Goal: Task Accomplishment & Management: Manage account settings

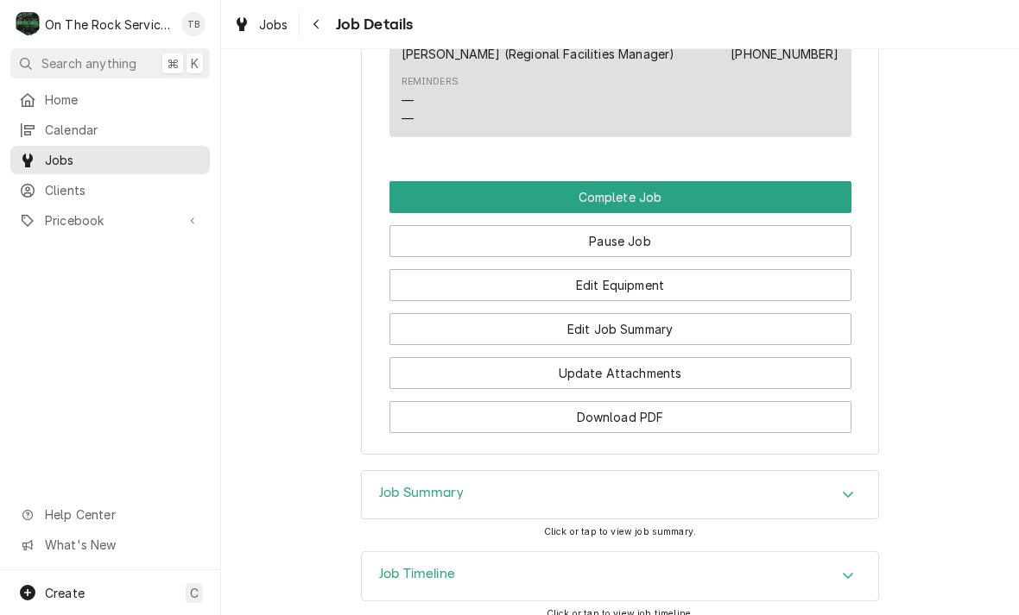
scroll to position [2085, 0]
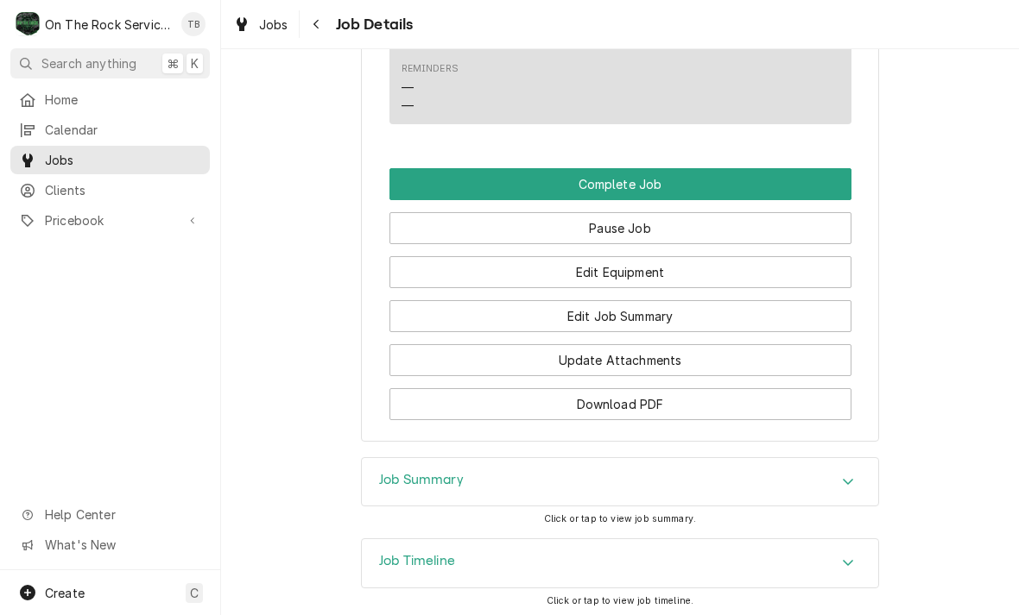
click at [634, 307] on button "Edit Job Summary" at bounding box center [620, 316] width 462 height 32
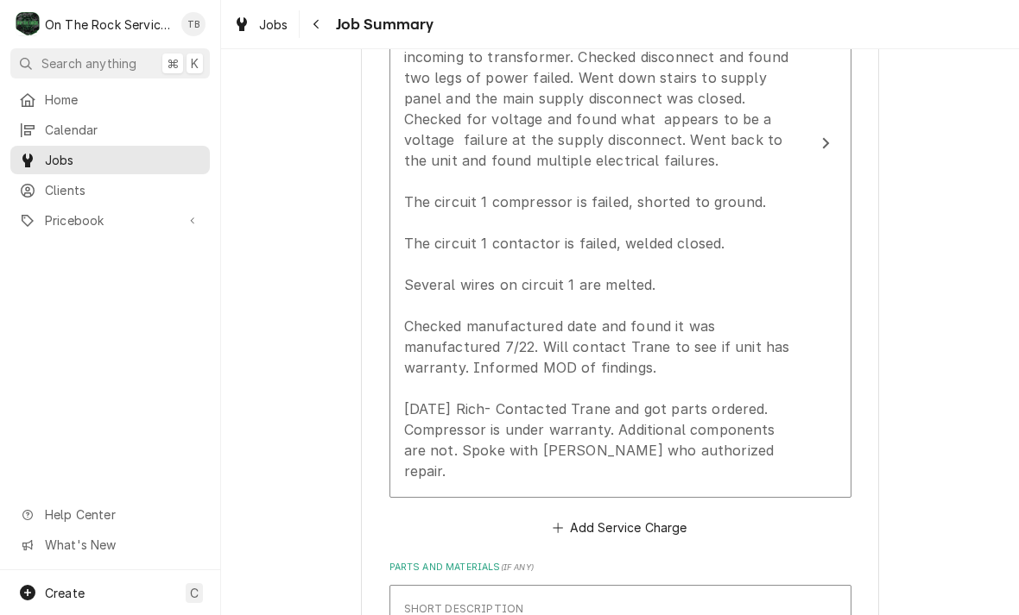
scroll to position [1074, 0]
click at [676, 514] on button "Add Service Charge" at bounding box center [620, 526] width 140 height 24
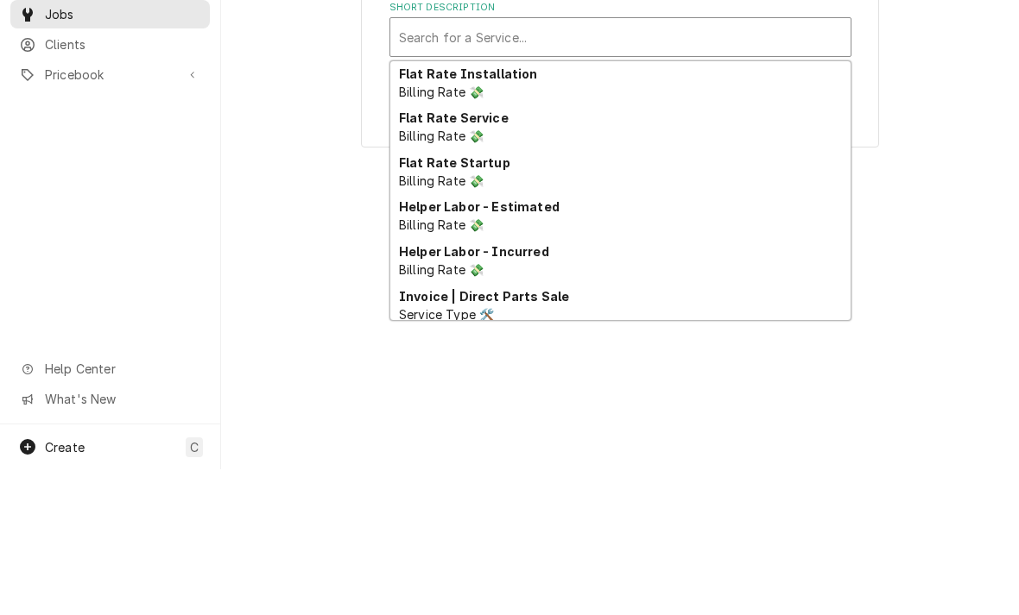
scroll to position [142, 0]
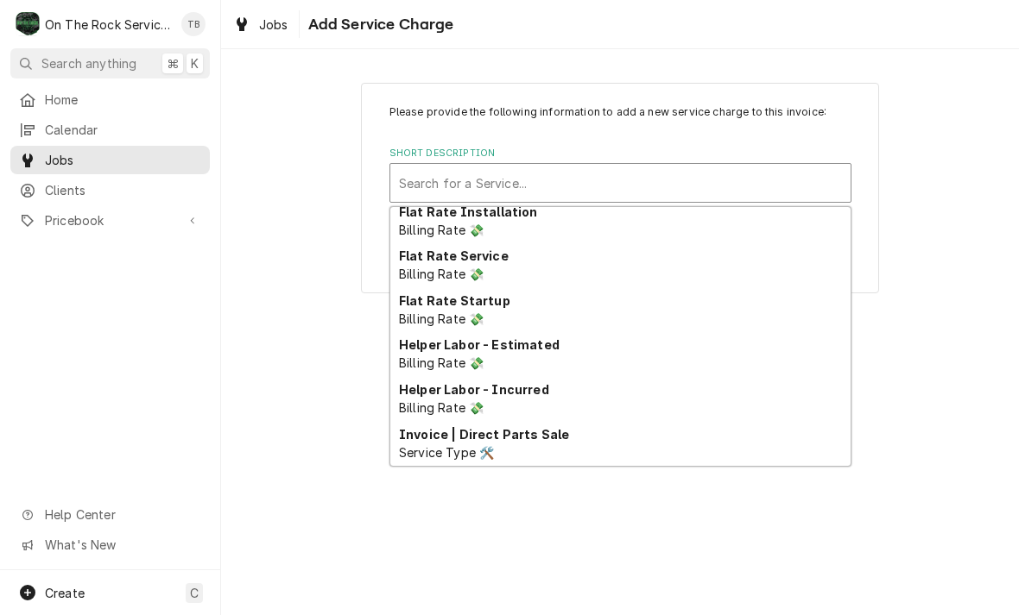
click at [953, 301] on div "Please provide the following information to add a new service charge to this in…" at bounding box center [620, 187] width 798 height 241
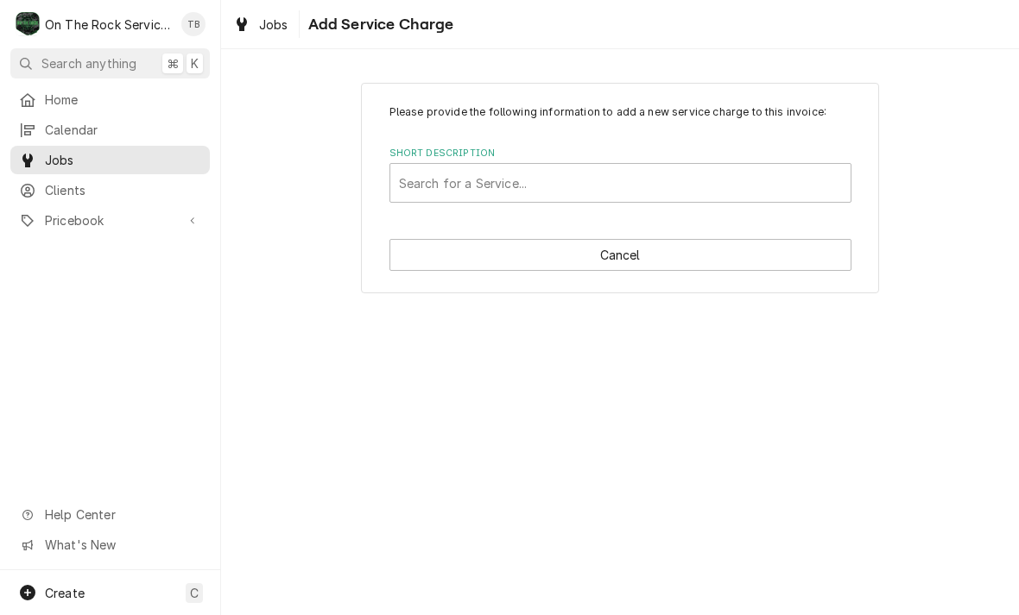
click at [625, 256] on button "Cancel" at bounding box center [620, 255] width 462 height 32
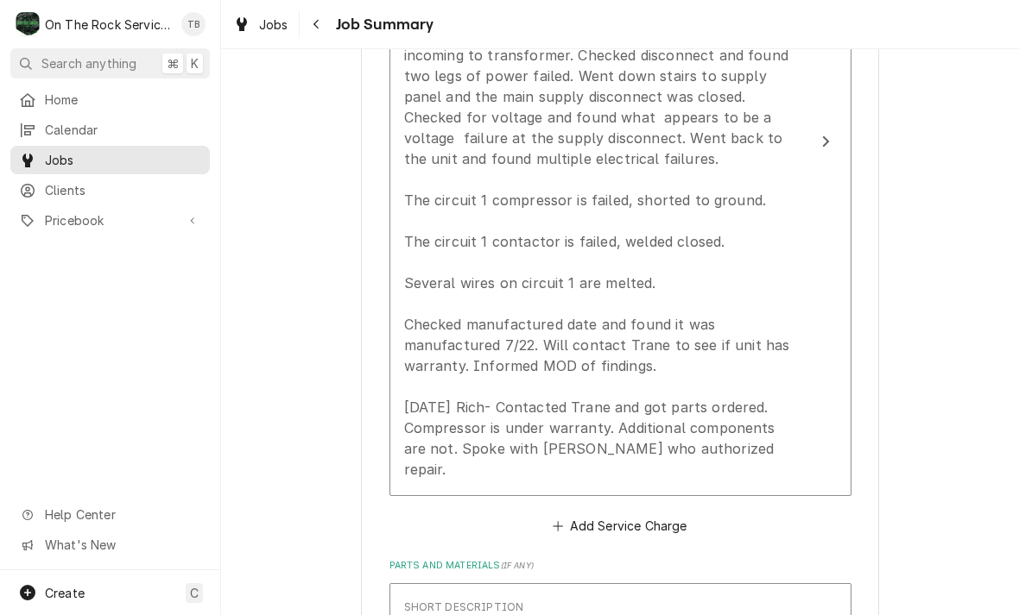
click at [691, 373] on div "[DATE] Rich provided labor and service. Found no Voltage at thermostat. Went up…" at bounding box center [602, 231] width 396 height 497
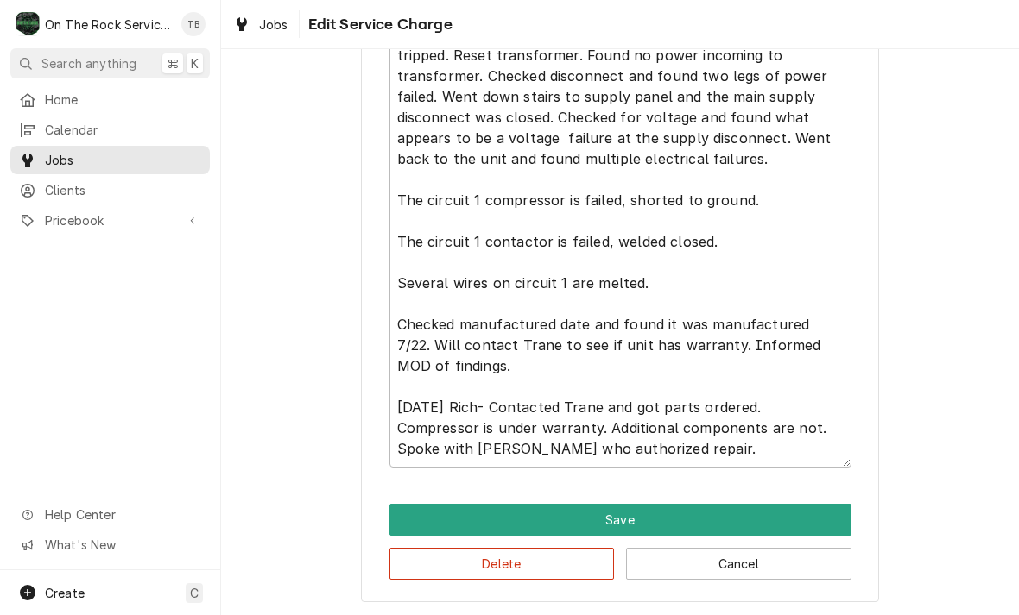
scroll to position [723, 0]
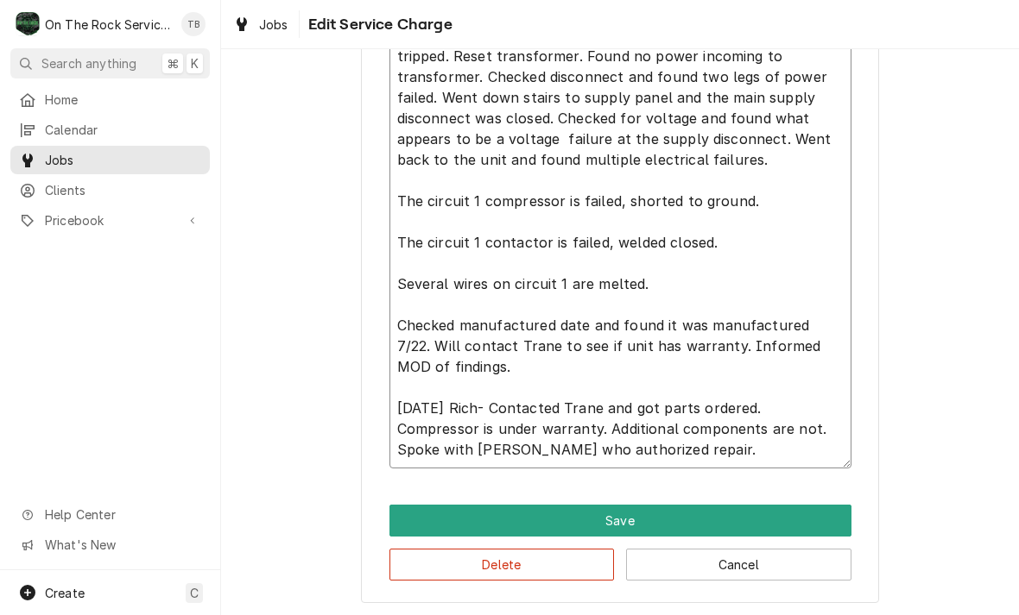
click at [593, 452] on textarea "[DATE] Rich provided labor and service. Found no Voltage at thermostat. Went up…" at bounding box center [620, 233] width 462 height 472
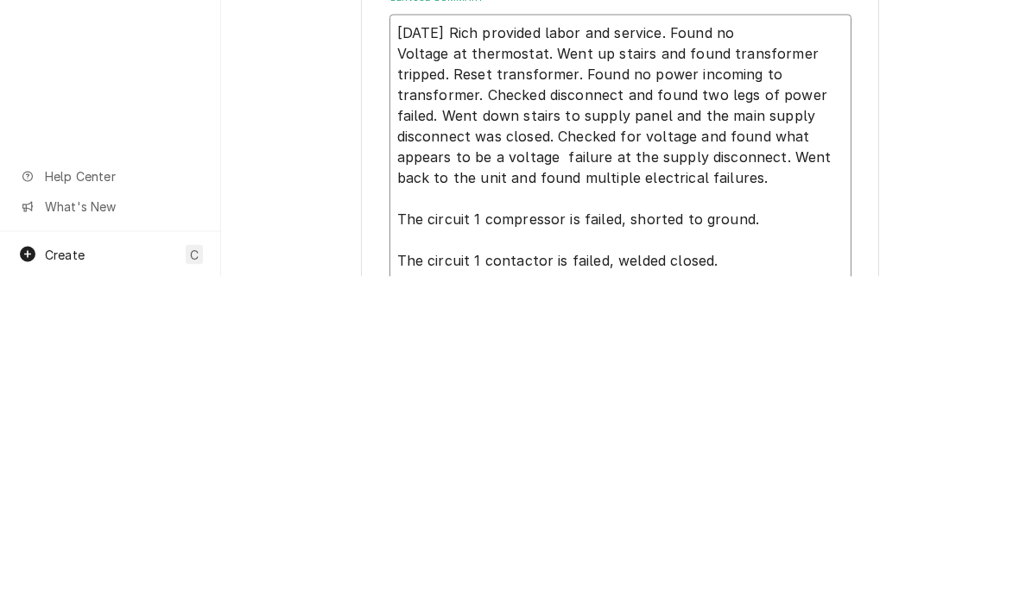
scroll to position [351, 0]
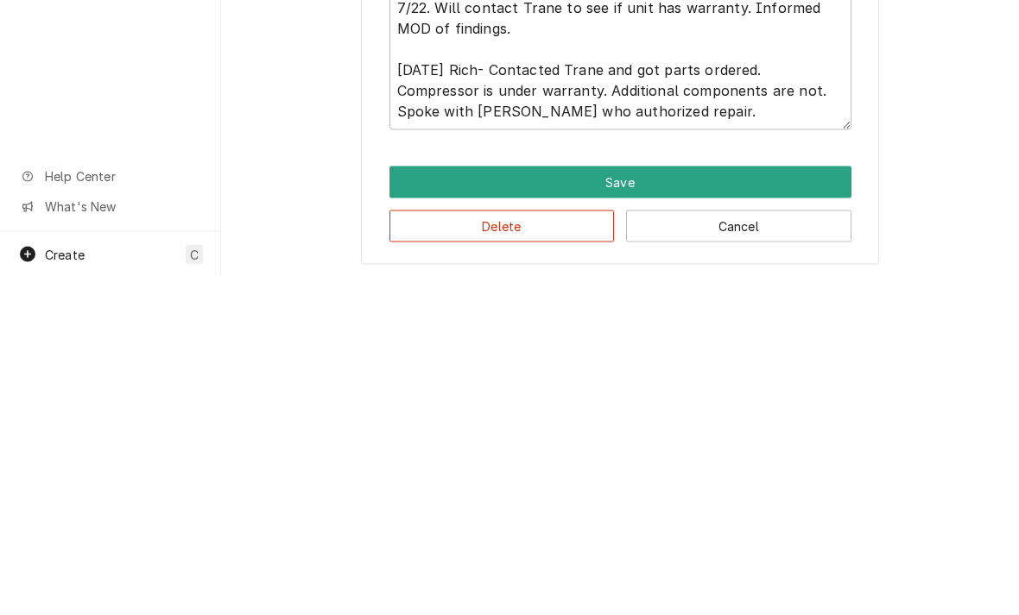
click at [666, 505] on button "Save" at bounding box center [620, 521] width 462 height 32
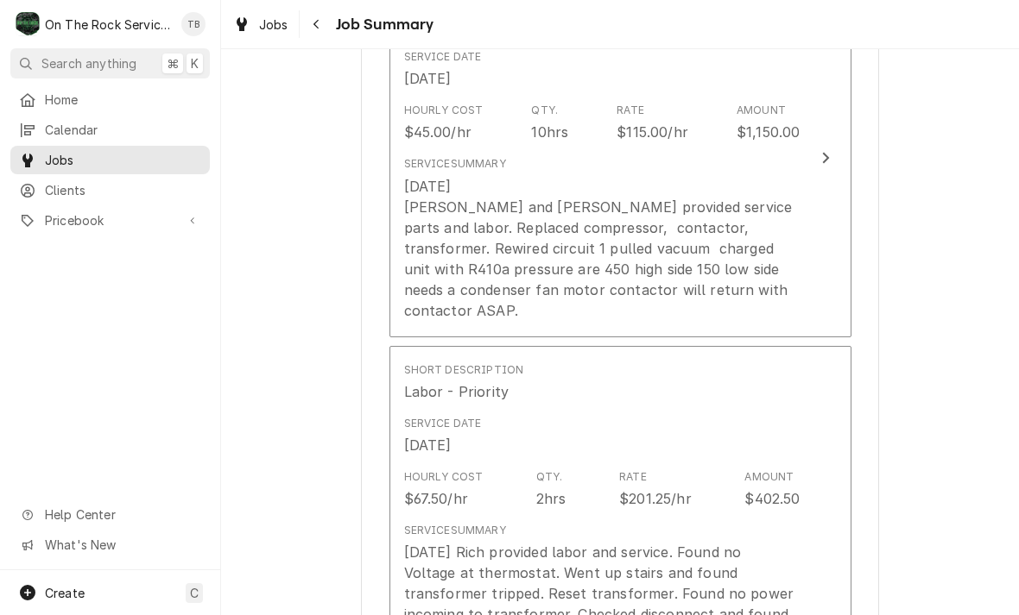
click at [691, 248] on div "8/7/25 Ray and Izzy provided service parts and labor. Replaced compressor, cont…" at bounding box center [602, 248] width 396 height 145
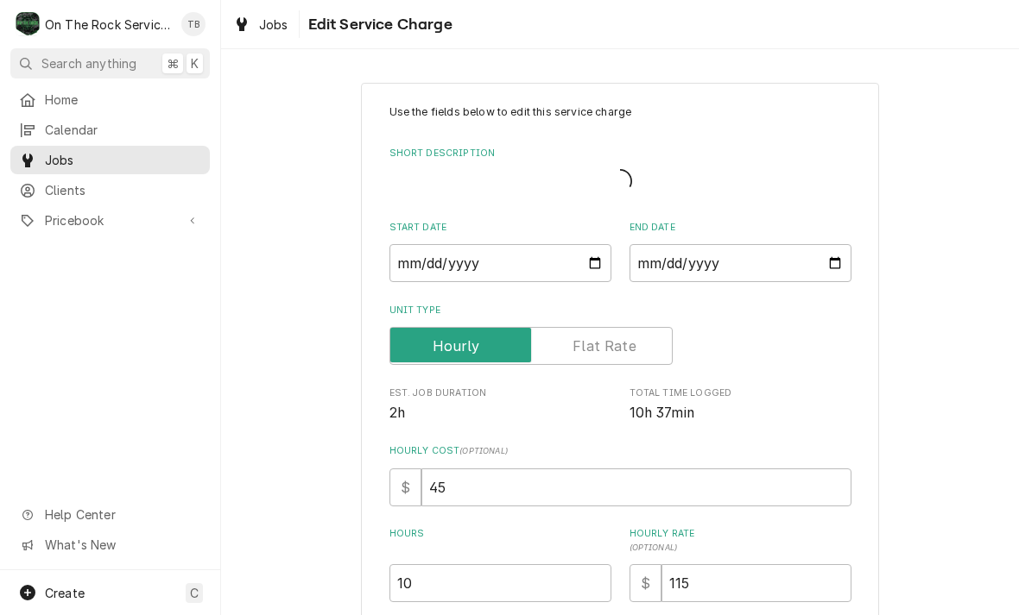
type textarea "x"
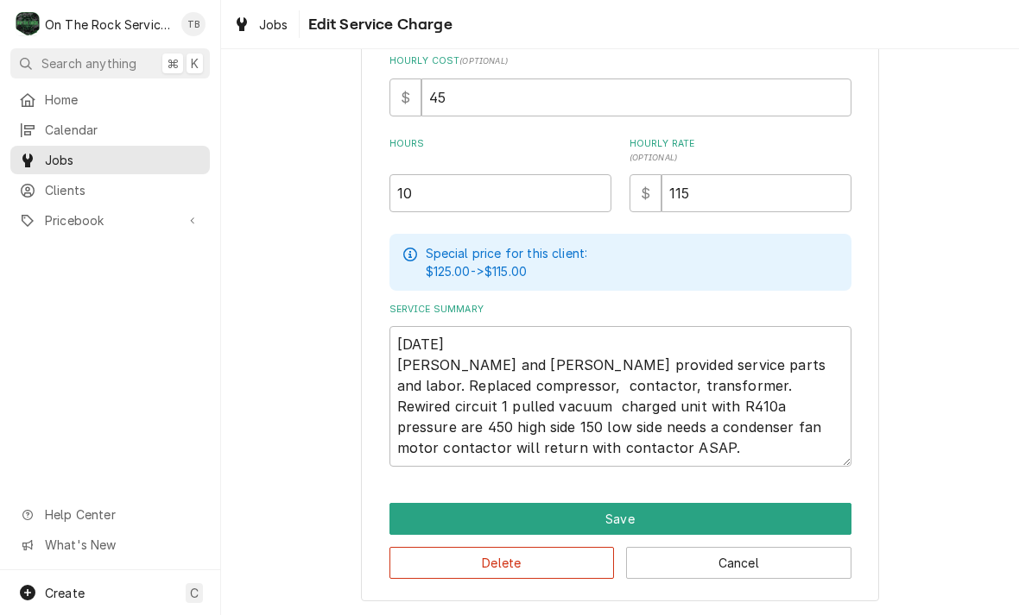
scroll to position [392, 0]
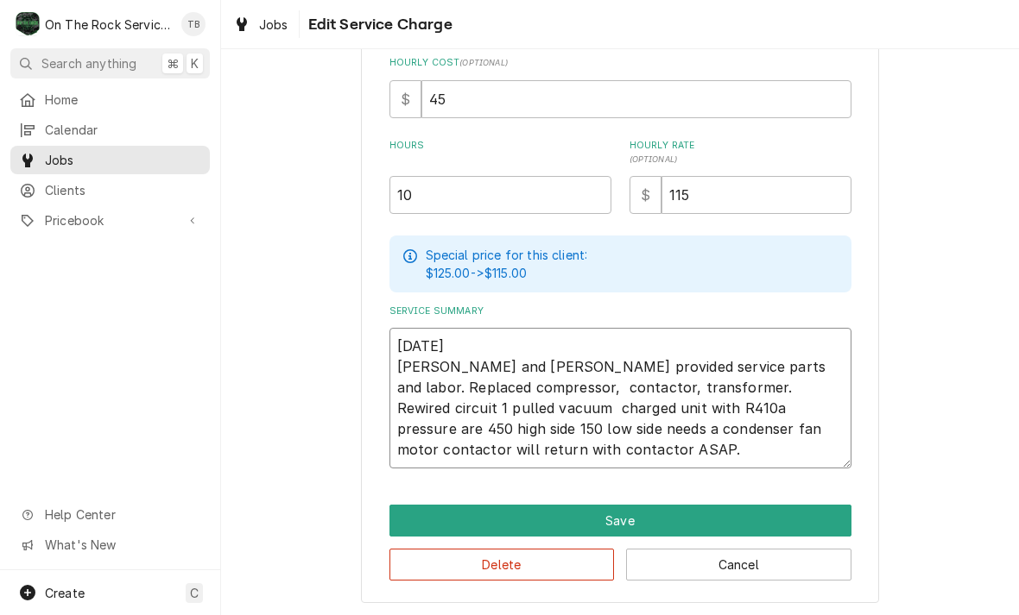
click at [546, 447] on textarea "8/7/25 Ray and Izzy provided service parts and labor. Replaced compressor, cont…" at bounding box center [620, 398] width 462 height 141
type textarea "8/7/25 Ray and Izzy provided service parts and labor. Replaced compressor, cont…"
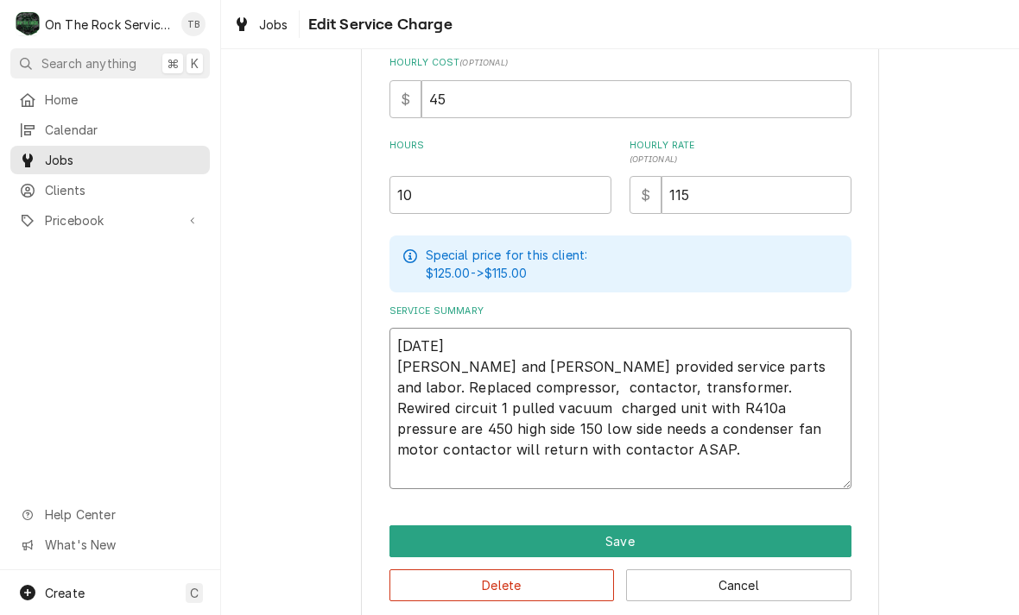
type textarea "x"
type textarea "8/7/25 Ray and Izzy provided service parts and labor. Replaced compressor, cont…"
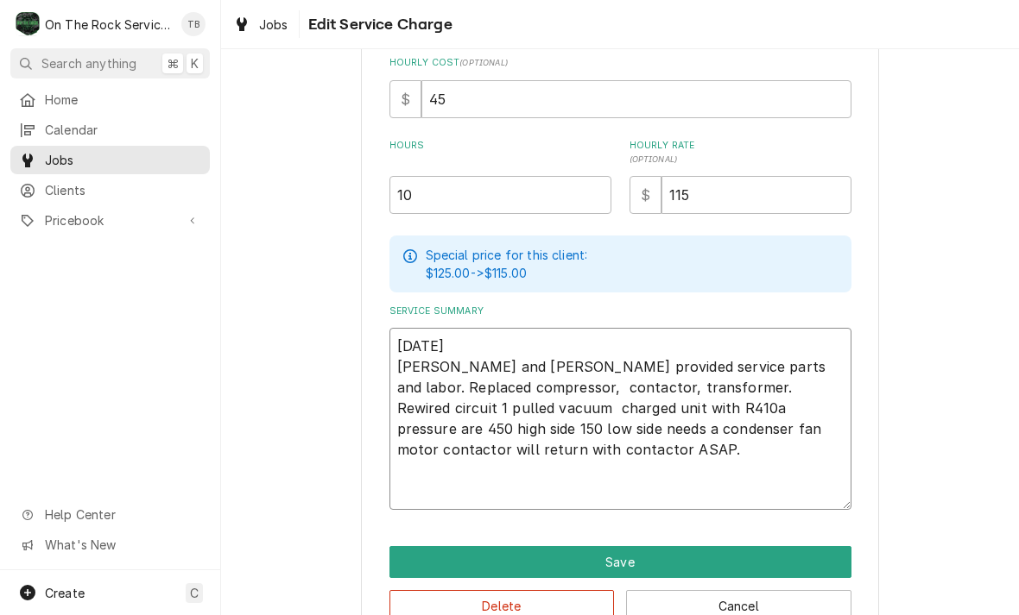
type textarea "x"
type textarea "8/7/25 Ray and Izzy provided service parts and labor. Replaced compressor, cont…"
type textarea "x"
type textarea "8/7/25 Ray and Izzy provided service parts and labor. Replaced compressor, cont…"
type textarea "x"
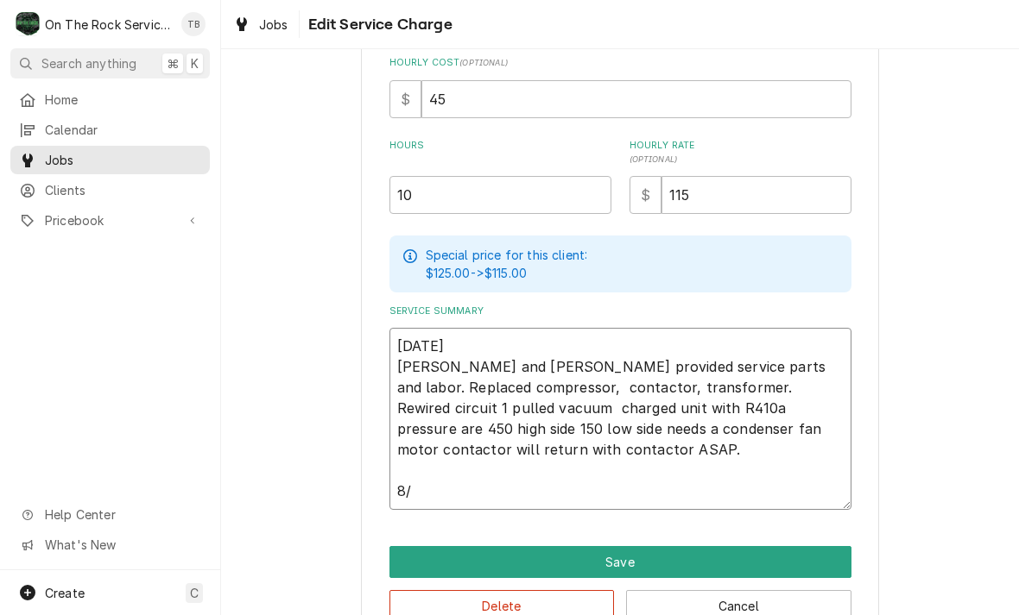
type textarea "8/7/25 Ray and Izzy provided service parts and labor. Replaced compressor, cont…"
type textarea "x"
type textarea "8/7/25 Ray and Izzy provided service parts and labor. Replaced compressor, cont…"
type textarea "x"
type textarea "8/7/25 Ray and Izzy provided service parts and labor. Replaced compressor, cont…"
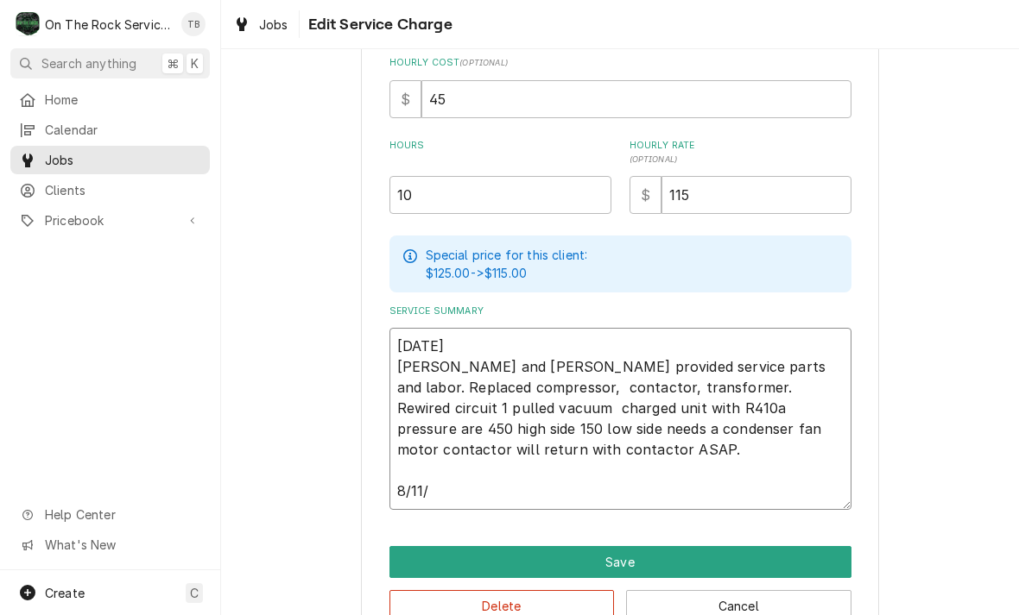
type textarea "x"
type textarea "8/7/25 Ray and Izzy provided service parts and labor. Replaced compressor, cont…"
type textarea "x"
type textarea "8/7/25 Ray and Izzy provided service parts and labor. Replaced compressor, cont…"
type textarea "x"
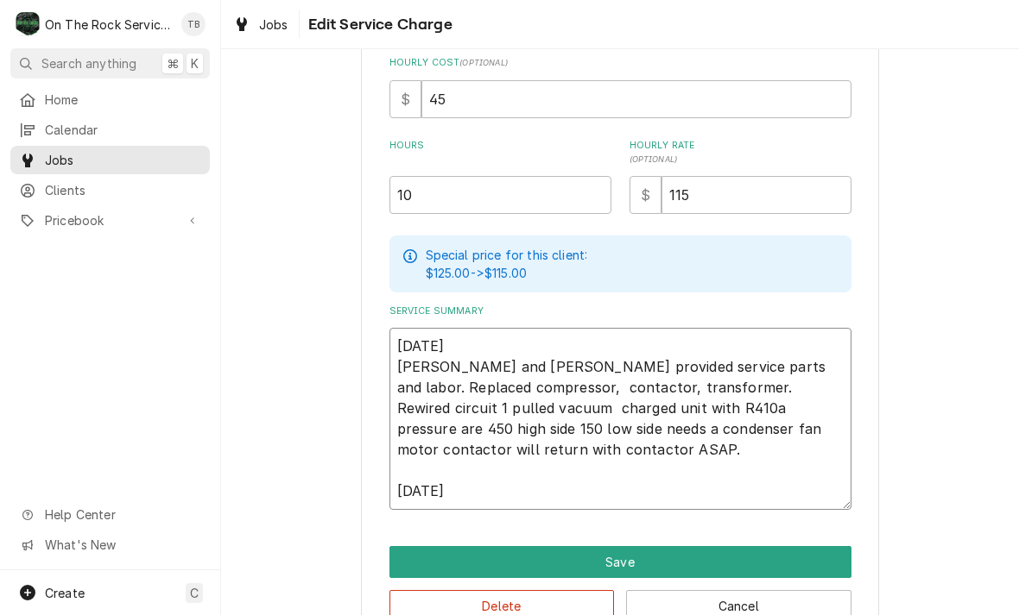
type textarea "8/7/25 Ray and Izzy provided service parts and labor. Replaced compressor, cont…"
type textarea "x"
type textarea "8/7/25 Ray and Izzy provided service parts and labor. Replaced compressor, cont…"
type textarea "x"
type textarea "8/7/25 Ray and Izzy provided service parts and labor. Replaced compressor, cont…"
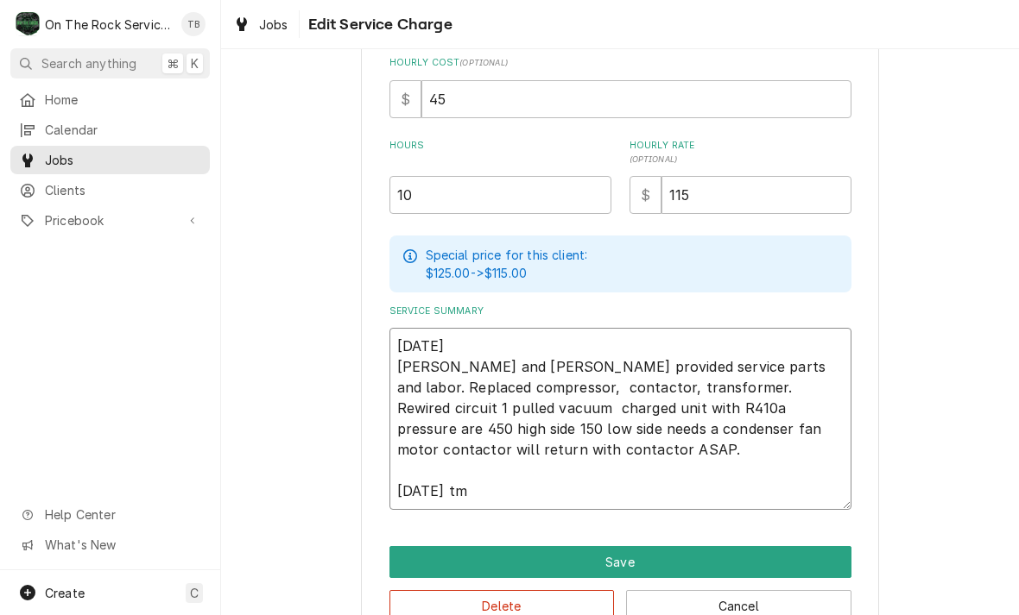
type textarea "x"
type textarea "8/7/25 Ray and Izzy provided service parts and labor. Replaced compressor, cont…"
type textarea "x"
type textarea "8/7/25 Ray and Izzy provided service parts and labor. Replaced compressor, cont…"
type textarea "x"
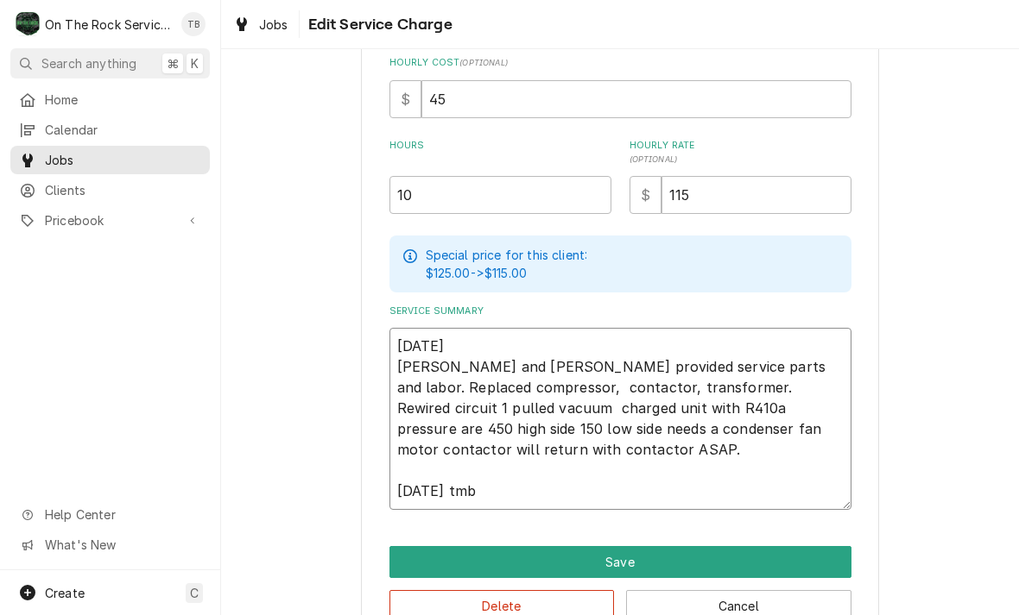
type textarea "8/7/25 Ray and Izzy provided service parts and labor. Replaced compressor, cont…"
type textarea "x"
type textarea "8/7/25 Ray and Izzy provided service parts and labor. Replaced compressor, cont…"
type textarea "x"
type textarea "8/7/25 Ray and Izzy provided service parts and labor. Replaced compressor, cont…"
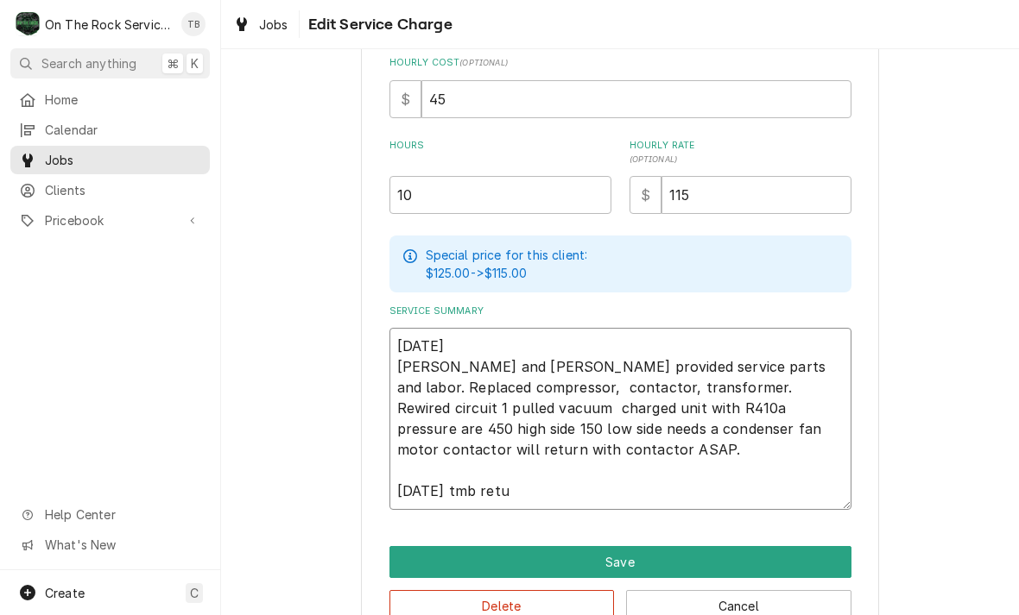
type textarea "x"
type textarea "8/7/25 Ray and Izzy provided service parts and labor. Replaced compressor, cont…"
type textarea "x"
type textarea "8/7/25 Ray and Izzy provided service parts and labor. Replaced compressor, cont…"
type textarea "x"
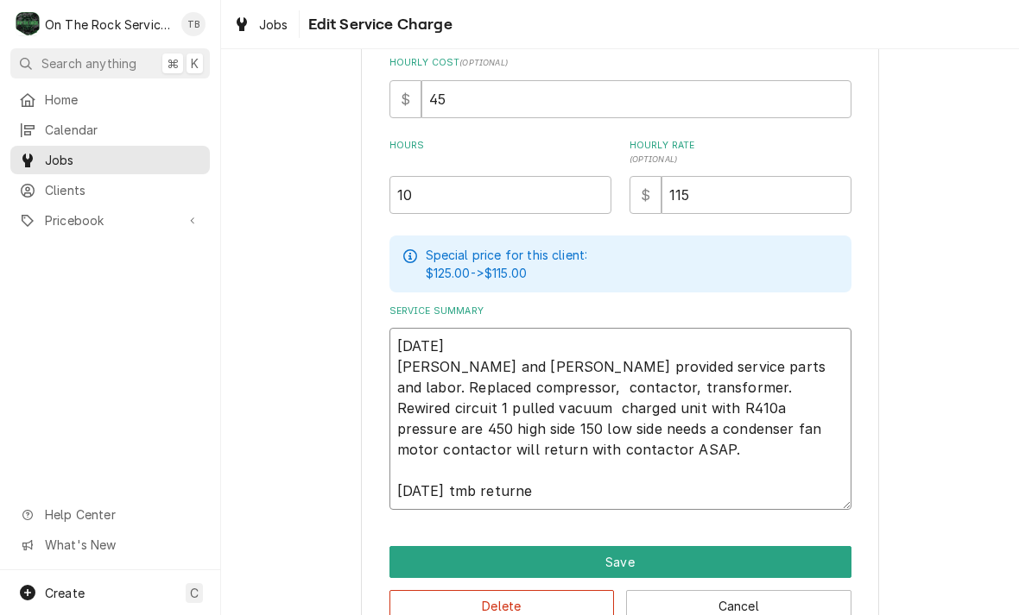
type textarea "8/7/25 Ray and Izzy provided service parts and labor. Replaced compressor, cont…"
type textarea "x"
type textarea "8/7/25 Ray and Izzy provided service parts and labor. Replaced compressor, cont…"
type textarea "x"
type textarea "8/7/25 Ray and Izzy provided service parts and labor. Replaced compressor, cont…"
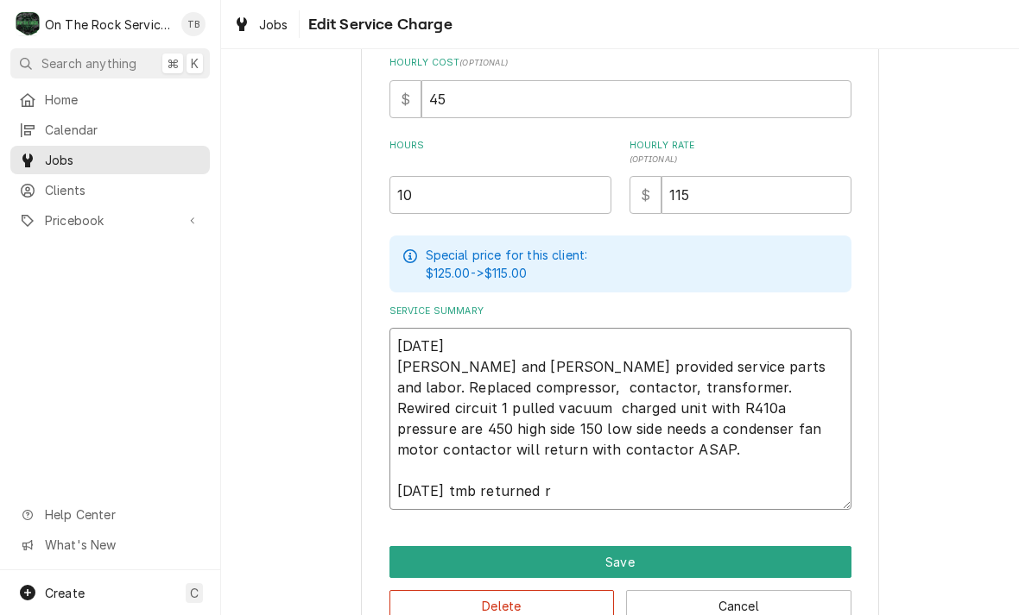
type textarea "x"
type textarea "8/7/25 Ray and Izzy provided service parts and labor. Replaced compressor, cont…"
type textarea "x"
type textarea "8/7/25 Ray and Izzy provided service parts and labor. Replaced compressor, cont…"
type textarea "x"
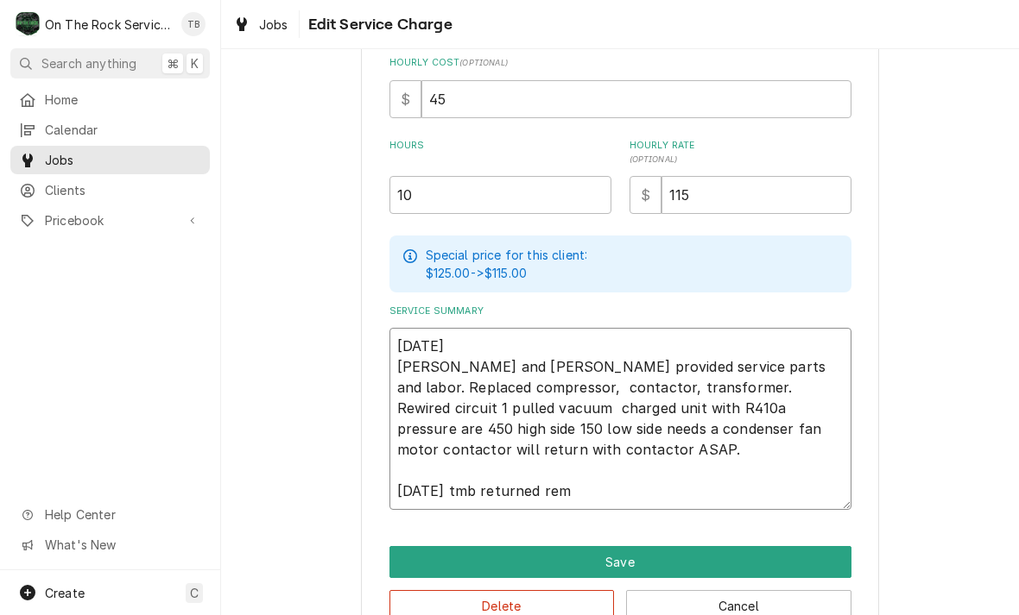
type textarea "8/7/25 Ray and Izzy provided service parts and labor. Replaced compressor, cont…"
type textarea "x"
type textarea "8/7/25 Ray and Izzy provided service parts and labor. Replaced compressor, cont…"
type textarea "x"
type textarea "8/7/25 Ray and Izzy provided service parts and labor. Replaced compressor, cont…"
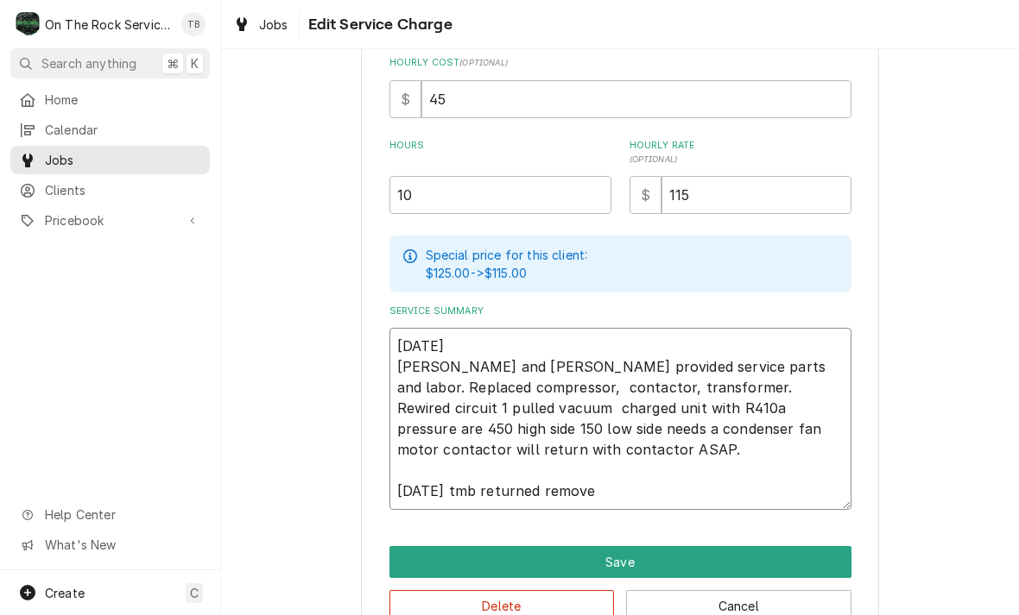
type textarea "x"
type textarea "8/7/25 Ray and Izzy provided service parts and labor. Replaced compressor, cont…"
type textarea "x"
type textarea "8/7/25 Ray and Izzy provided service parts and labor. Replaced compressor, cont…"
type textarea "x"
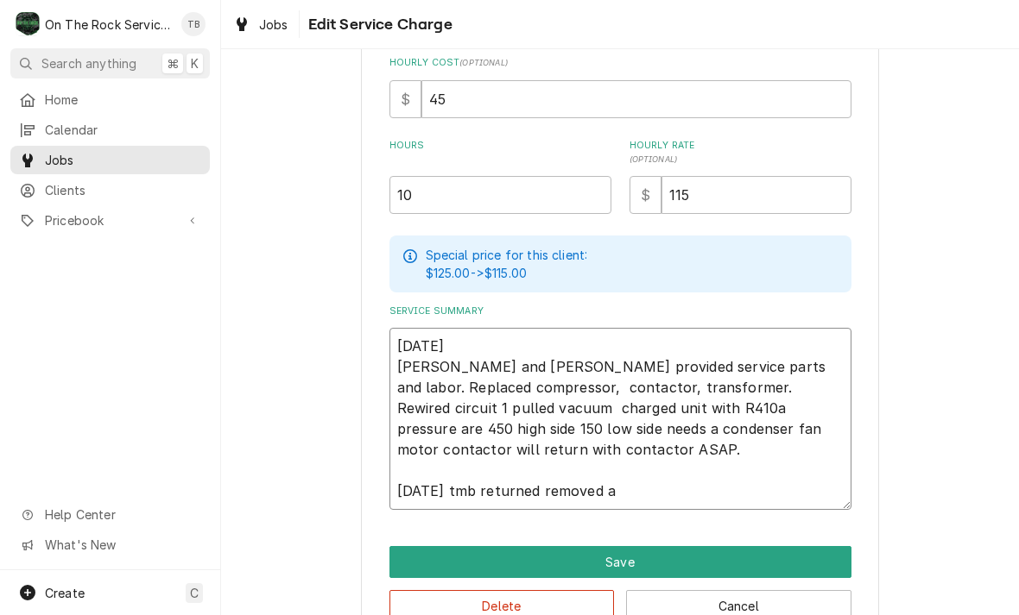
type textarea "8/7/25 Ray and Izzy provided service parts and labor. Replaced compressor, cont…"
type textarea "x"
type textarea "8/7/25 Ray and Izzy provided service parts and labor. Replaced compressor, cont…"
type textarea "x"
type textarea "8/7/25 Ray and Izzy provided service parts and labor. Replaced compressor, cont…"
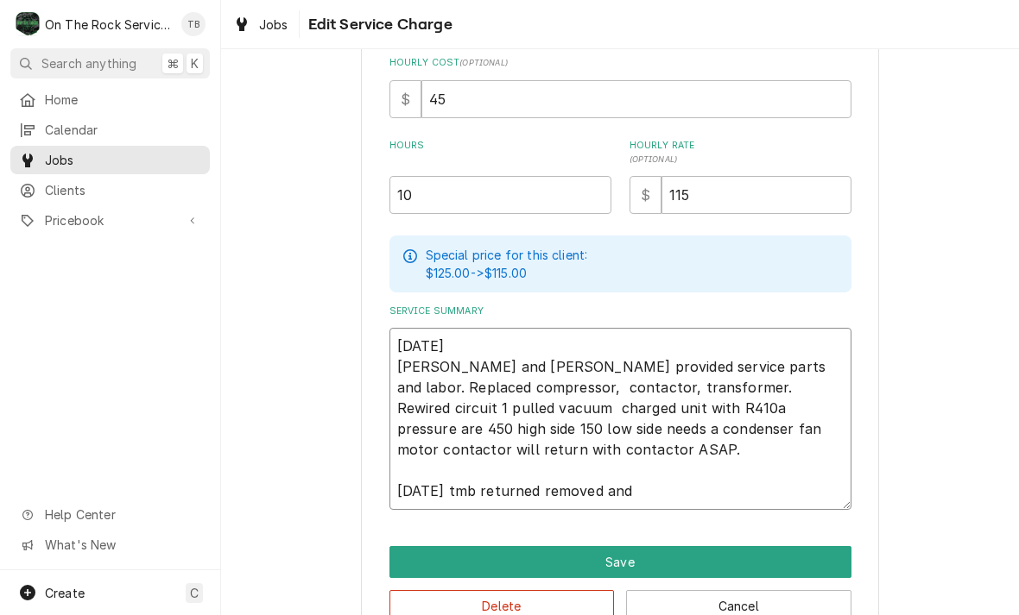
type textarea "x"
type textarea "8/7/25 Ray and Izzy provided service parts and labor. Replaced compressor, cont…"
type textarea "x"
type textarea "8/7/25 Ray and Izzy provided service parts and labor. Replaced compressor, cont…"
type textarea "x"
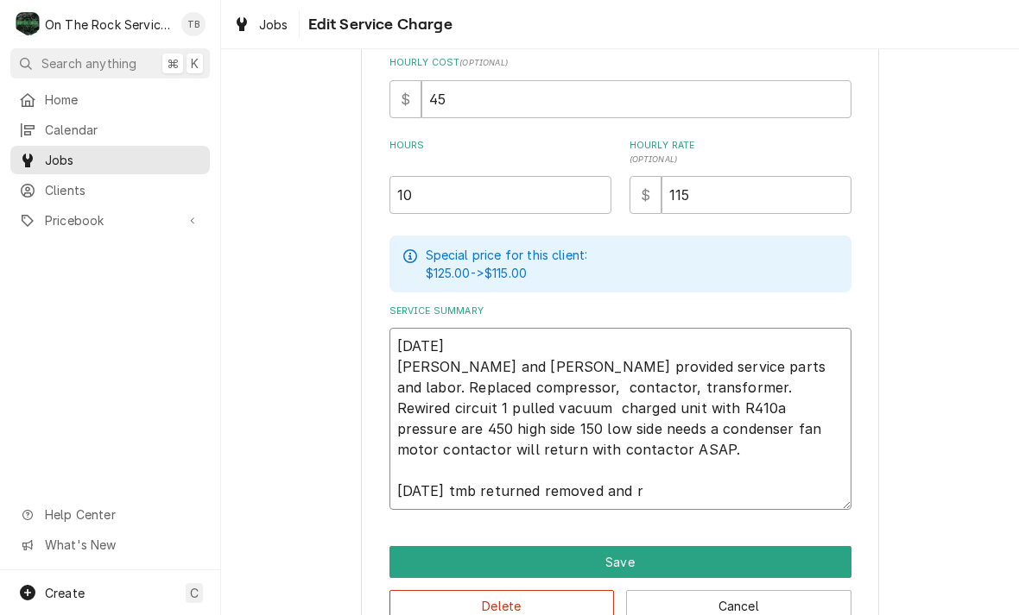
type textarea "8/7/25 Ray and Izzy provided service parts and labor. Replaced compressor, cont…"
type textarea "x"
type textarea "8/7/25 Ray and Izzy provided service parts and labor. Replaced compressor, cont…"
type textarea "x"
type textarea "8/7/25 Ray and Izzy provided service parts and labor. Replaced compressor, cont…"
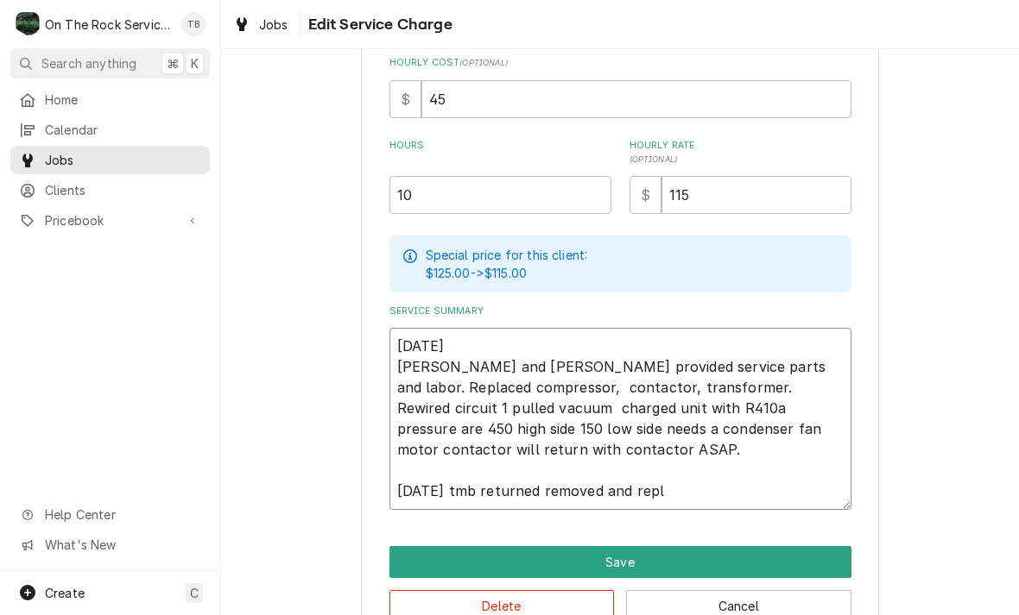
type textarea "x"
type textarea "8/7/25 Ray and Izzy provided service parts and labor. Replaced compressor, cont…"
type textarea "x"
type textarea "8/7/25 Ray and Izzy provided service parts and labor. Replaced compressor, cont…"
type textarea "x"
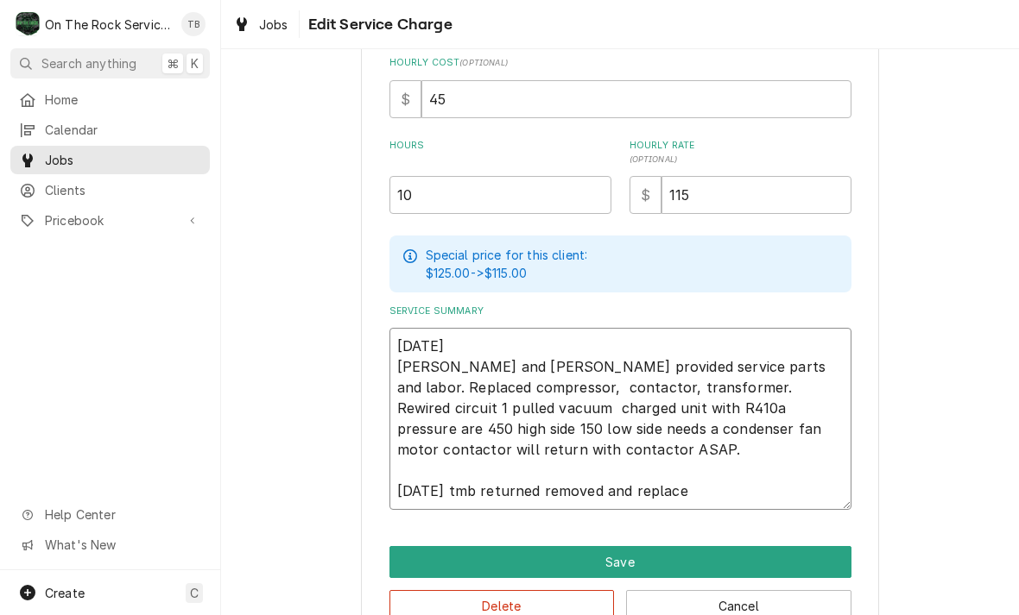
type textarea "8/7/25 Ray and Izzy provided service parts and labor. Replaced compressor, cont…"
type textarea "x"
type textarea "8/7/25 Ray and Izzy provided service parts and labor. Replaced compressor, cont…"
type textarea "x"
type textarea "8/7/25 Ray and Izzy provided service parts and labor. Replaced compressor, cont…"
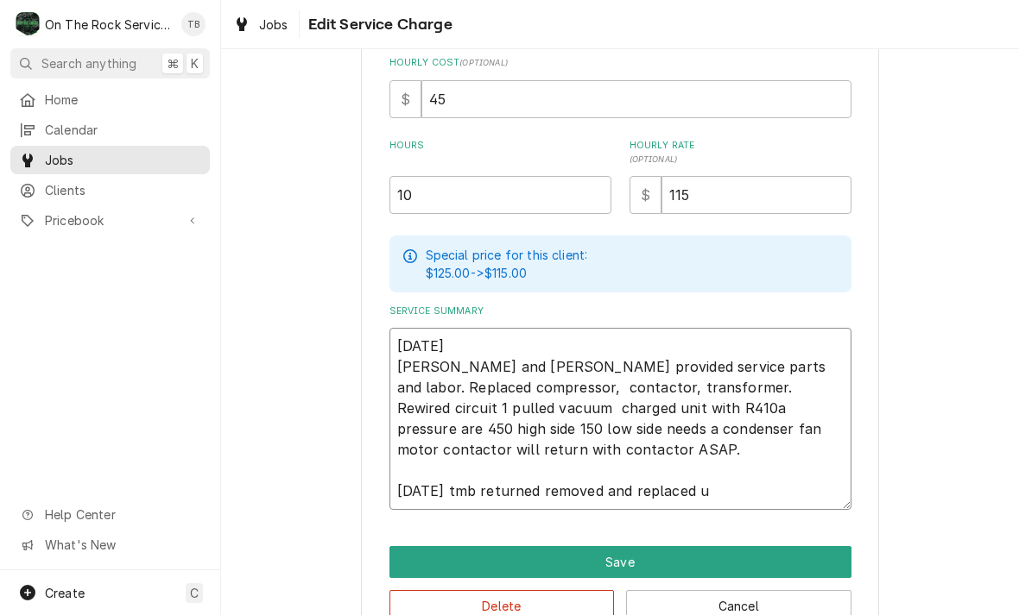
type textarea "x"
type textarea "8/7/25 Ray and Izzy provided service parts and labor. Replaced compressor, cont…"
type textarea "x"
type textarea "8/7/25 Ray and Izzy provided service parts and labor. Replaced compressor, cont…"
type textarea "x"
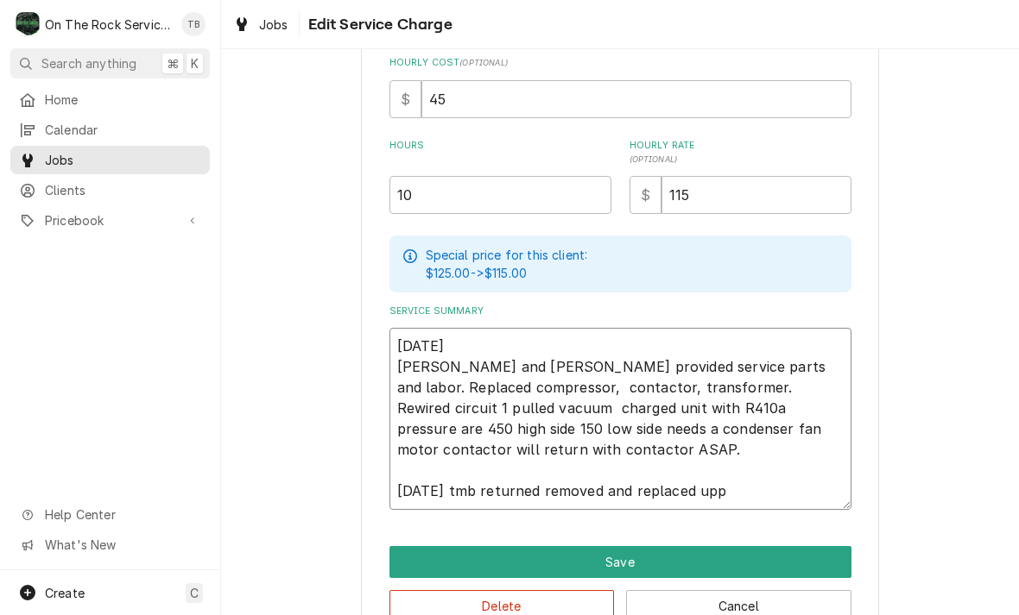
type textarea "8/7/25 Ray and Izzy provided service parts and labor. Replaced compressor, cont…"
type textarea "x"
type textarea "8/7/25 Ray and Izzy provided service parts and labor. Replaced compressor, cont…"
type textarea "x"
type textarea "8/7/25 Ray and Izzy provided service parts and labor. Replaced compressor, cont…"
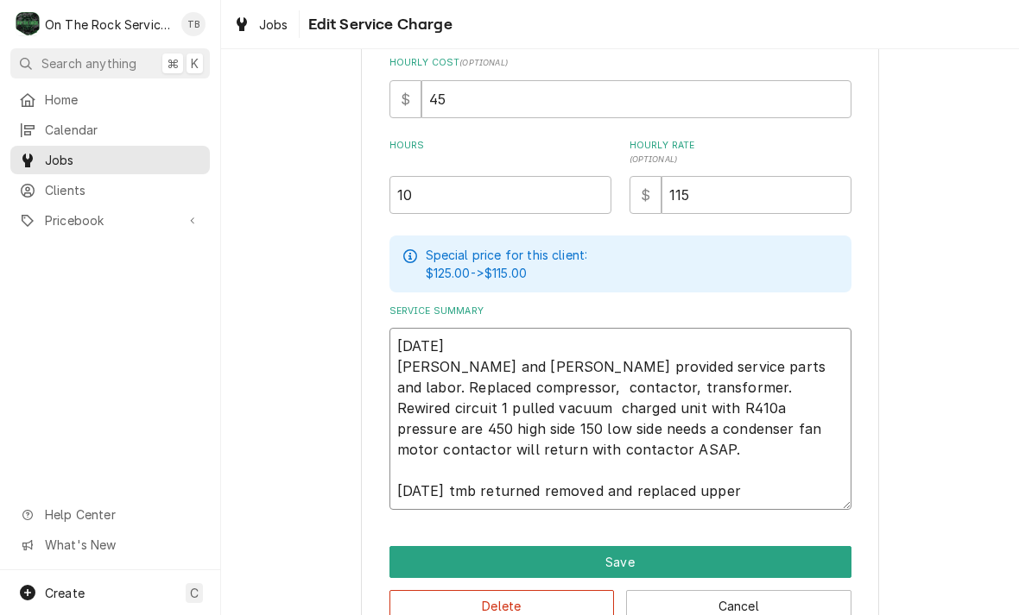
type textarea "x"
type textarea "8/7/25 Ray and Izzy provided service parts and labor. Replaced compressor, cont…"
type textarea "x"
type textarea "8/7/25 Ray and Izzy provided service parts and labor. Replaced compressor, cont…"
type textarea "x"
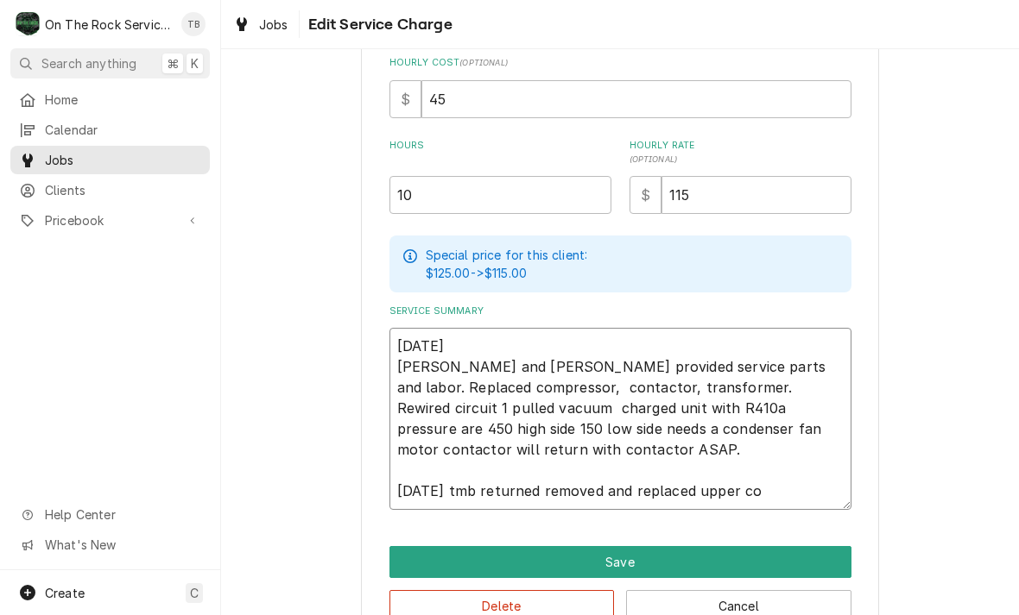
type textarea "8/7/25 Ray and Izzy provided service parts and labor. Replaced compressor, cont…"
type textarea "x"
type textarea "8/7/25 Ray and Izzy provided service parts and labor. Replaced compressor, cont…"
type textarea "x"
type textarea "8/7/25 Ray and Izzy provided service parts and labor. Replaced compressor, cont…"
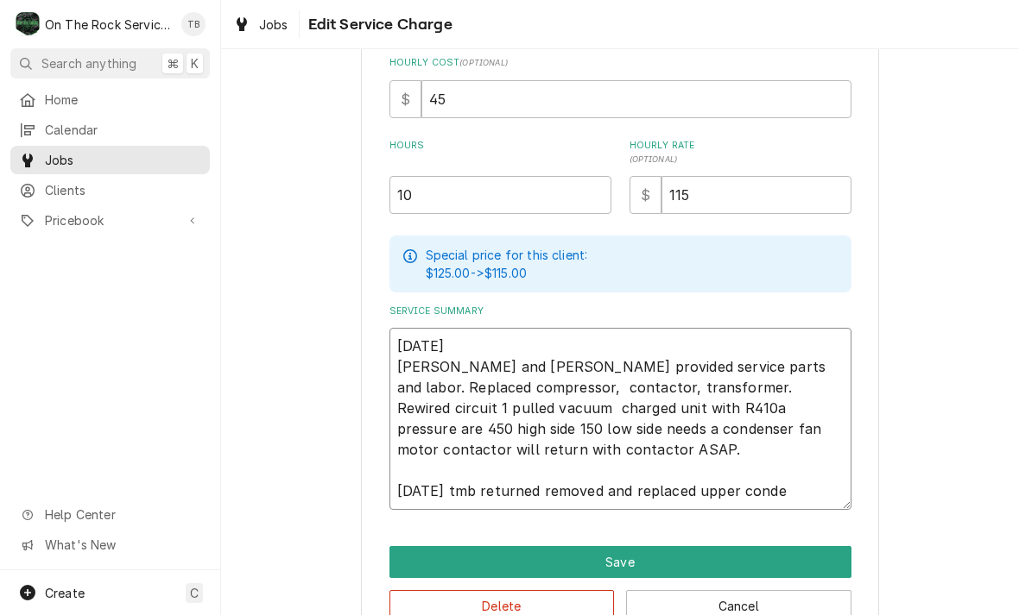
type textarea "x"
type textarea "8/7/25 Ray and Izzy provided service parts and labor. Replaced compressor, cont…"
type textarea "x"
type textarea "8/7/25 Ray and Izzy provided service parts and labor. Replaced compressor, cont…"
type textarea "x"
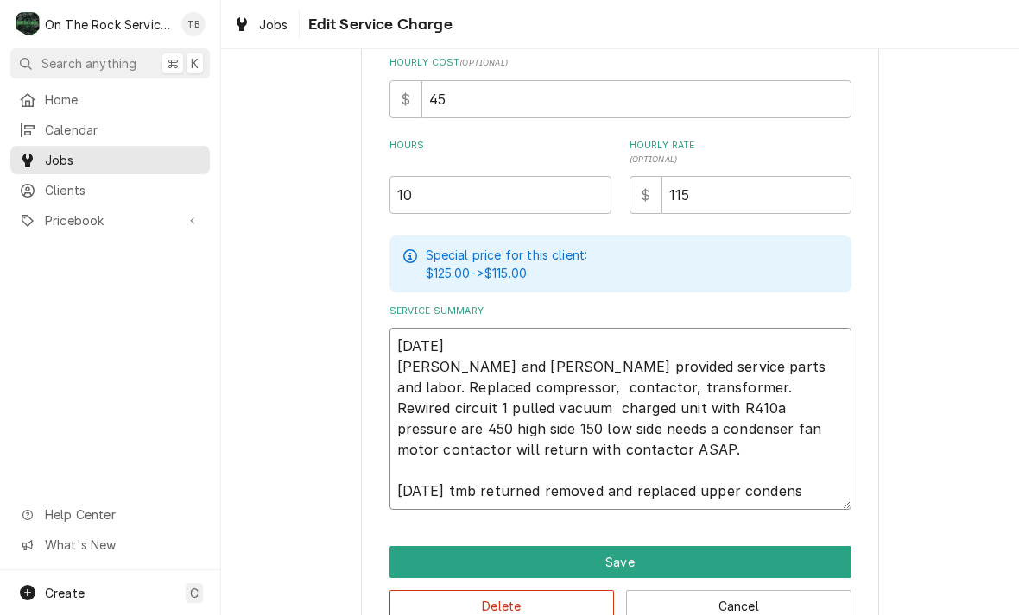
type textarea "8/7/25 Ray and Izzy provided service parts and labor. Replaced compressor, cont…"
type textarea "x"
type textarea "8/7/25 Ray and Izzy provided service parts and labor. Replaced compressor, cont…"
type textarea "x"
type textarea "8/7/25 Ray and Izzy provided service parts and labor. Replaced compressor, cont…"
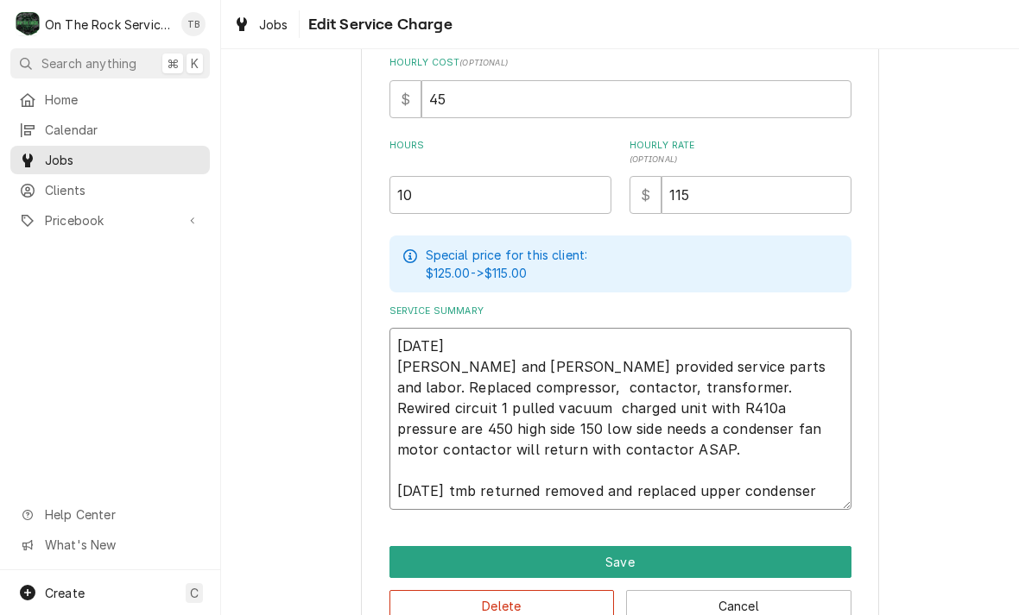
type textarea "x"
type textarea "8/7/25 Ray and Izzy provided service parts and labor. Replaced compressor, cont…"
type textarea "x"
type textarea "8/7/25 Ray and Izzy provided service parts and labor. Replaced compressor, cont…"
type textarea "x"
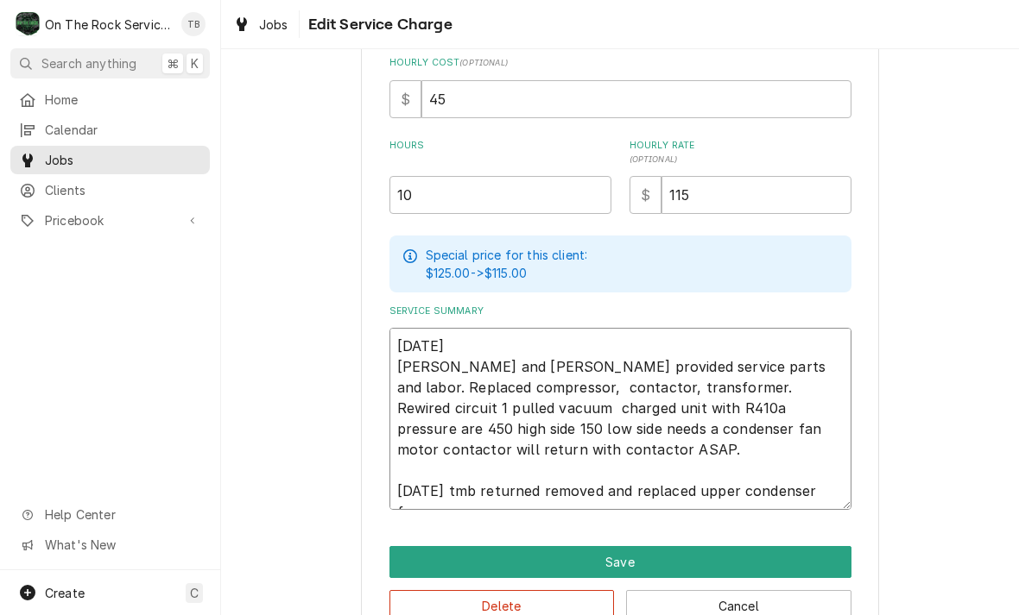
type textarea "8/7/25 Ray and Izzy provided service parts and labor. Replaced compressor, cont…"
type textarea "x"
type textarea "8/7/25 Ray and Izzy provided service parts and labor. Replaced compressor, cont…"
type textarea "x"
type textarea "8/7/25 Ray and Izzy provided service parts and labor. Replaced compressor, cont…"
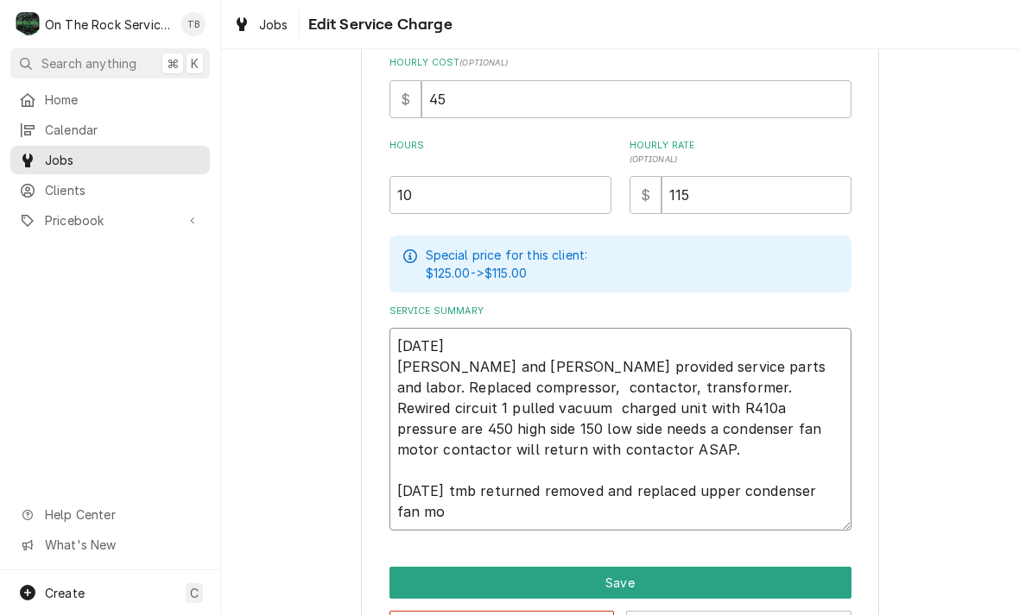
type textarea "x"
type textarea "8/7/25 Ray and Izzy provided service parts and labor. Replaced compressor, cont…"
type textarea "x"
type textarea "8/7/25 Ray and Izzy provided service parts and labor. Replaced compressor, cont…"
type textarea "x"
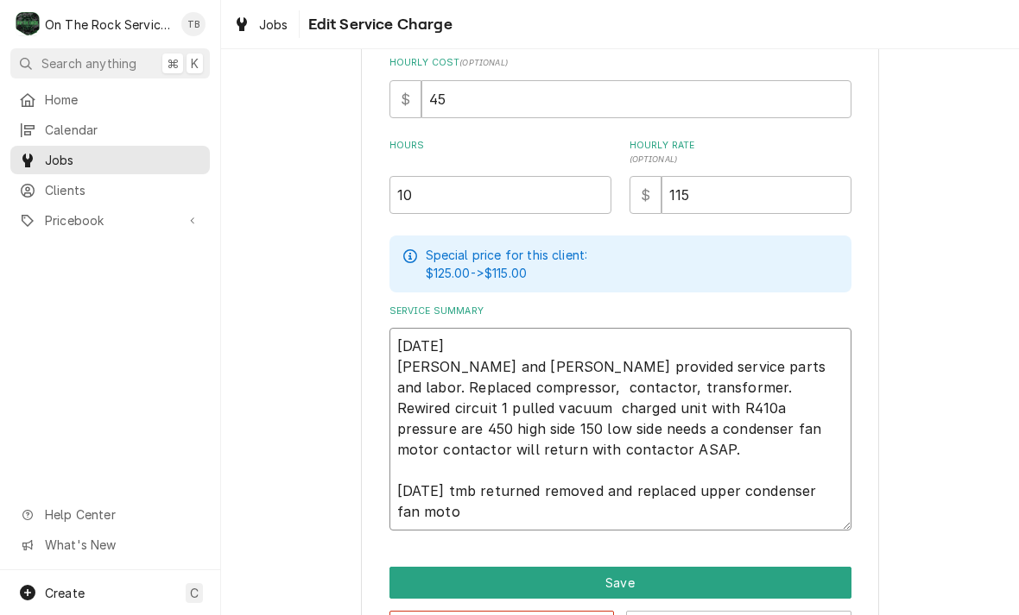
type textarea "8/7/25 Ray and Izzy provided service parts and labor. Replaced compressor, cont…"
type textarea "x"
type textarea "8/7/25 Ray and Izzy provided service parts and labor. Replaced compressor, cont…"
type textarea "x"
type textarea "8/7/25 Ray and Izzy provided service parts and labor. Replaced compressor, cont…"
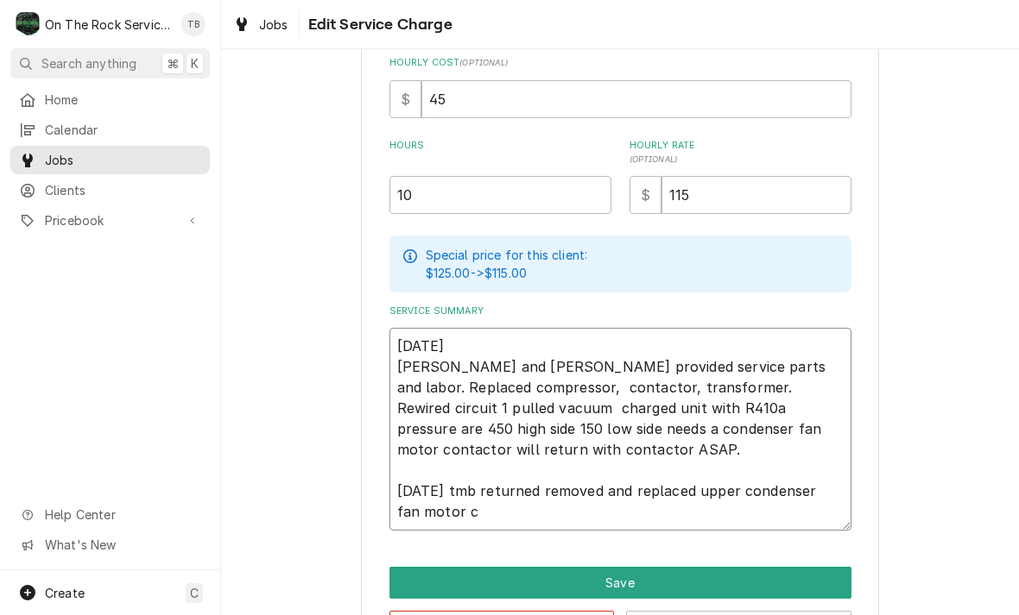
type textarea "x"
type textarea "8/7/25 Ray and Izzy provided service parts and labor. Replaced compressor, cont…"
type textarea "x"
type textarea "8/7/25 Ray and Izzy provided service parts and labor. Replaced compressor, cont…"
type textarea "x"
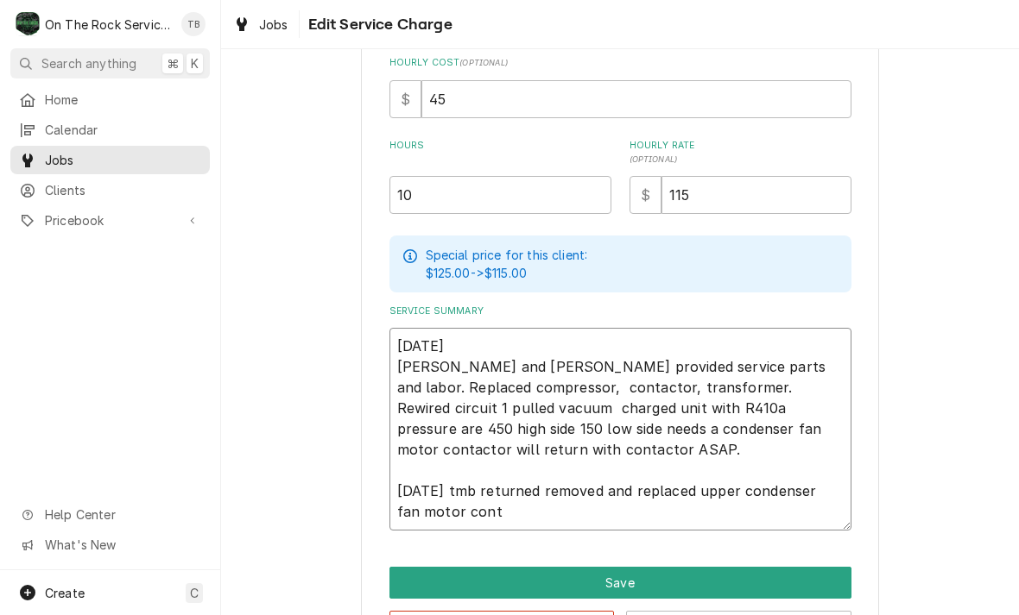
type textarea "8/7/25 Ray and Izzy provided service parts and labor. Replaced compressor, cont…"
type textarea "x"
type textarea "8/7/25 Ray and Izzy provided service parts and labor. Replaced compressor, cont…"
type textarea "x"
type textarea "8/7/25 Ray and Izzy provided service parts and labor. Replaced compressor, cont…"
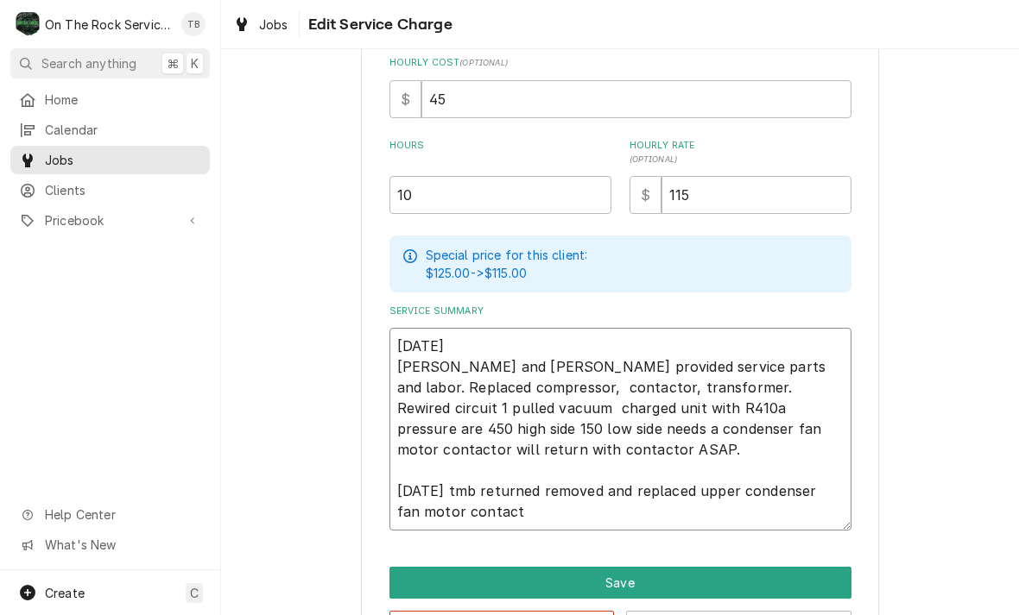
type textarea "x"
type textarea "8/7/25 Ray and Izzy provided service parts and labor. Replaced compressor, cont…"
type textarea "x"
type textarea "8/7/25 Ray and Izzy provided service parts and labor. Replaced compressor, cont…"
type textarea "x"
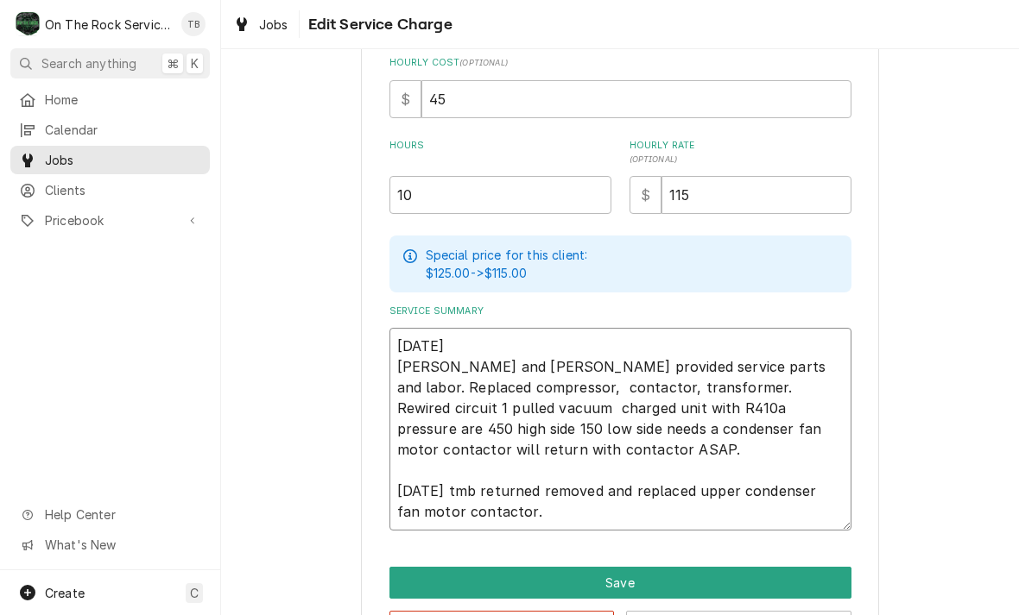
type textarea "8/7/25 Ray and Izzy provided service parts and labor. Replaced compressor, cont…"
type textarea "x"
type textarea "8/7/25 Ray and Izzy provided service parts and labor. Replaced compressor, cont…"
type textarea "x"
type textarea "8/7/25 Ray and Izzy provided service parts and labor. Replaced compressor, cont…"
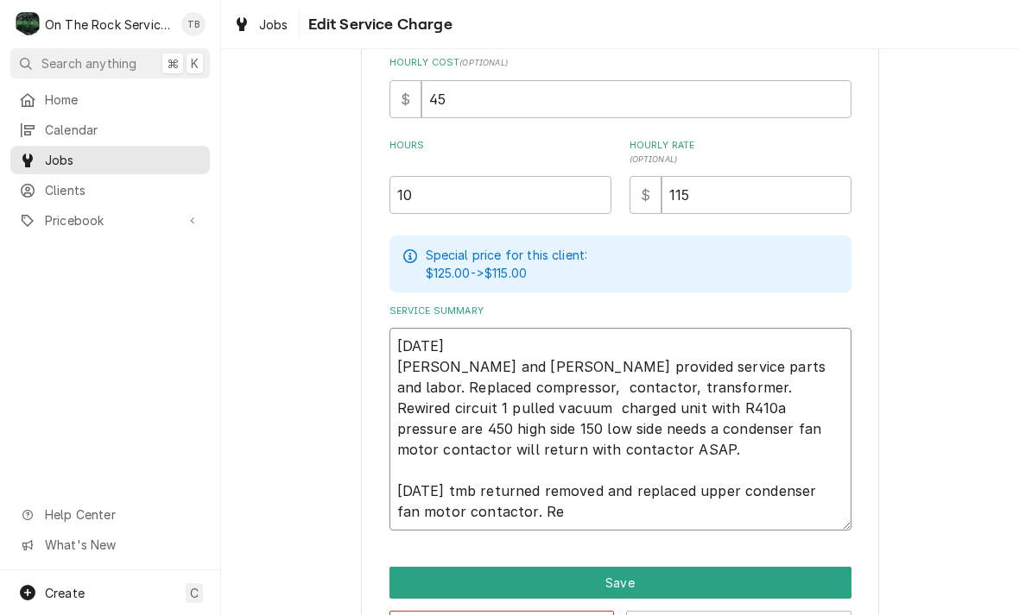
type textarea "x"
type textarea "8/7/25 Ray and Izzy provided service parts and labor. Replaced compressor, cont…"
type textarea "x"
type textarea "8/7/25 Ray and Izzy provided service parts and labor. Replaced compressor, cont…"
type textarea "x"
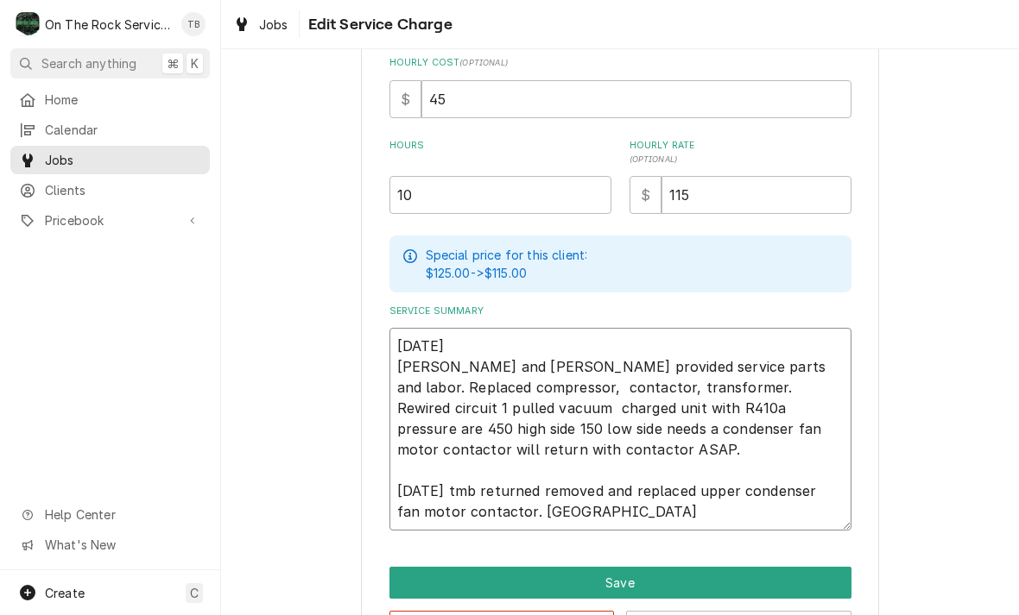
type textarea "8/7/25 Ray and Izzy provided service parts and labor. Replaced compressor, cont…"
type textarea "x"
type textarea "8/7/25 Ray and Izzy provided service parts and labor. Replaced compressor, cont…"
type textarea "x"
type textarea "8/7/25 Ray and Izzy provided service parts and labor. Replaced compressor, cont…"
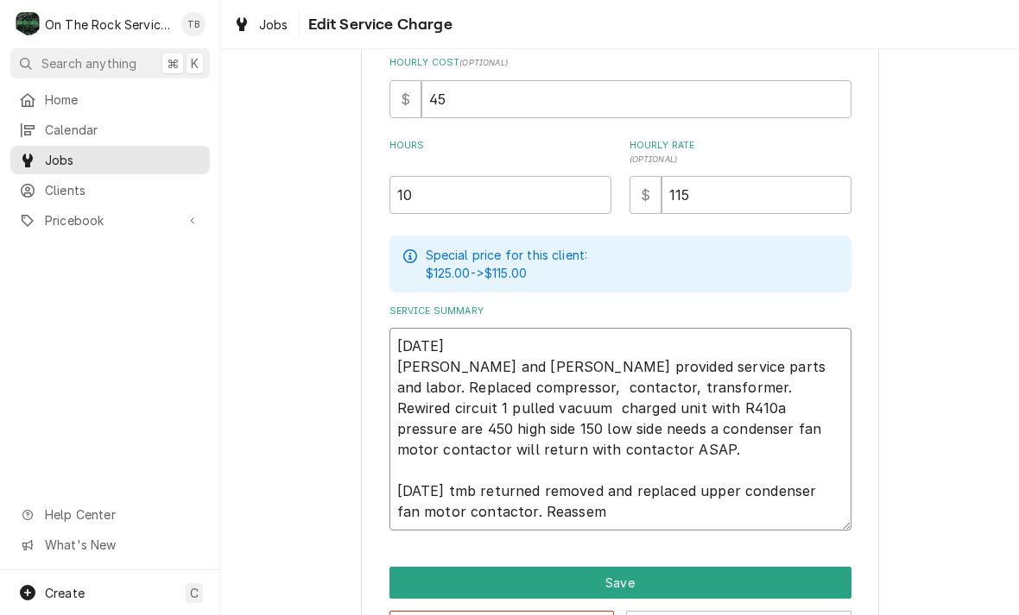
type textarea "x"
type textarea "8/7/25 Ray and Izzy provided service parts and labor. Replaced compressor, cont…"
type textarea "x"
type textarea "8/7/25 Ray and Izzy provided service parts and labor. Replaced compressor, cont…"
type textarea "x"
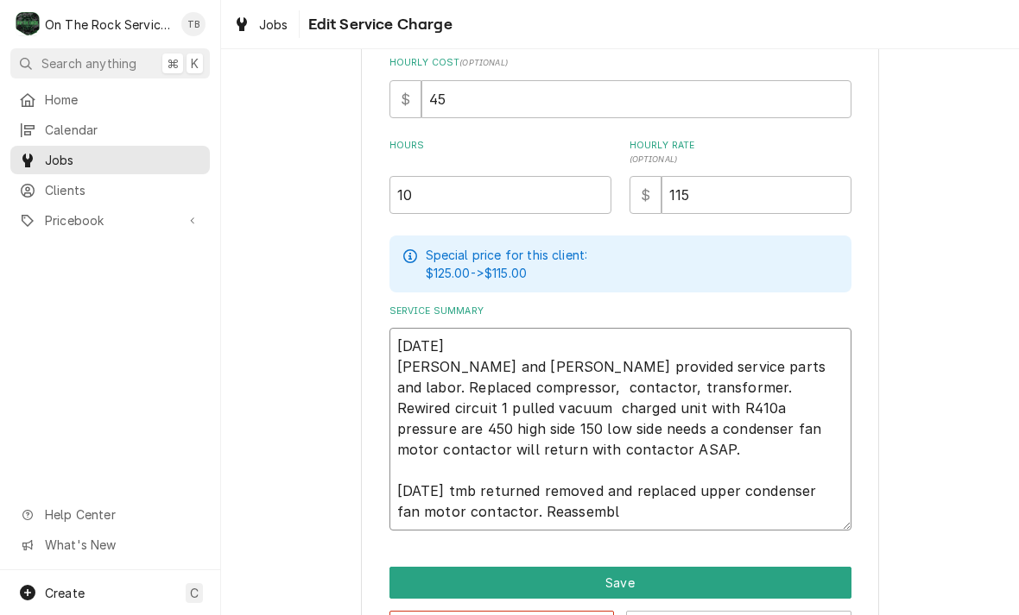
type textarea "8/7/25 Ray and Izzy provided service parts and labor. Replaced compressor, cont…"
type textarea "x"
type textarea "8/7/25 Ray and Izzy provided service parts and labor. Replaced compressor, cont…"
type textarea "x"
type textarea "8/7/25 Ray and Izzy provided service parts and labor. Replaced compressor, cont…"
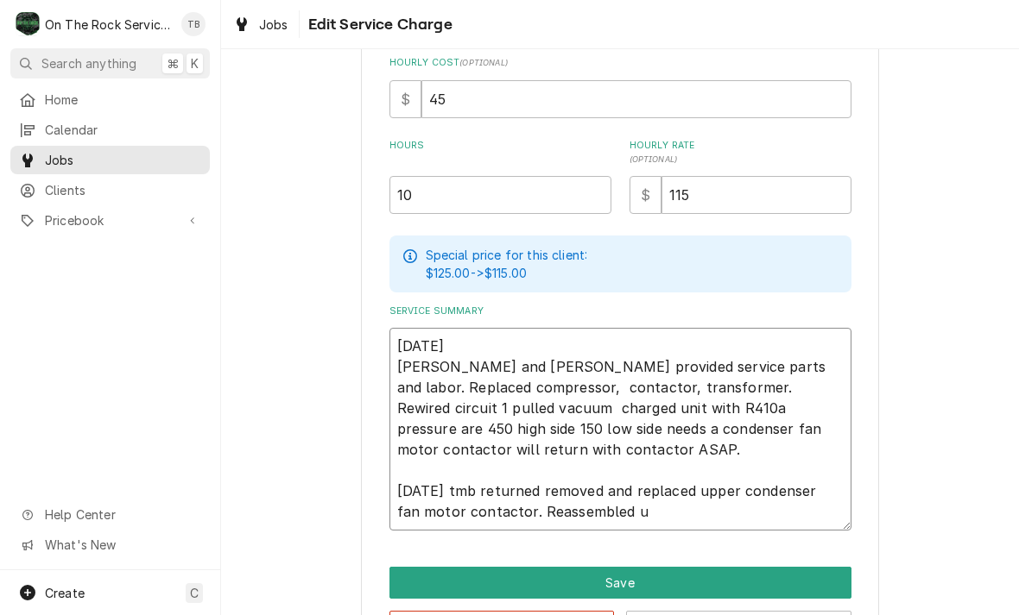
type textarea "x"
type textarea "8/7/25 Ray and Izzy provided service parts and labor. Replaced compressor, cont…"
type textarea "x"
type textarea "8/7/25 Ray and Izzy provided service parts and labor. Replaced compressor, cont…"
type textarea "x"
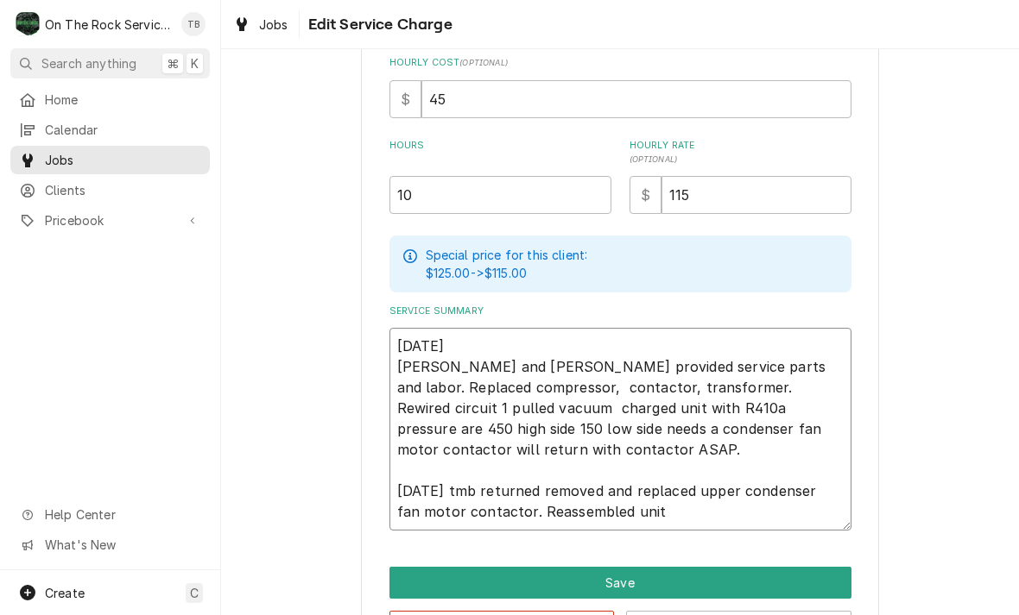
type textarea "8/7/25 Ray and Izzy provided service parts and labor. Replaced compressor, cont…"
type textarea "x"
type textarea "8/7/25 Ray and Izzy provided service parts and labor. Replaced compressor, cont…"
type textarea "x"
type textarea "8/7/25 Ray and Izzy provided service parts and labor. Replaced compressor, cont…"
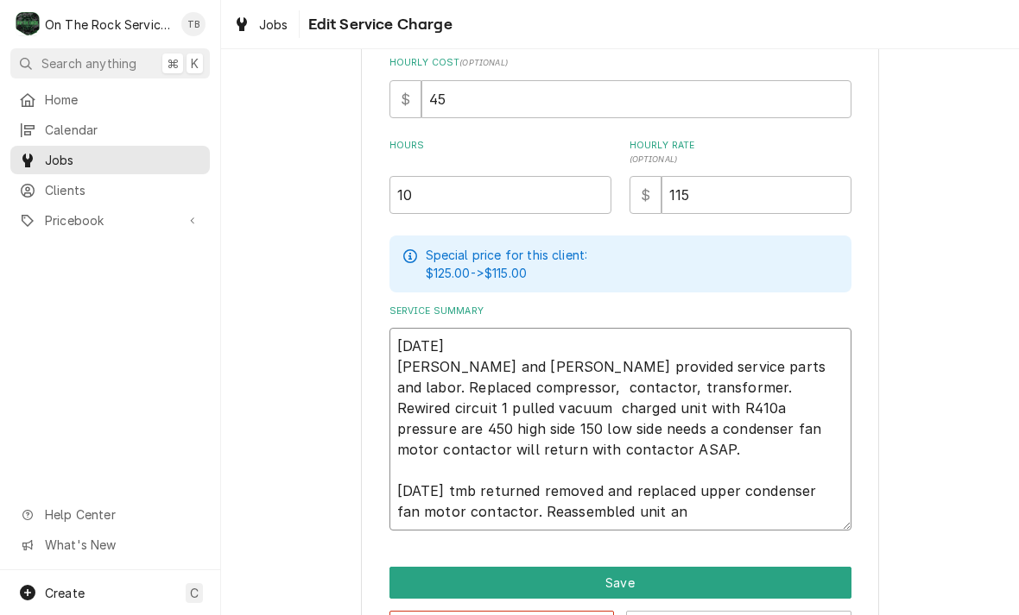
type textarea "x"
type textarea "8/7/25 Ray and Izzy provided service parts and labor. Replaced compressor, cont…"
type textarea "x"
type textarea "8/7/25 Ray and Izzy provided service parts and labor. Replaced compressor, cont…"
type textarea "x"
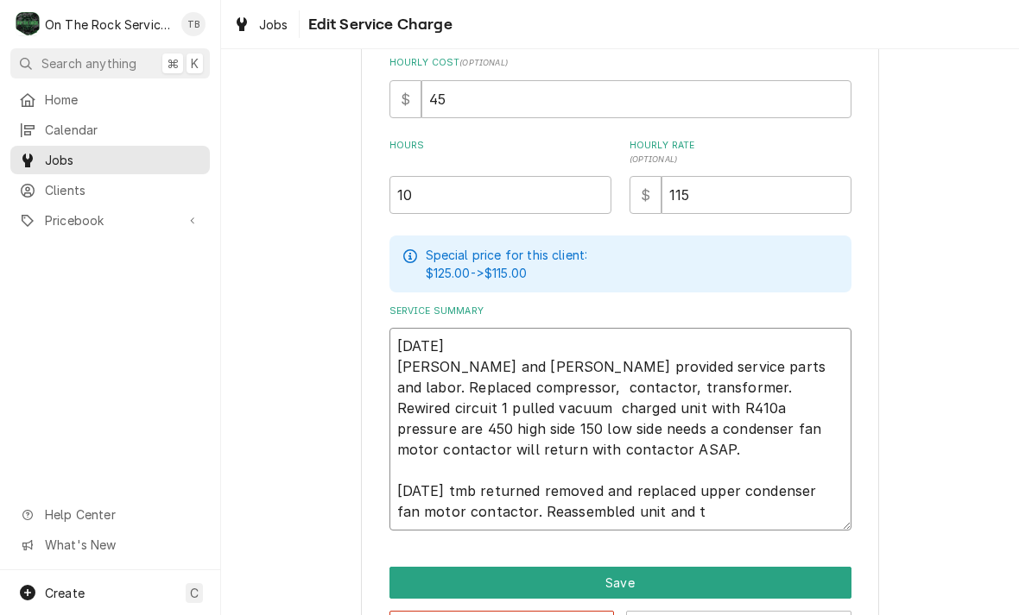
type textarea "8/7/25 Ray and Izzy provided service parts and labor. Replaced compressor, cont…"
type textarea "x"
type textarea "8/7/25 Ray and Izzy provided service parts and labor. Replaced compressor, cont…"
type textarea "x"
type textarea "8/7/25 Ray and Izzy provided service parts and labor. Replaced compressor, cont…"
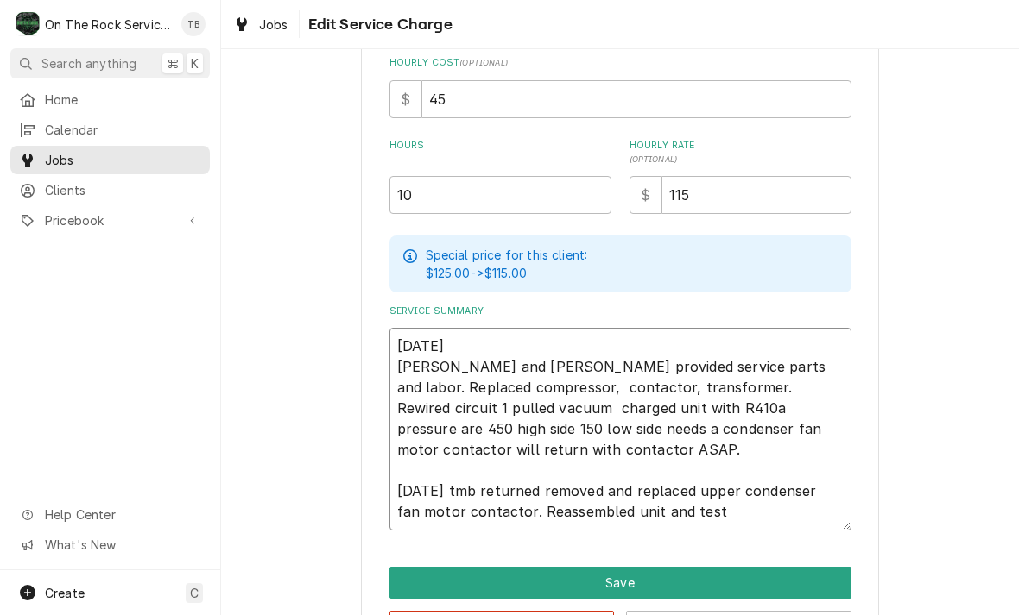
type textarea "x"
type textarea "8/7/25 Ray and Izzy provided service parts and labor. Replaced compressor, cont…"
type textarea "x"
type textarea "8/7/25 Ray and Izzy provided service parts and labor. Replaced compressor, cont…"
type textarea "x"
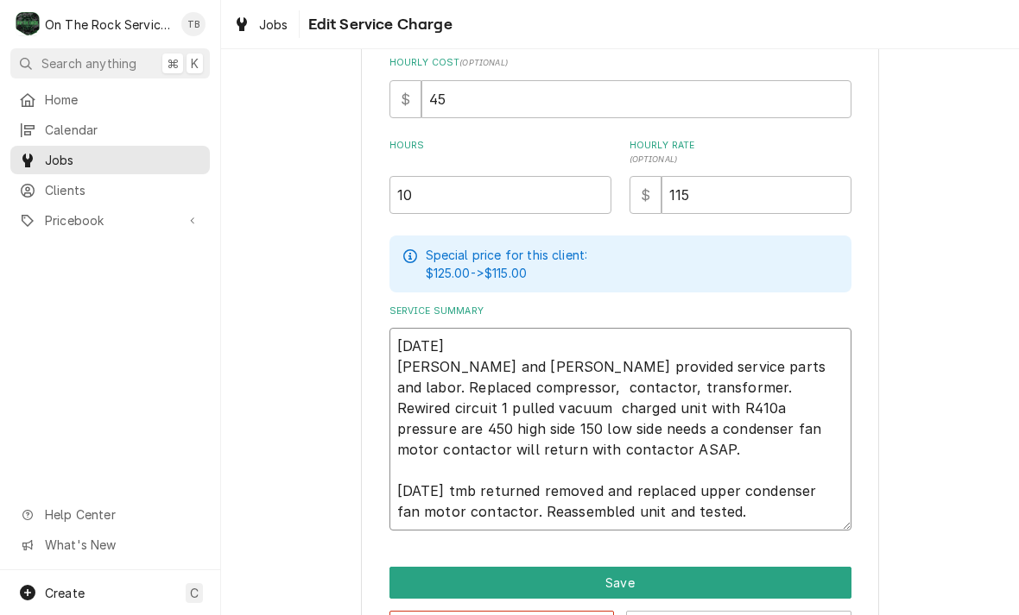
type textarea "8/7/25 Ray and Izzy provided service parts and labor. Replaced compressor, cont…"
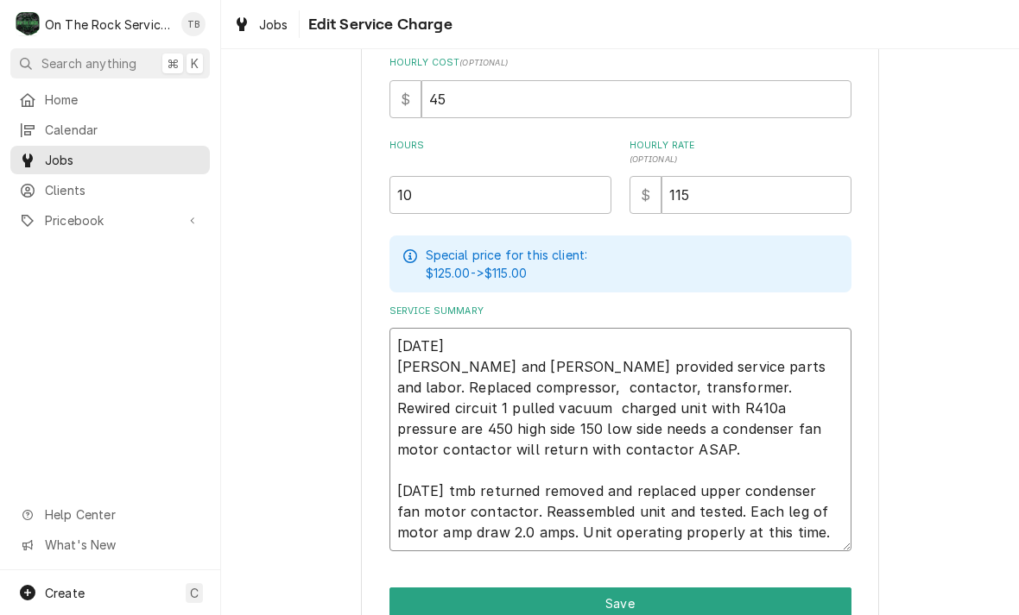
click at [778, 539] on textarea "8/7/25 Ray and Izzy provided service parts and labor. Replaced compressor, cont…" at bounding box center [620, 440] width 462 height 224
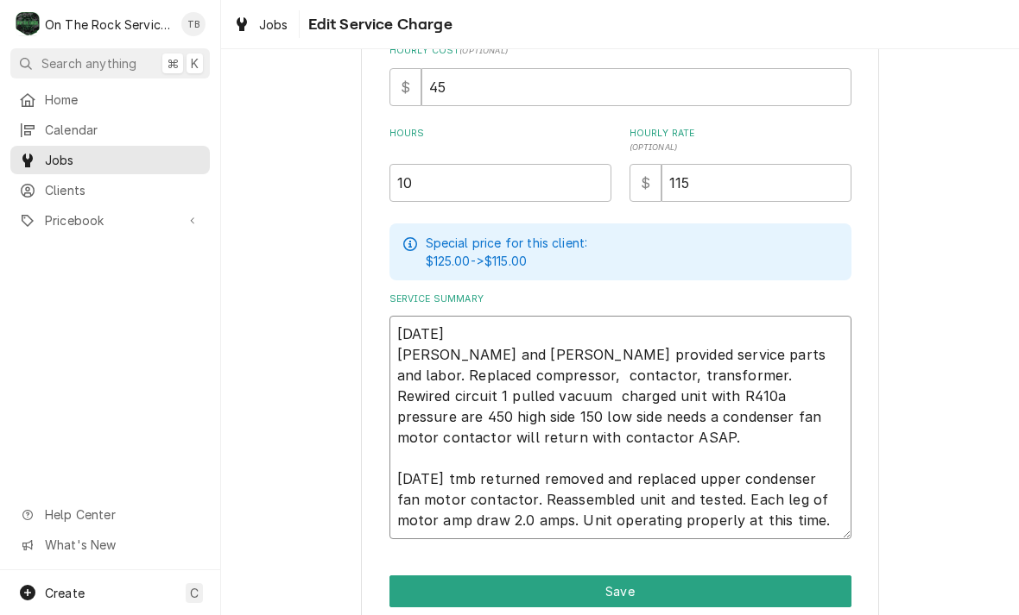
scroll to position [406, 0]
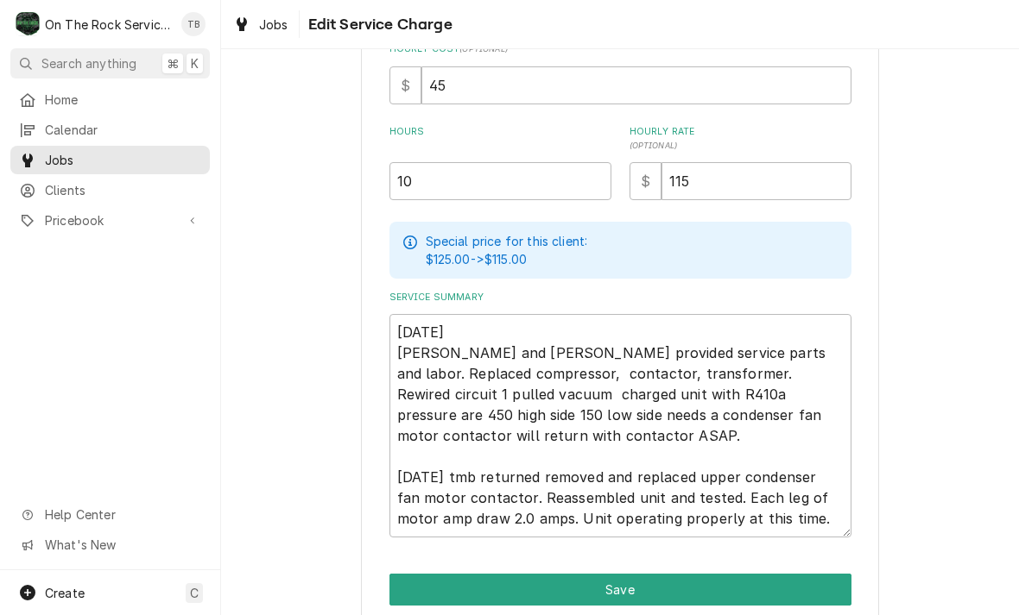
click at [920, 467] on div "Use the fields below to edit this service charge Short Description Labor - Stan…" at bounding box center [620, 174] width 798 height 1025
click at [768, 524] on textarea "8/7/25 Ray and Izzy provided service parts and labor. Replaced compressor, cont…" at bounding box center [620, 426] width 462 height 224
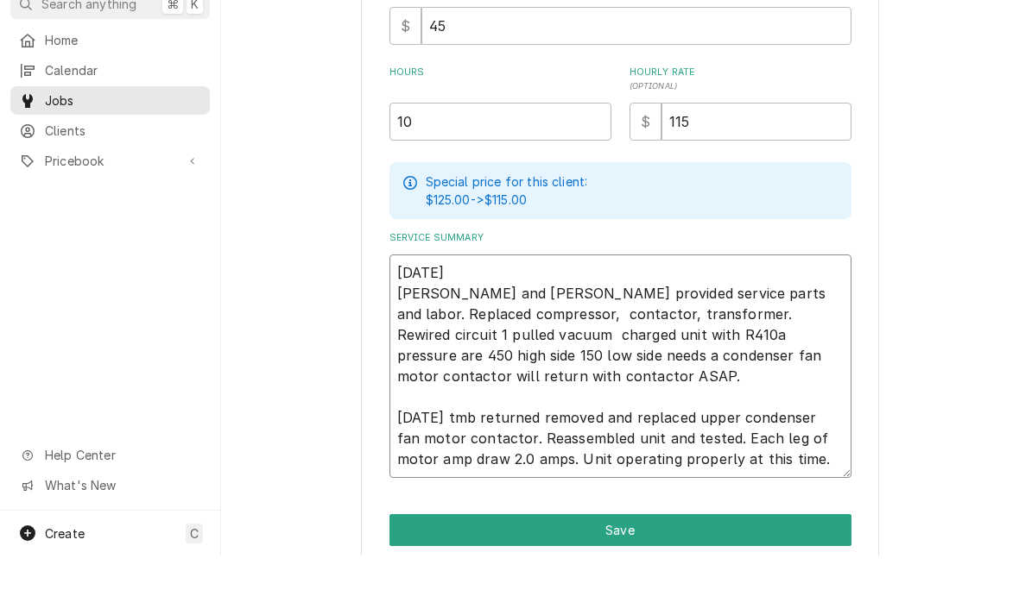
click at [783, 455] on textarea "8/7/25 Ray and Izzy provided service parts and labor. Replaced compressor, cont…" at bounding box center [620, 426] width 462 height 224
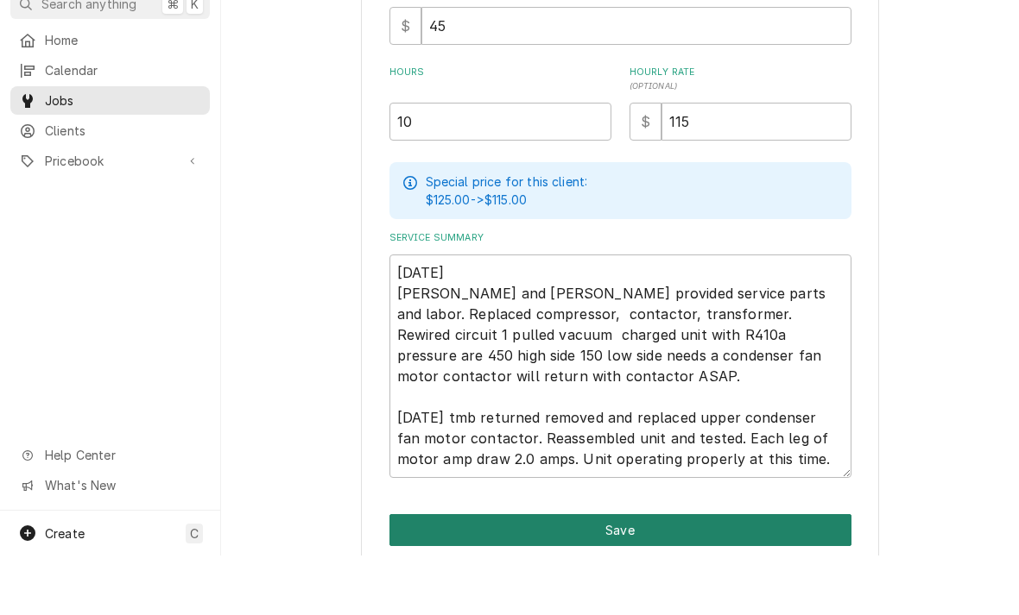
click at [646, 574] on button "Save" at bounding box center [620, 590] width 462 height 32
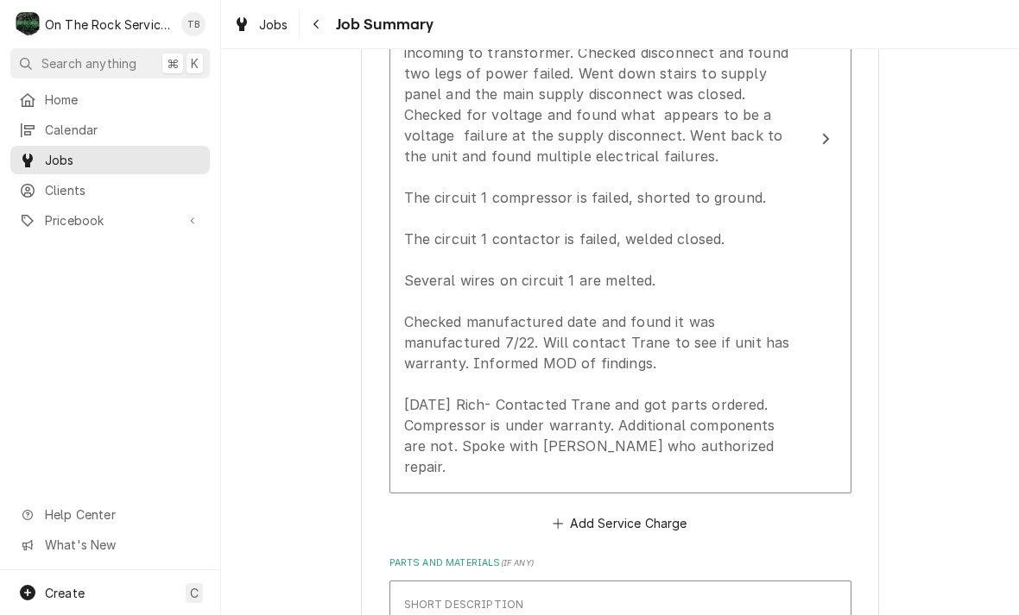
scroll to position [1179, 0]
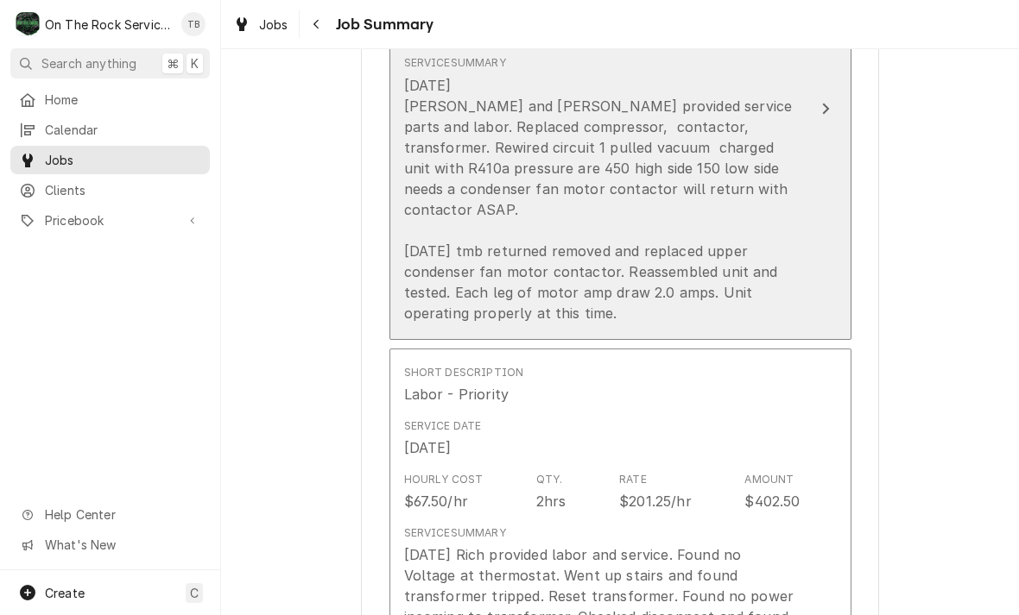
click at [710, 239] on div "8/7/25 Ray and Izzy provided service parts and labor. Replaced compressor, cont…" at bounding box center [602, 199] width 396 height 249
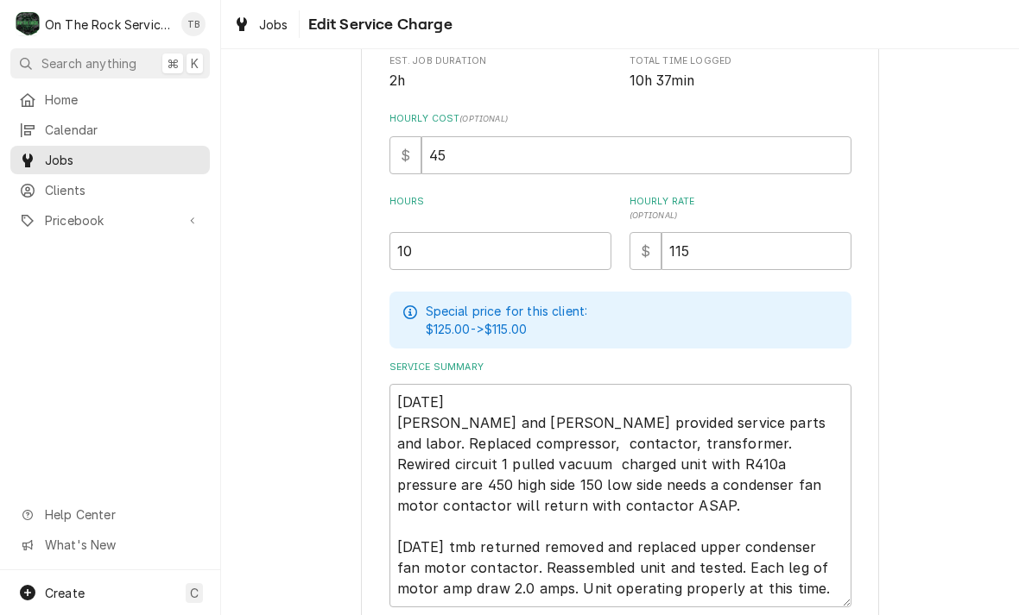
scroll to position [337, 0]
click at [436, 263] on input "10" at bounding box center [500, 250] width 222 height 38
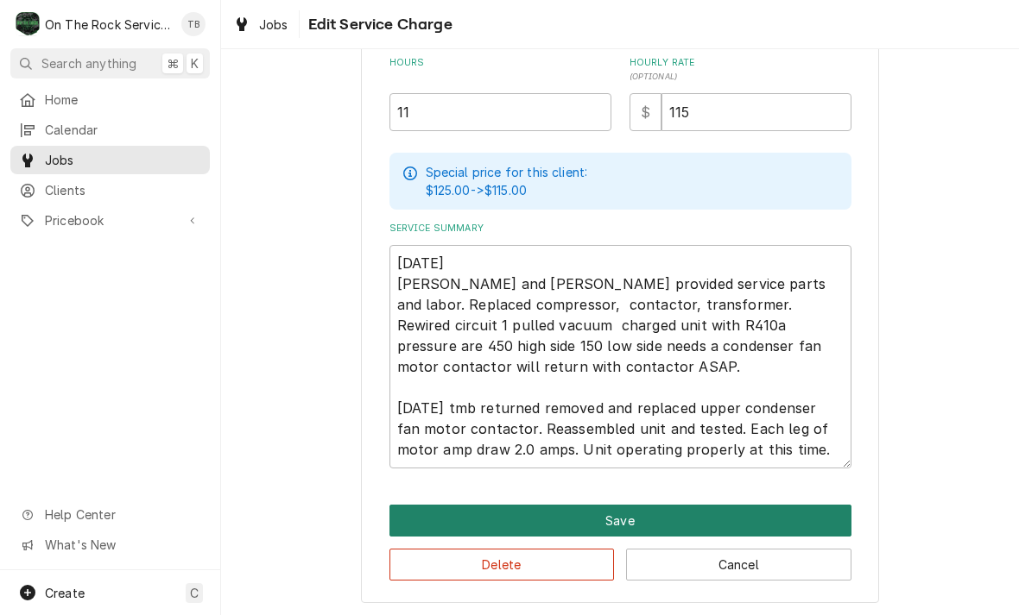
click at [608, 526] on button "Save" at bounding box center [620, 521] width 462 height 32
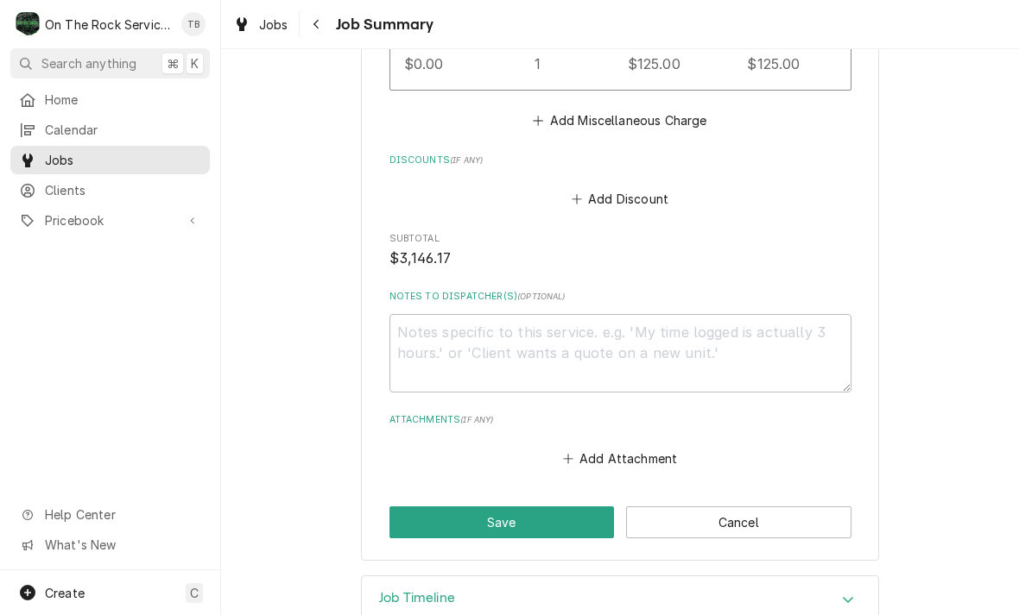
scroll to position [3518, 0]
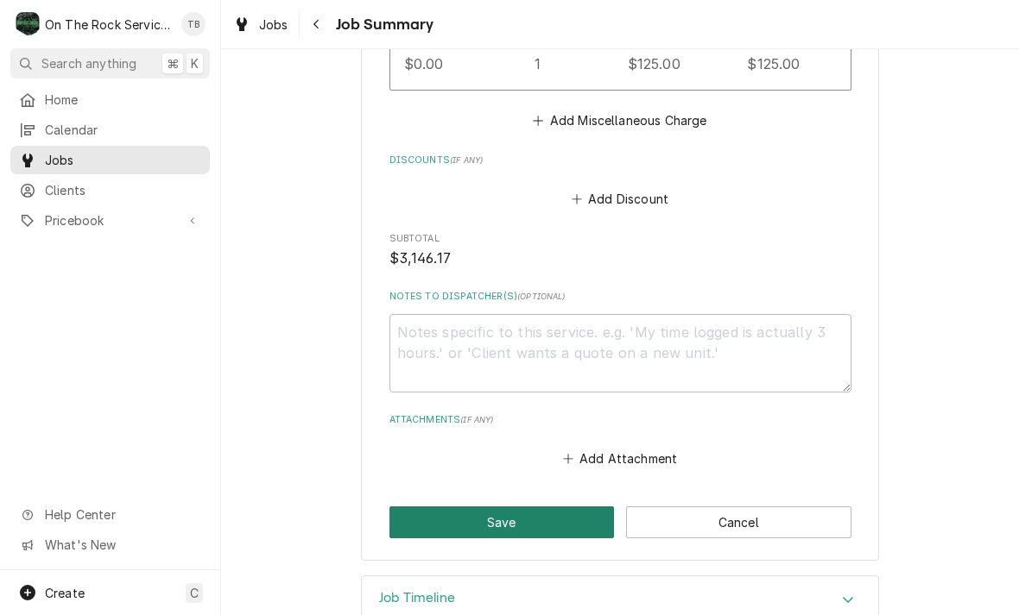
click at [502, 507] on button "Save" at bounding box center [501, 523] width 225 height 32
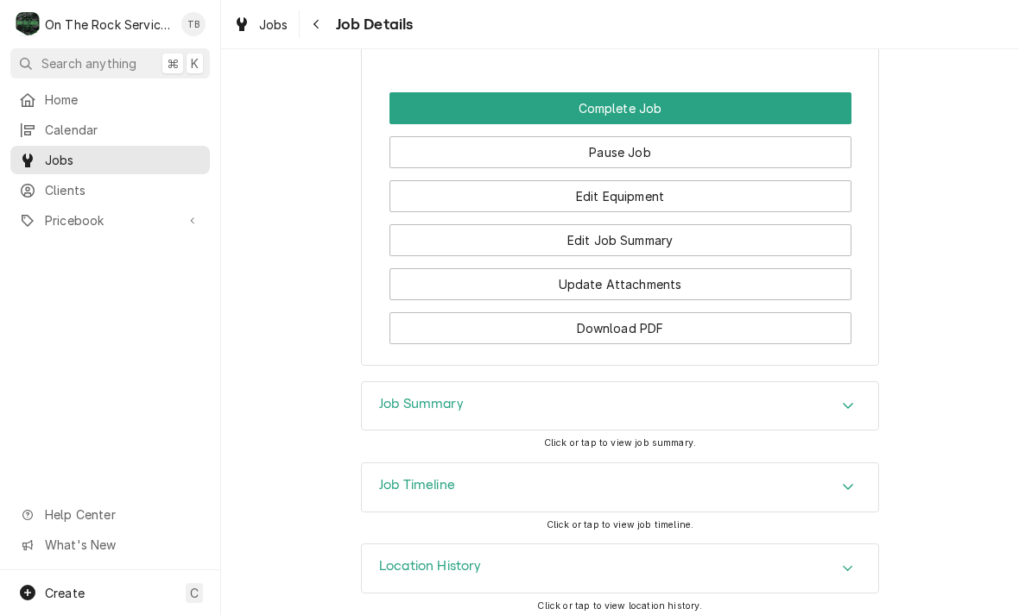
scroll to position [2159, 0]
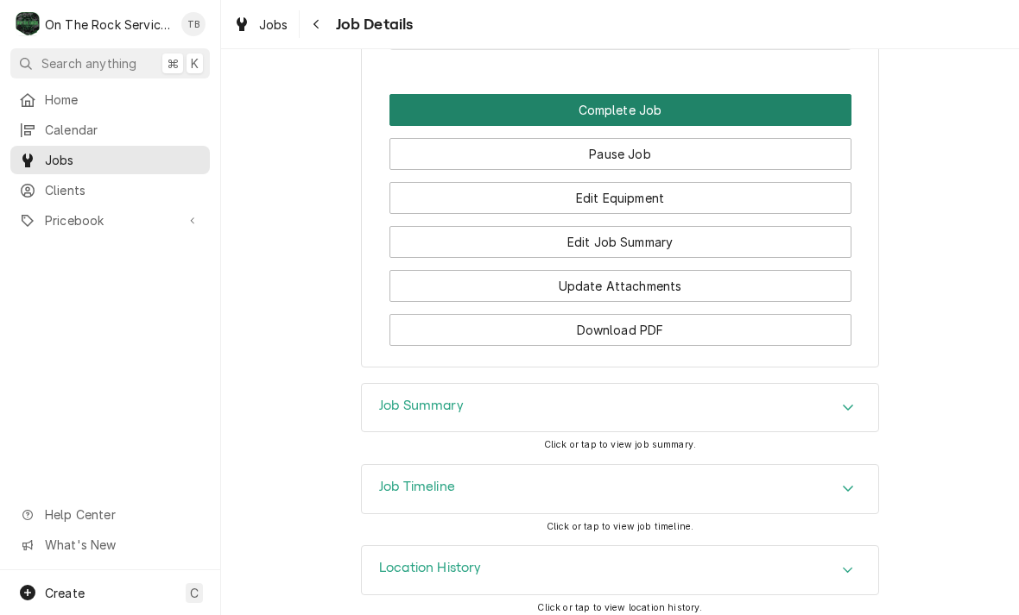
click at [633, 96] on button "Complete Job" at bounding box center [620, 110] width 462 height 32
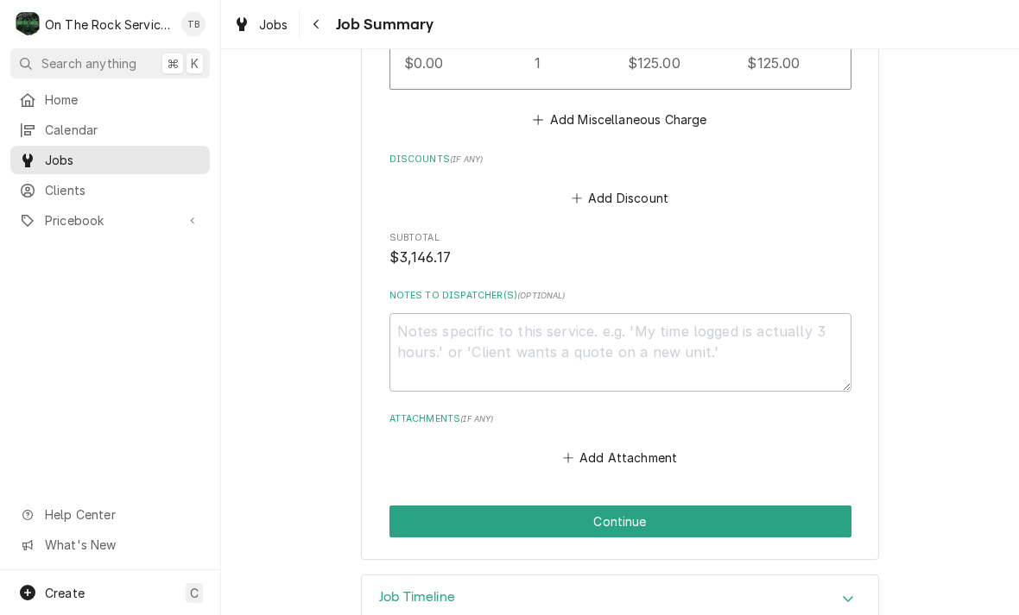
scroll to position [3518, 0]
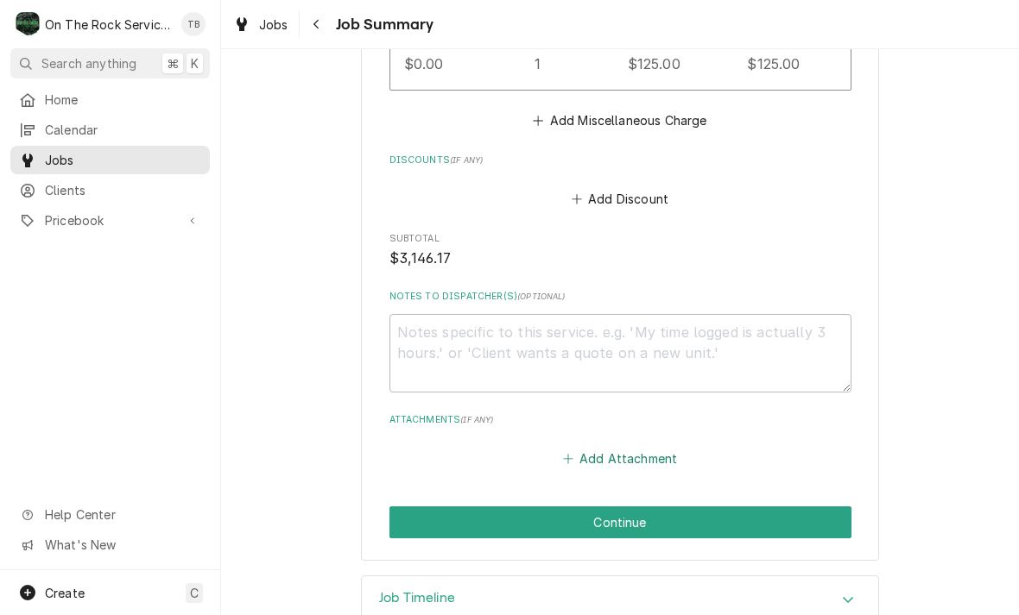
click at [634, 446] on button "Add Attachment" at bounding box center [619, 458] width 121 height 24
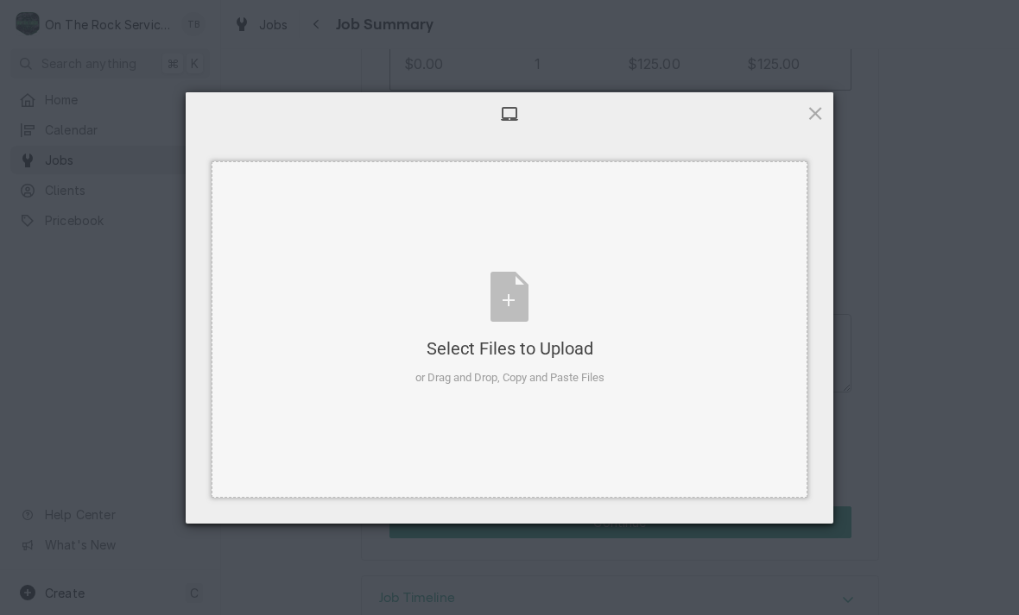
click at [505, 319] on div "Select Files to Upload or Drag and Drop, Copy and Paste Files" at bounding box center [509, 329] width 189 height 115
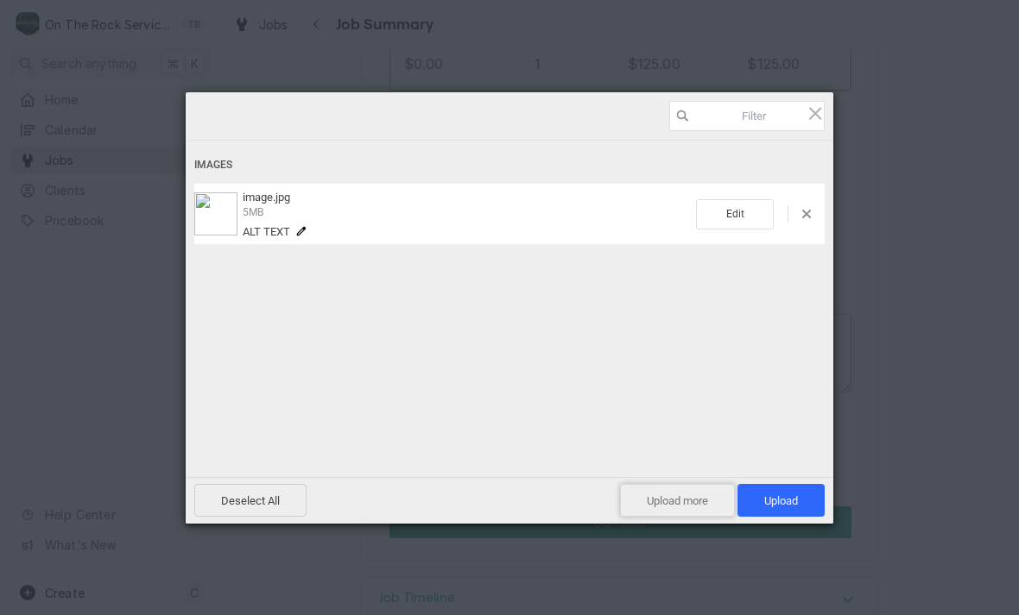
click at [678, 504] on span "Upload more" at bounding box center [677, 500] width 115 height 33
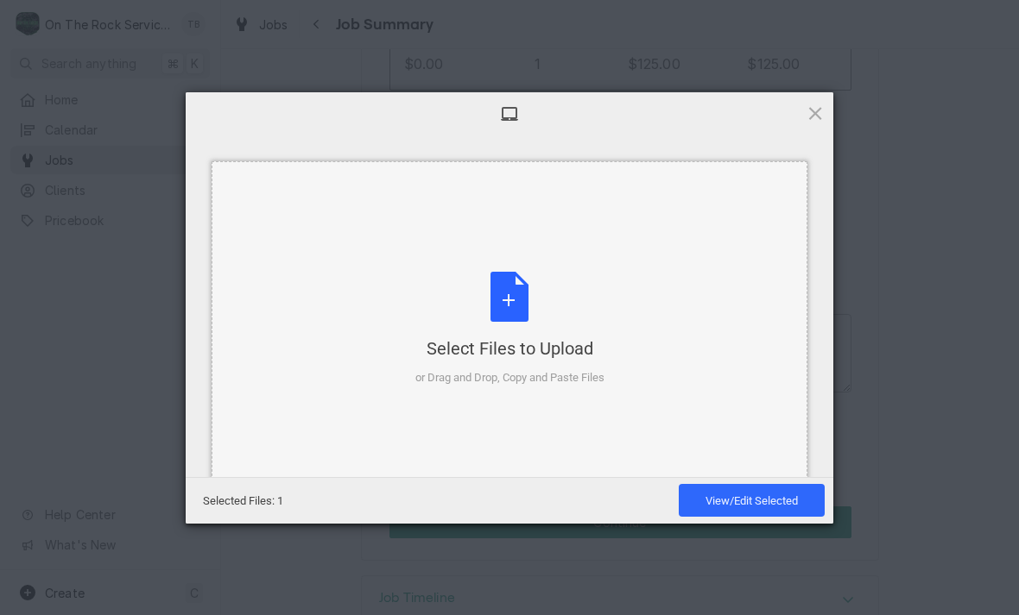
click at [505, 320] on div "Select Files to Upload or Drag and Drop, Copy and Paste Files" at bounding box center [509, 329] width 189 height 115
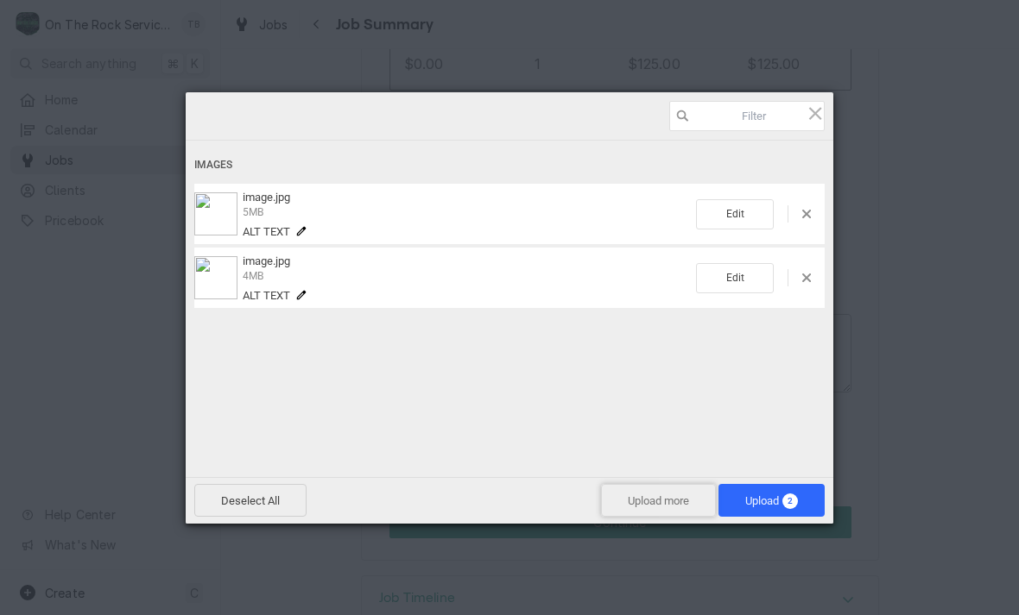
click at [647, 501] on span "Upload more" at bounding box center [658, 500] width 115 height 33
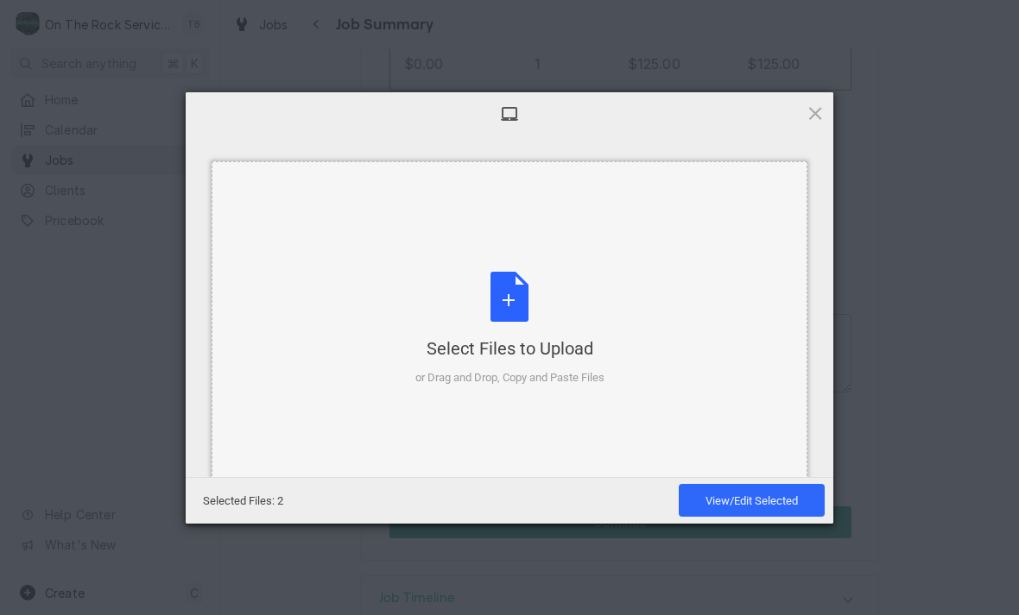
click at [505, 300] on div "Select Files to Upload or Drag and Drop, Copy and Paste Files" at bounding box center [509, 329] width 189 height 115
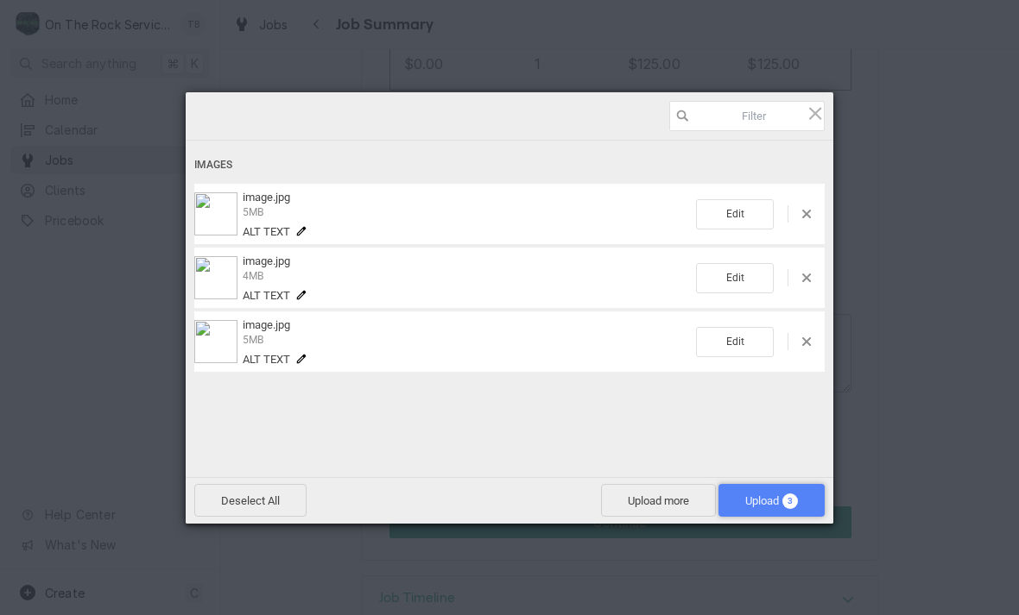
click at [758, 501] on span "Upload 3" at bounding box center [771, 501] width 53 height 13
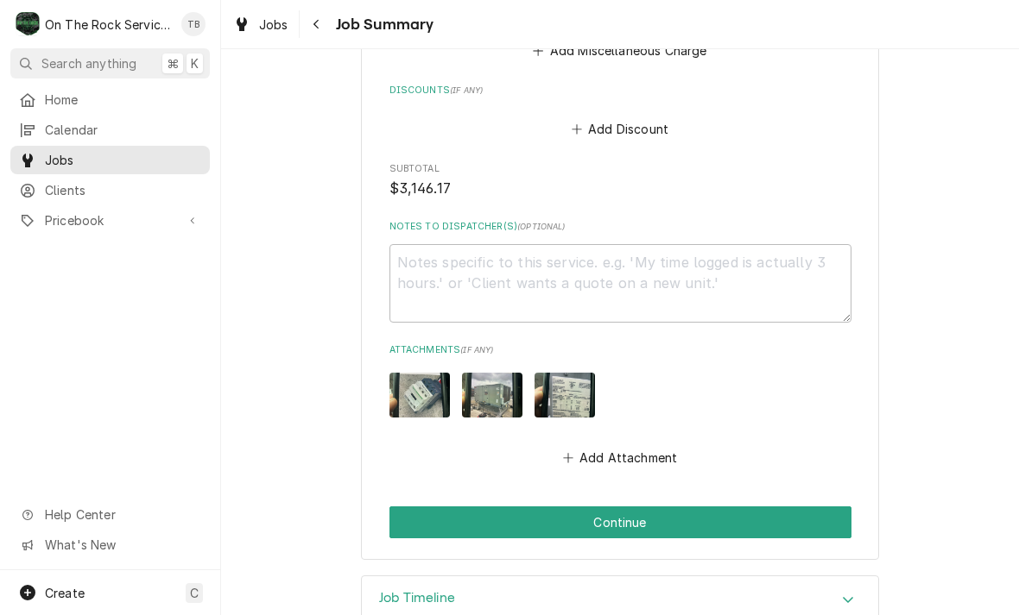
scroll to position [3587, 0]
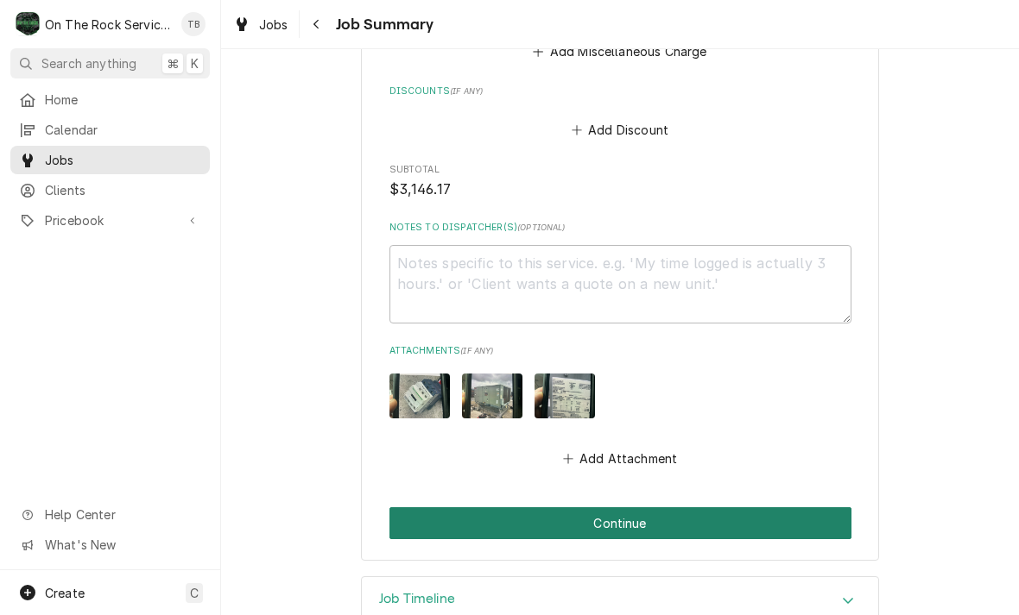
click at [644, 508] on button "Continue" at bounding box center [620, 524] width 462 height 32
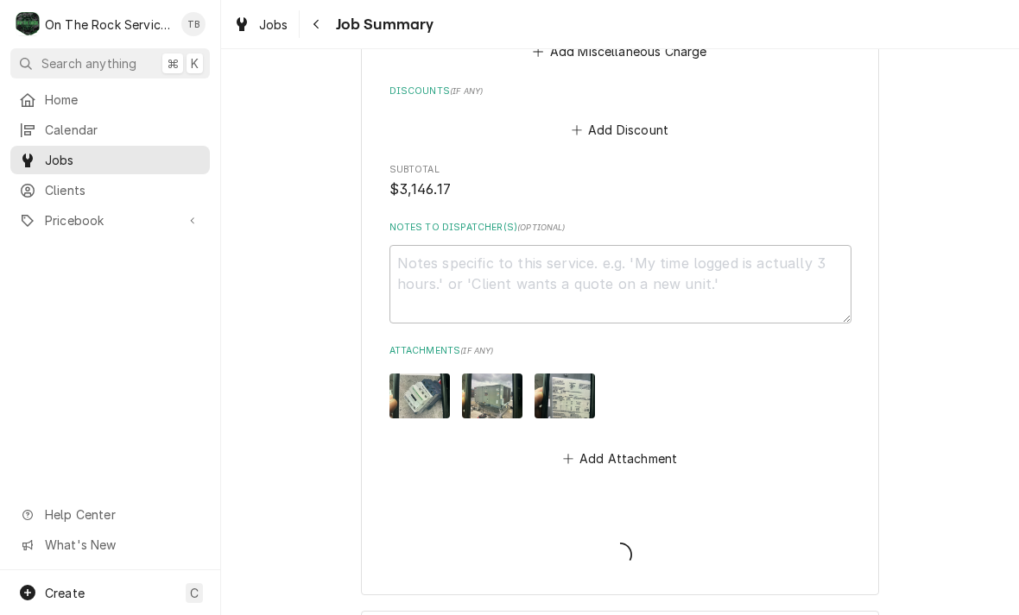
type textarea "x"
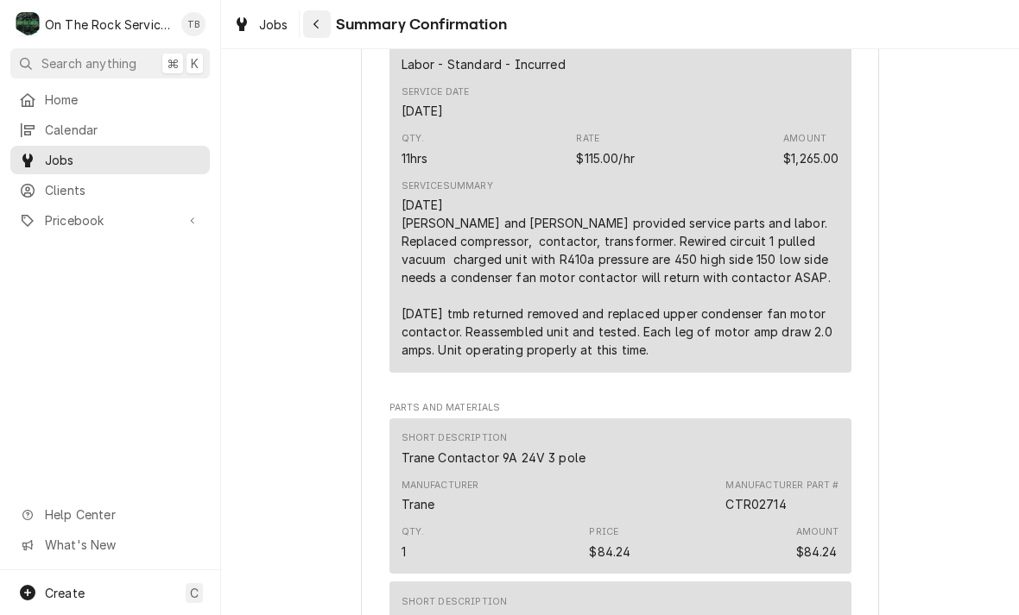
click at [312, 26] on icon "Navigate back" at bounding box center [316, 24] width 8 height 12
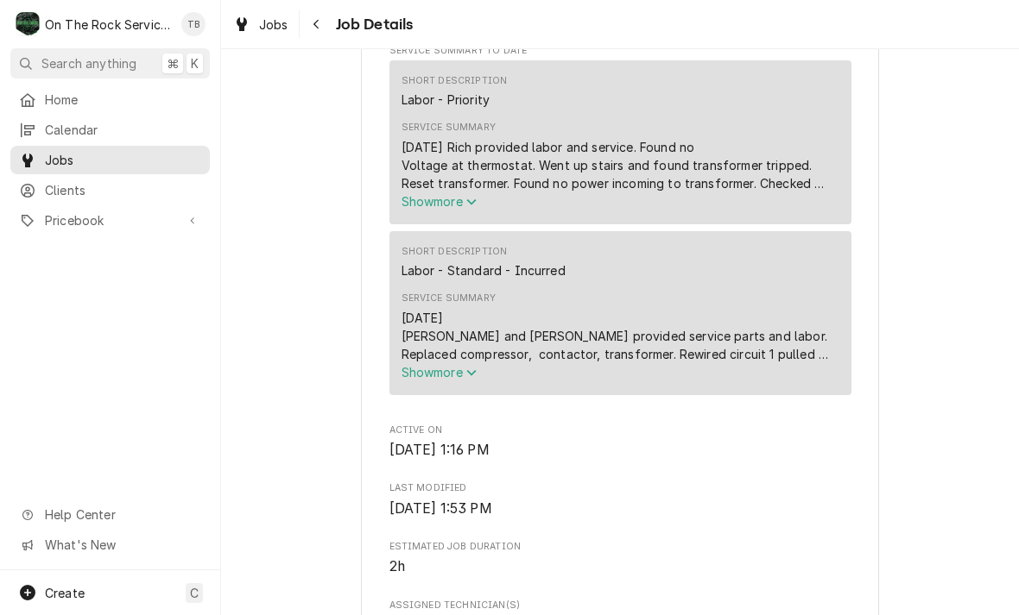
scroll to position [690, 0]
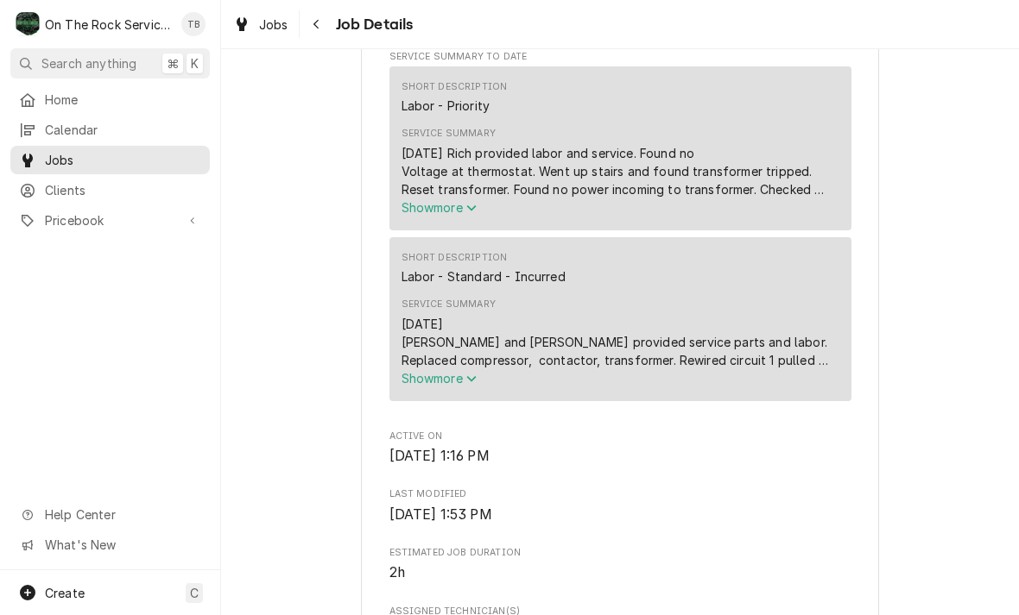
click at [472, 377] on icon "Service Summary" at bounding box center [471, 379] width 10 height 12
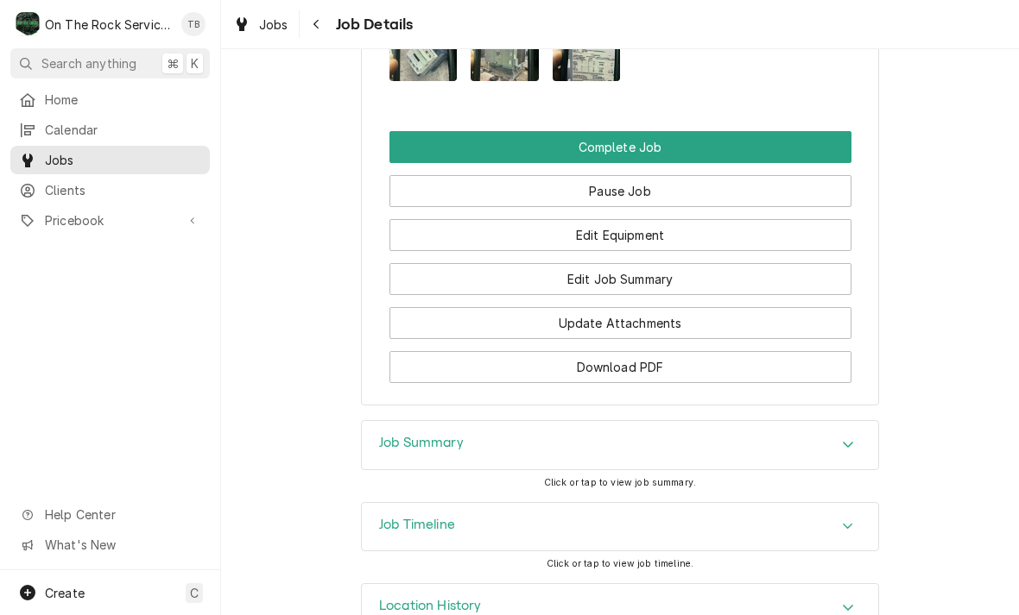
scroll to position [2380, 0]
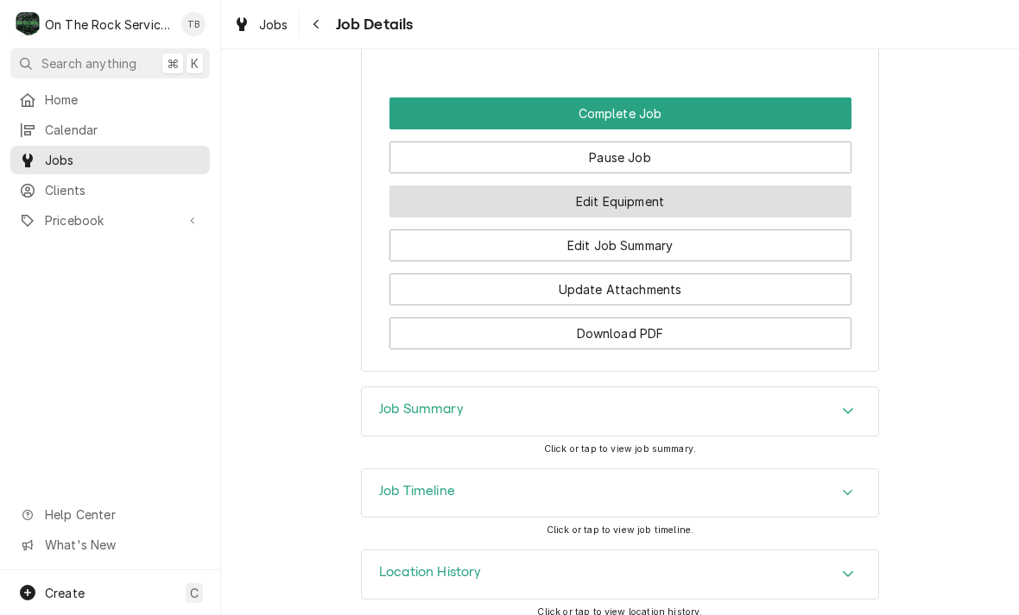
click at [628, 188] on button "Edit Equipment" at bounding box center [620, 202] width 462 height 32
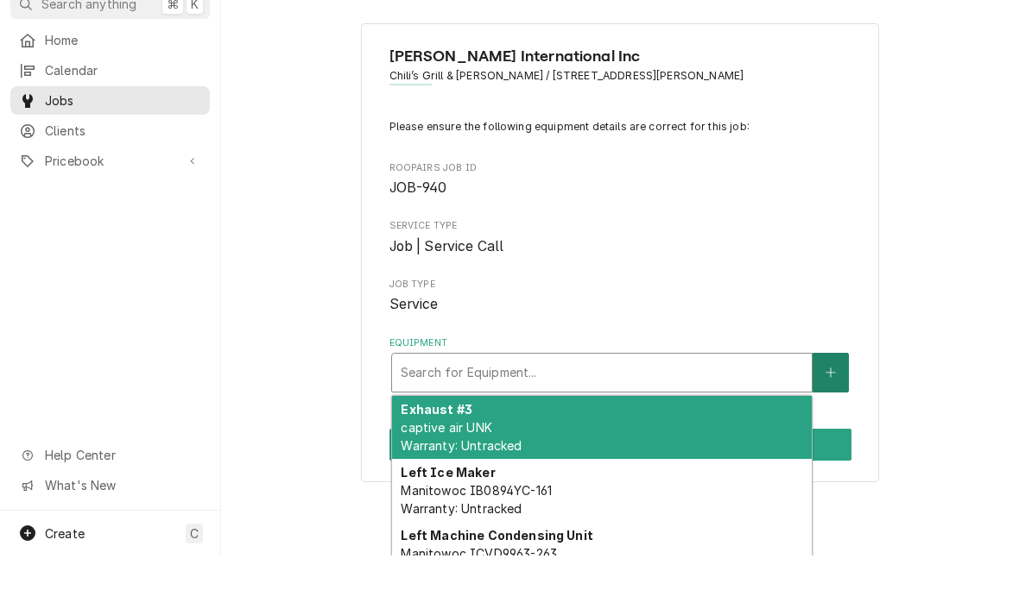
click at [839, 413] on button "Equipment" at bounding box center [830, 433] width 36 height 40
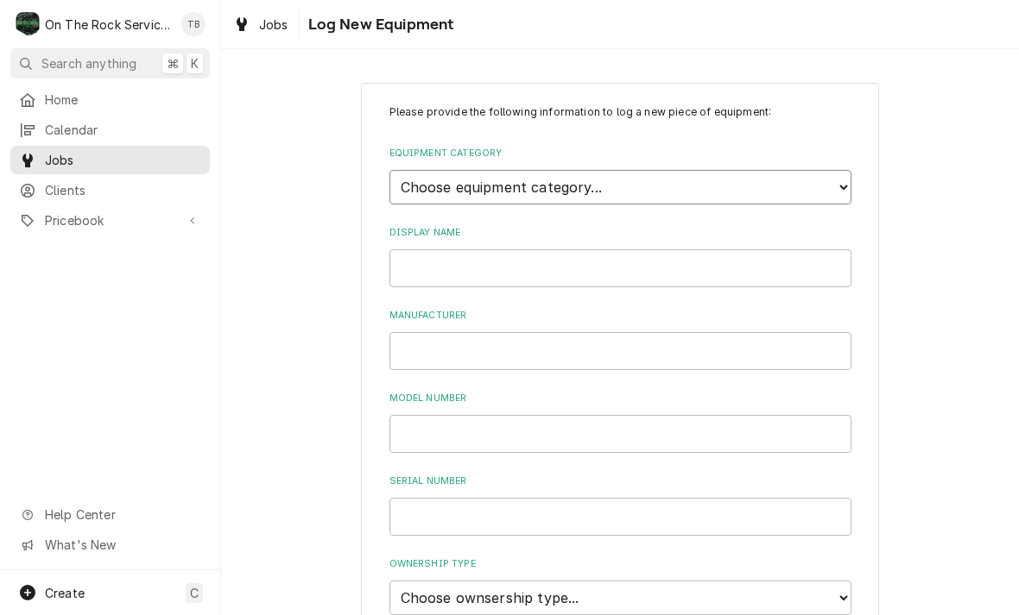
click at [842, 188] on select "Choose equipment category... Cooking Equipment Fryers Ice Machines Ovens and Ra…" at bounding box center [620, 187] width 462 height 35
select select "15"
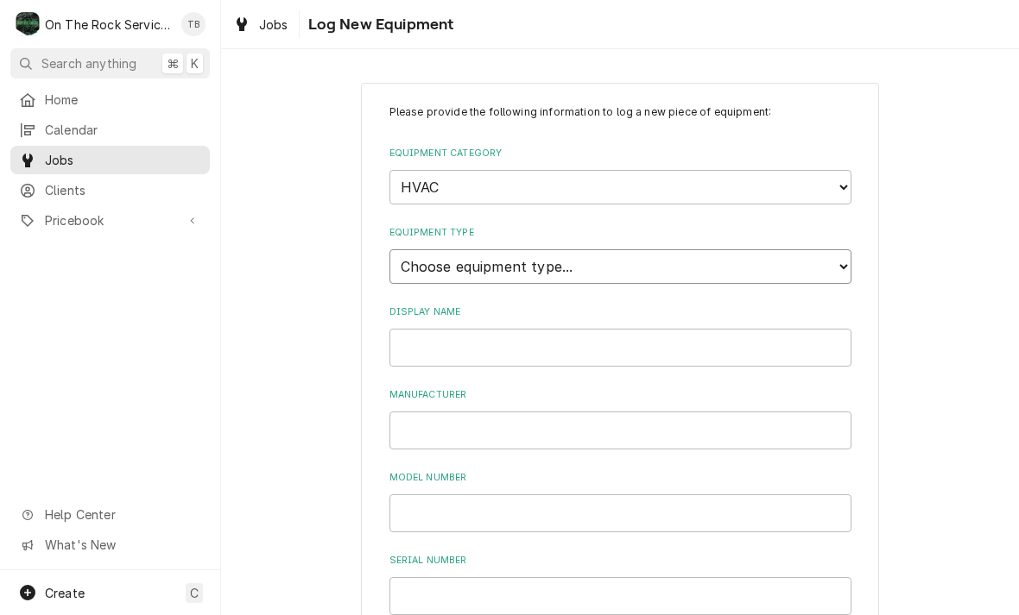
click at [707, 259] on select "Choose equipment type... Condenser Furnace Chiller Air Handler VRF Mini Split M…" at bounding box center [620, 266] width 462 height 35
select select "131"
click at [467, 330] on input "Display Name" at bounding box center [620, 348] width 462 height 38
type input "HVAC."
click at [439, 412] on input "Manufacturer" at bounding box center [620, 431] width 462 height 38
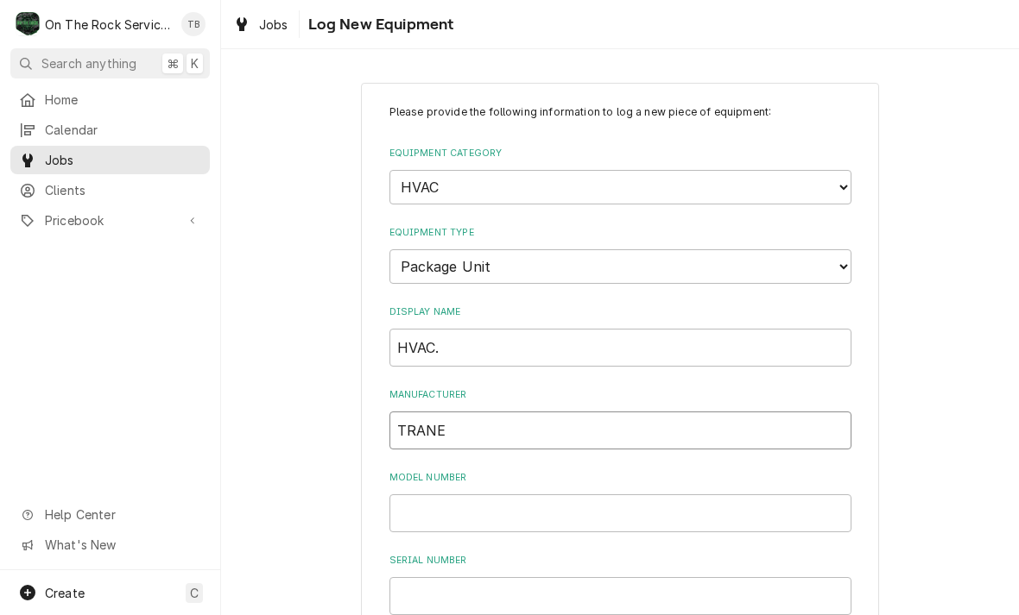
type input "TRANE"
click at [437, 497] on input "Model Number" at bounding box center [620, 514] width 462 height 38
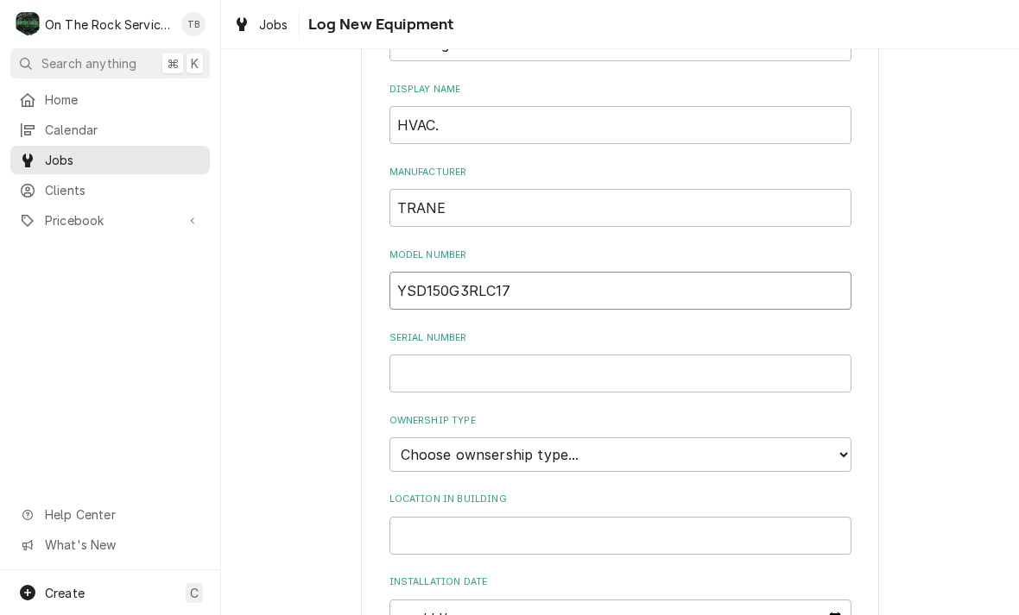
scroll to position [241, 0]
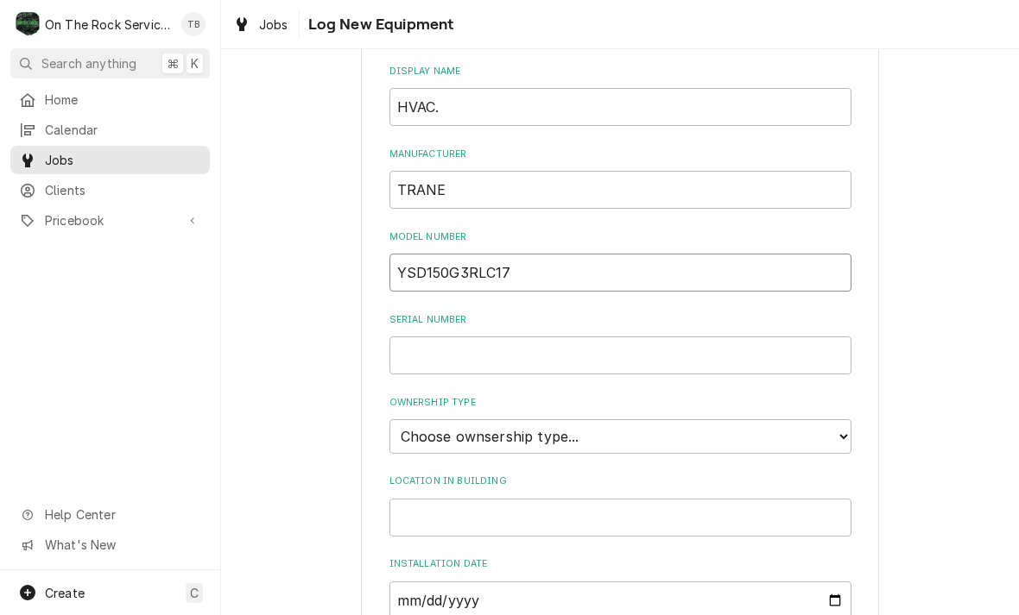
type input "YSD150G3RLC17"
click at [435, 337] on input "Serial Number" at bounding box center [620, 356] width 462 height 38
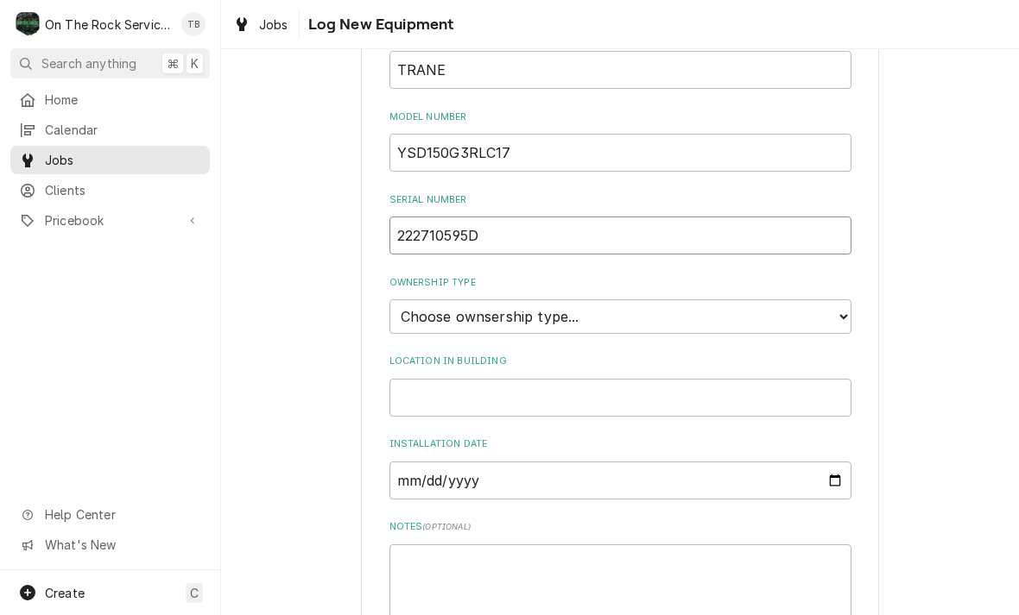
scroll to position [401, 0]
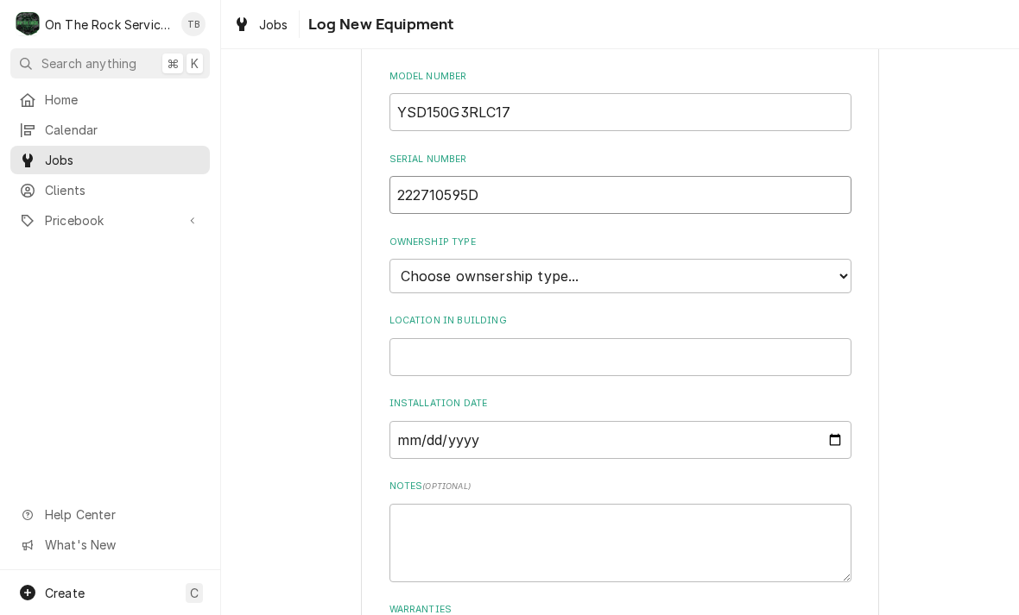
type input "222710595D"
click at [835, 259] on select "Choose ownsership type... Unknown Owned Leased Rented" at bounding box center [620, 276] width 462 height 35
select select "1"
click at [514, 338] on input "Location in Building" at bounding box center [620, 357] width 462 height 38
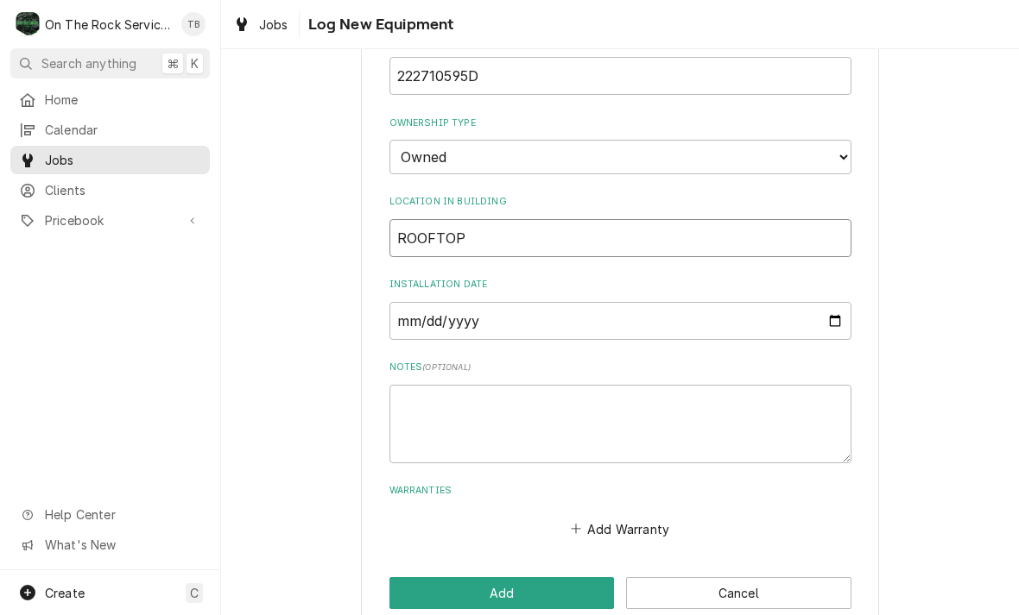
scroll to position [520, 0]
type input "ROOFTOP"
click at [438, 521] on div "Please provide the following information to log a new piece of equipment: Equip…" at bounding box center [620, 97] width 518 height 1069
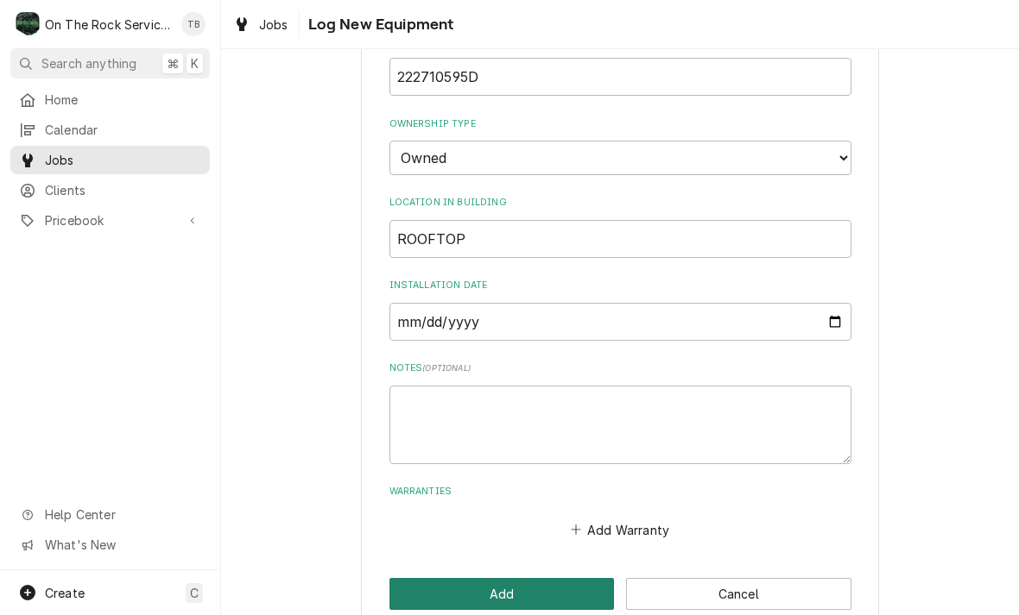
click at [489, 578] on button "Add" at bounding box center [501, 594] width 225 height 32
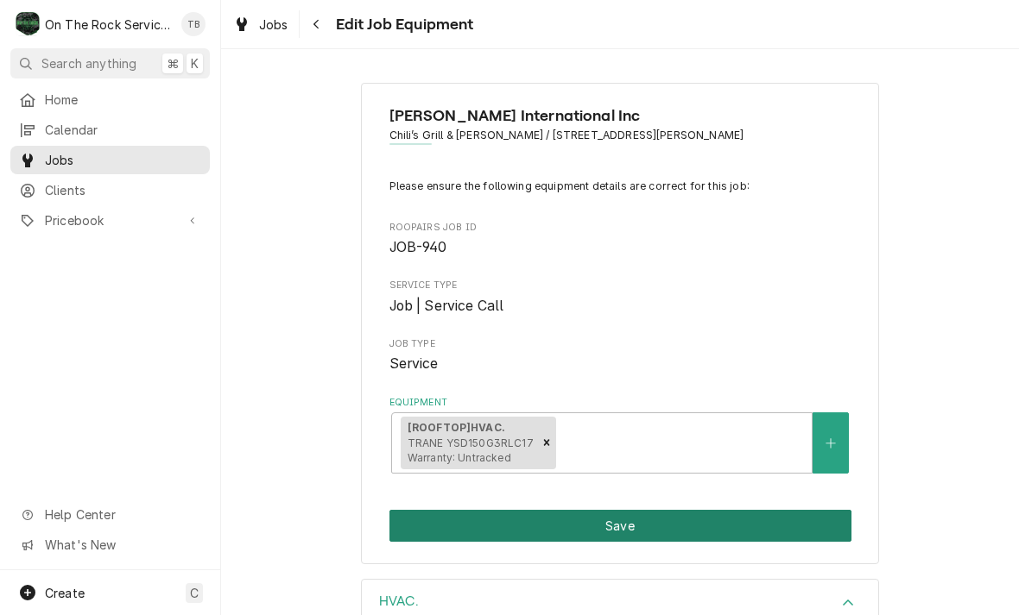
click at [637, 522] on button "Save" at bounding box center [620, 526] width 462 height 32
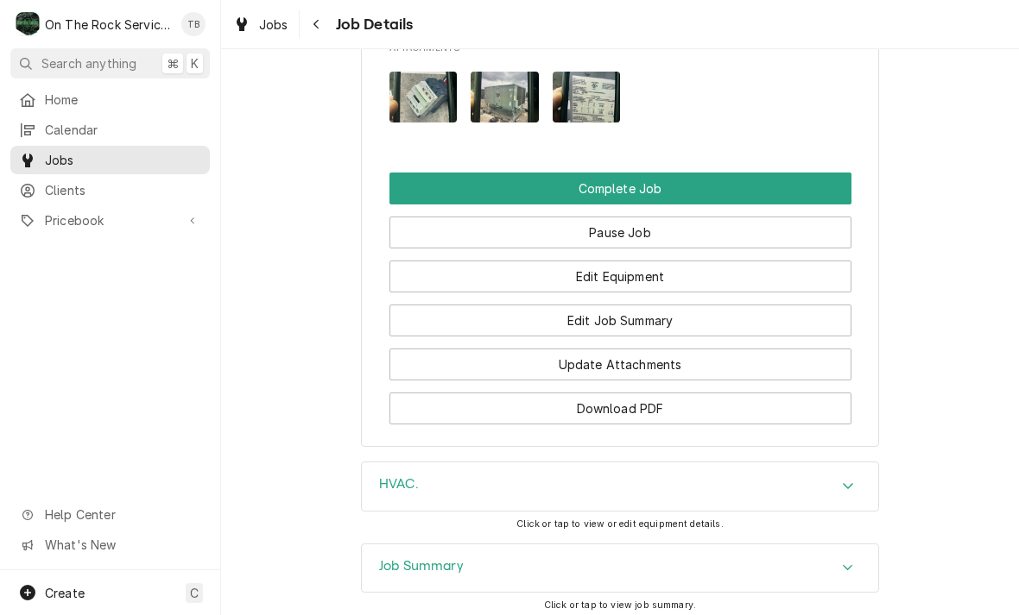
scroll to position [2167, 0]
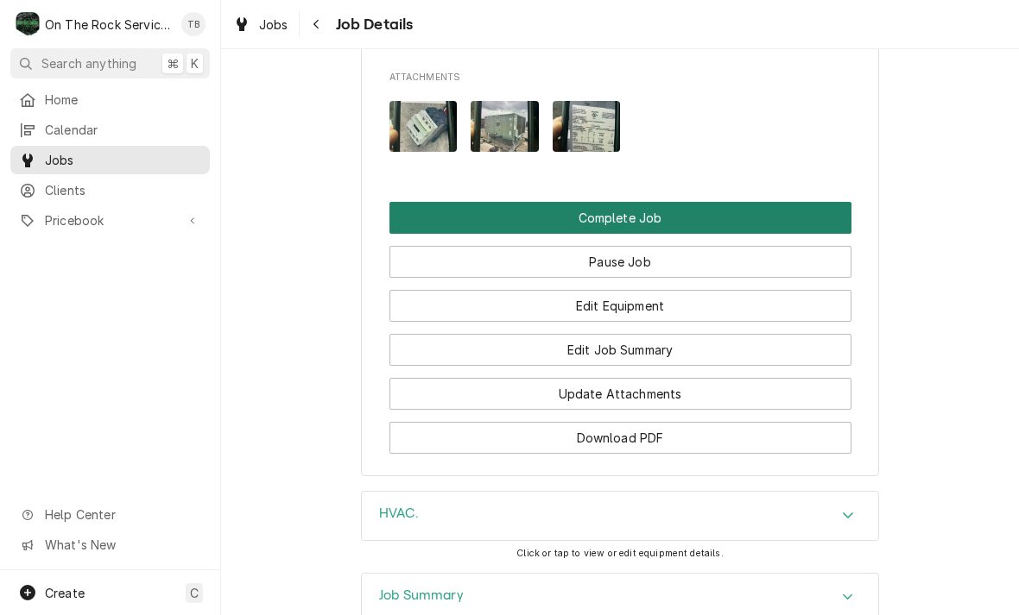
click at [622, 208] on button "Complete Job" at bounding box center [620, 218] width 462 height 32
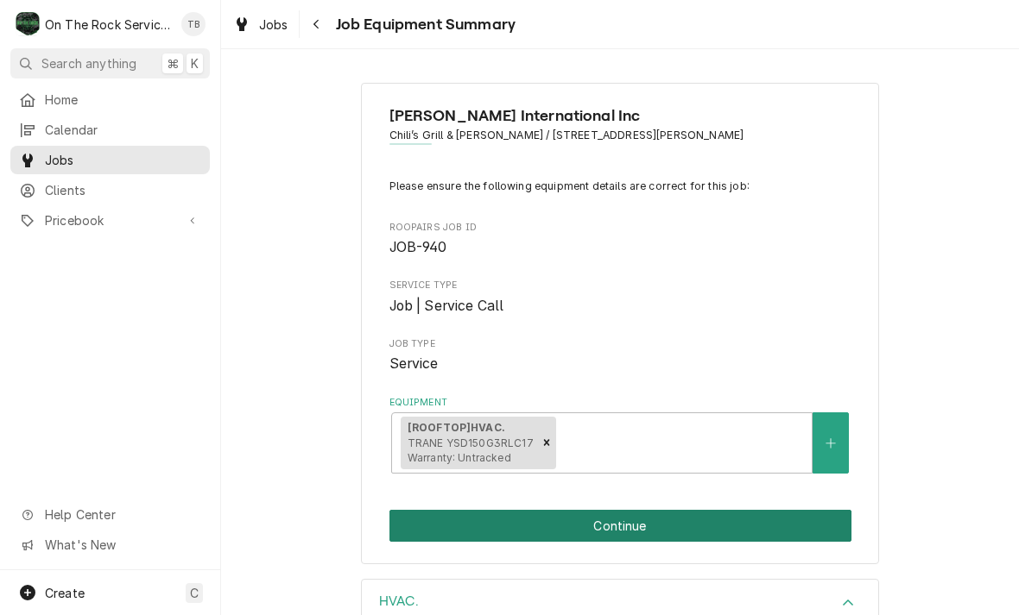
click at [685, 517] on button "Continue" at bounding box center [620, 526] width 462 height 32
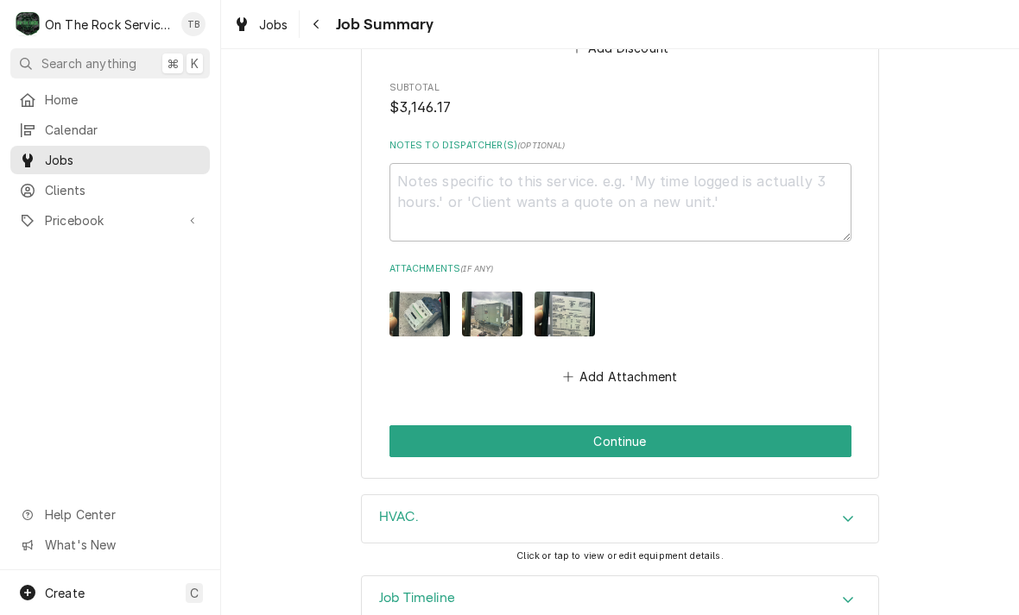
scroll to position [3668, 0]
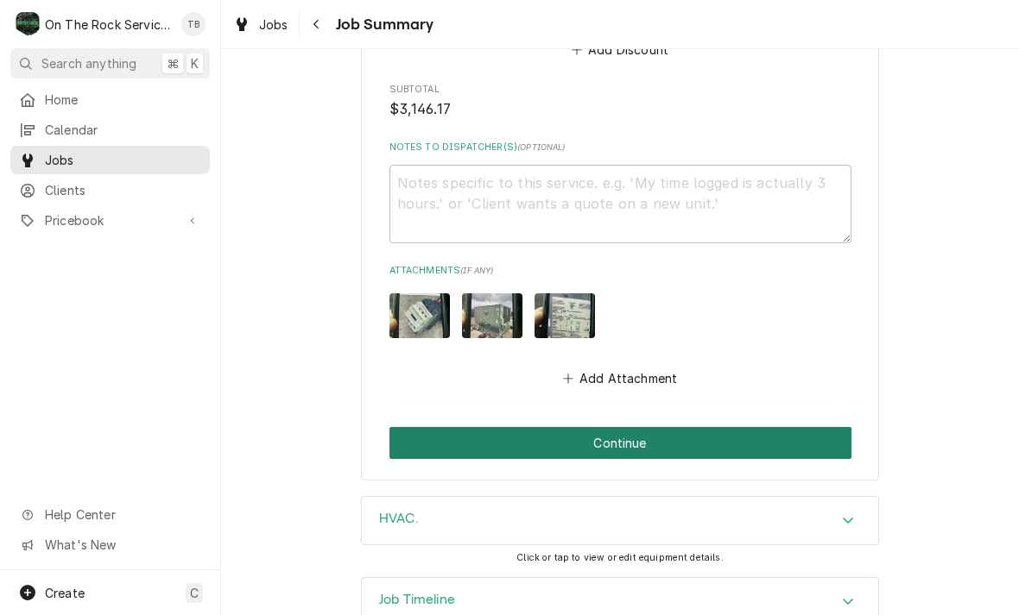
click at [620, 427] on button "Continue" at bounding box center [620, 443] width 462 height 32
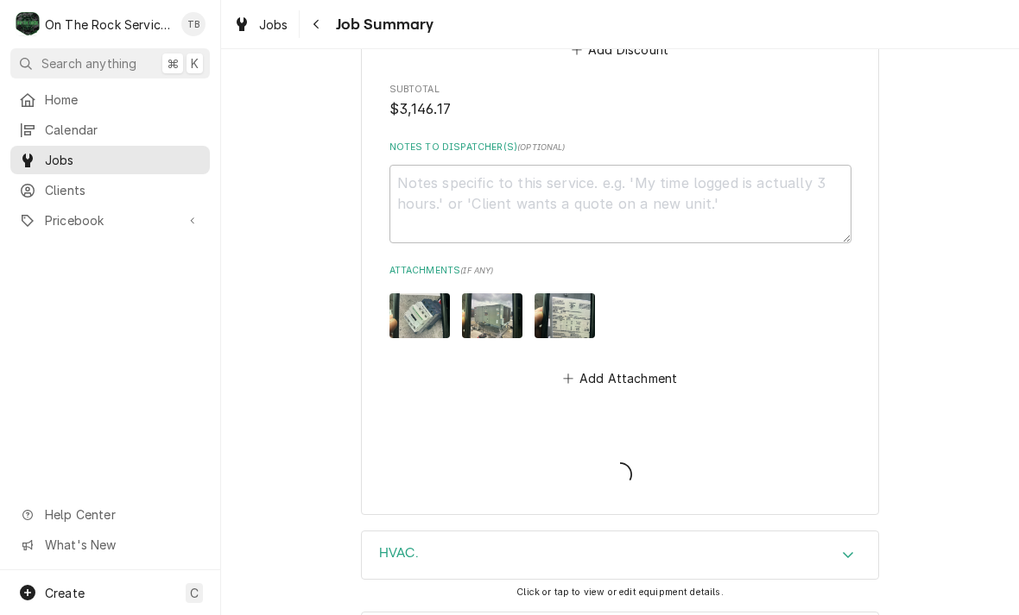
type textarea "x"
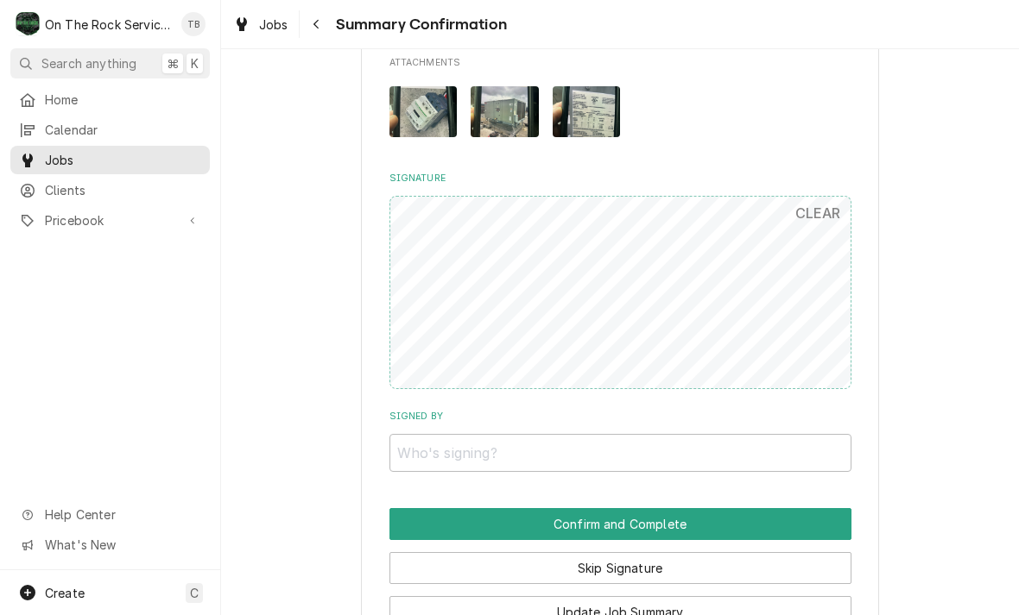
scroll to position [3100, 0]
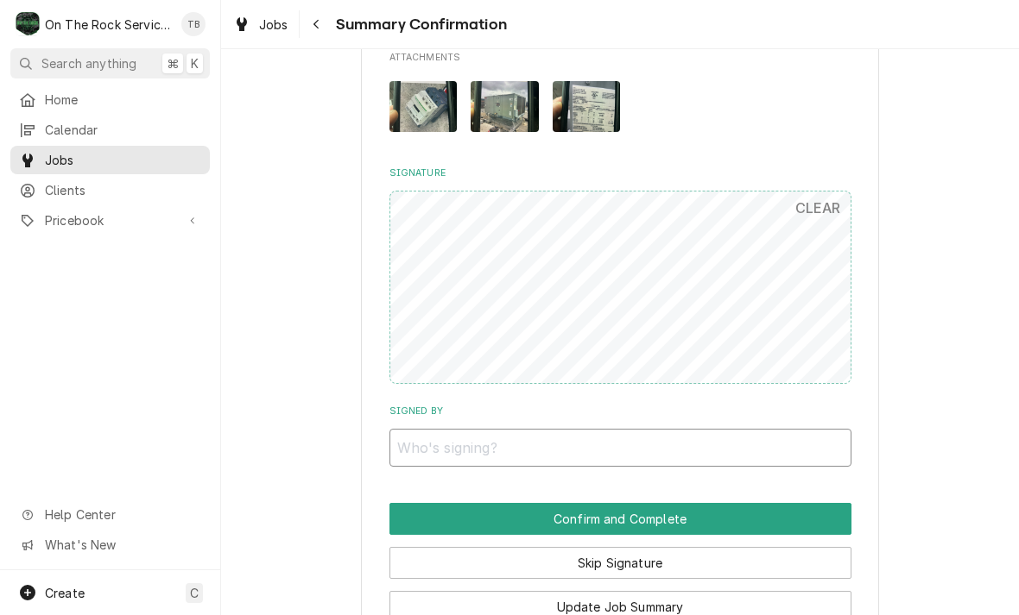
click at [435, 429] on input "Signed By" at bounding box center [620, 448] width 462 height 38
click at [448, 429] on input "Signed By" at bounding box center [620, 448] width 462 height 38
type input "[PERSON_NAME]"
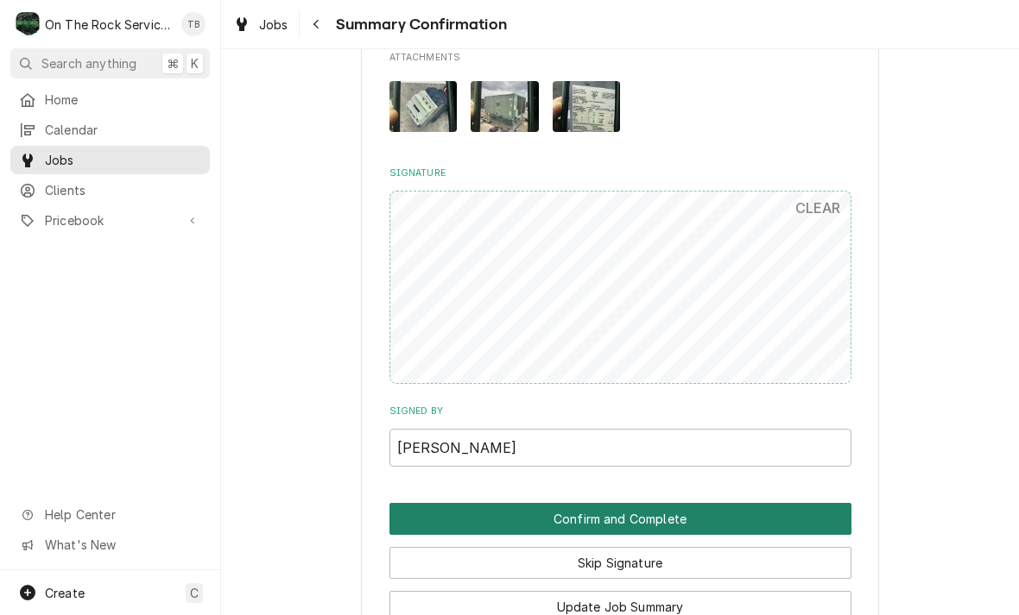
click at [597, 503] on button "Confirm and Complete" at bounding box center [620, 519] width 462 height 32
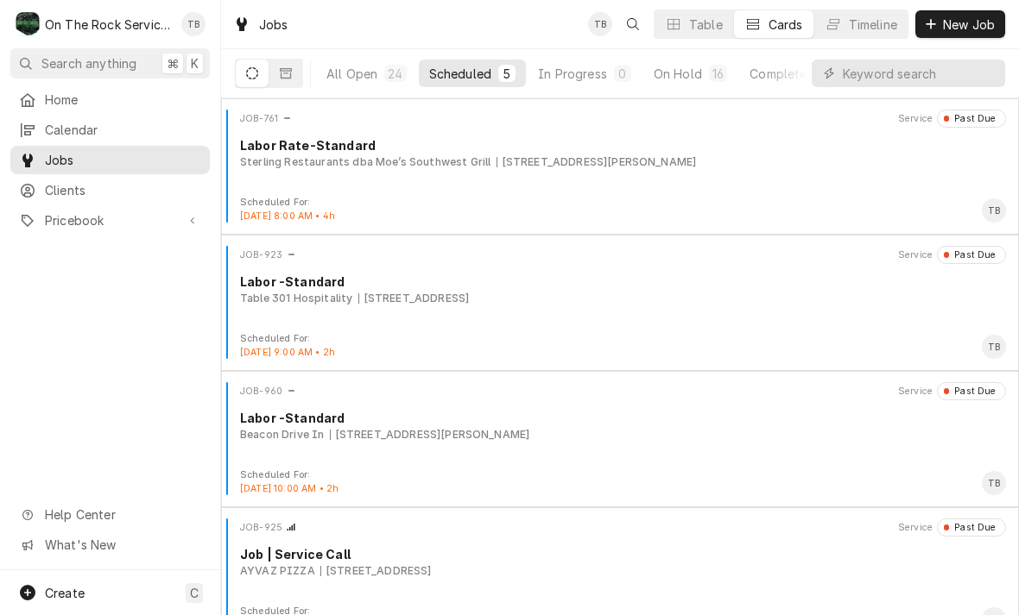
click at [483, 81] on div "Scheduled" at bounding box center [460, 74] width 62 height 18
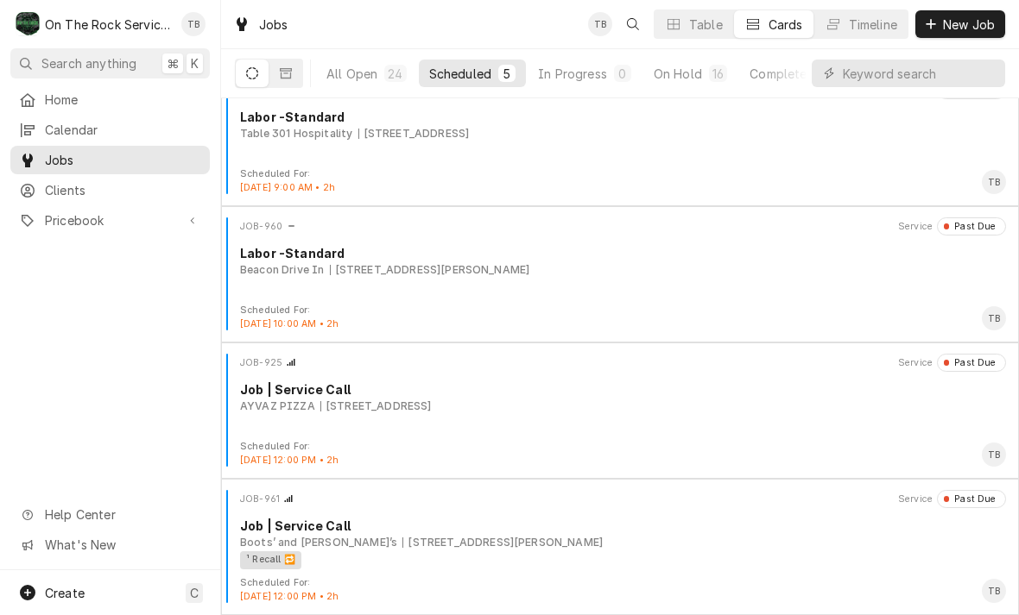
scroll to position [165, 0]
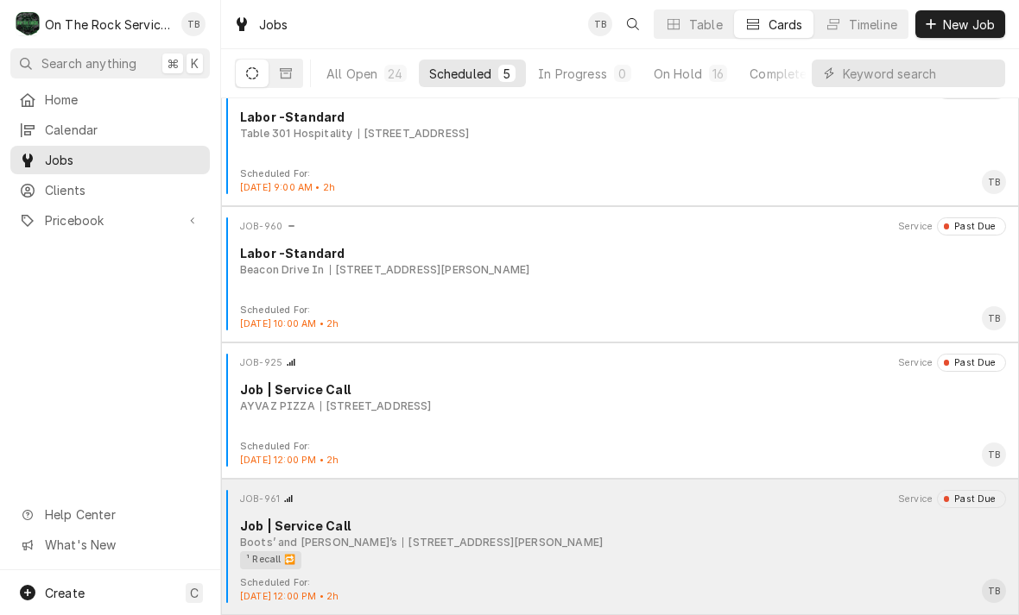
click at [539, 539] on div "[STREET_ADDRESS][PERSON_NAME]" at bounding box center [502, 543] width 200 height 16
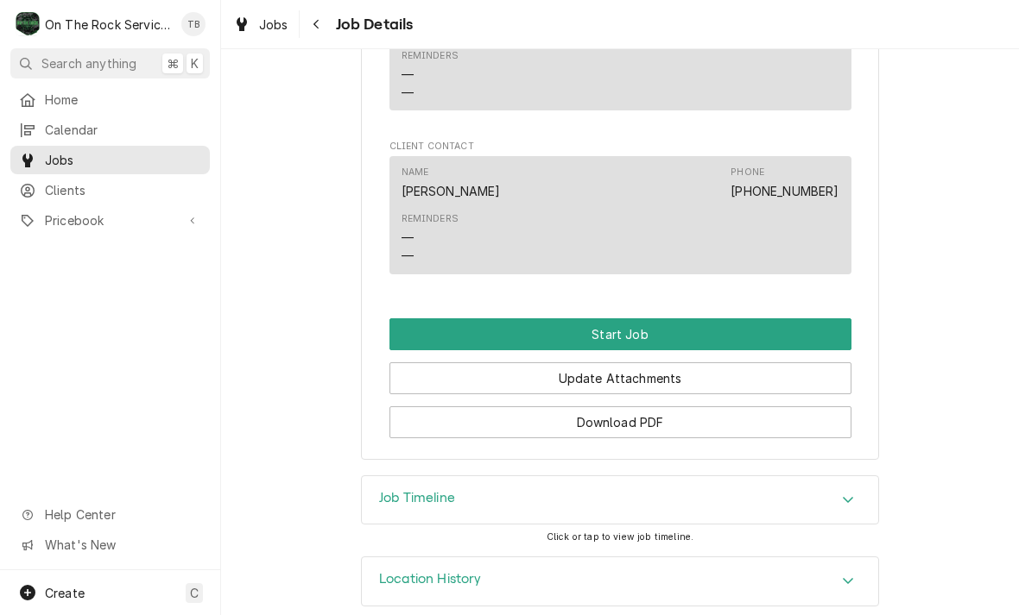
scroll to position [1314, 0]
